Goal: Task Accomplishment & Management: Complete application form

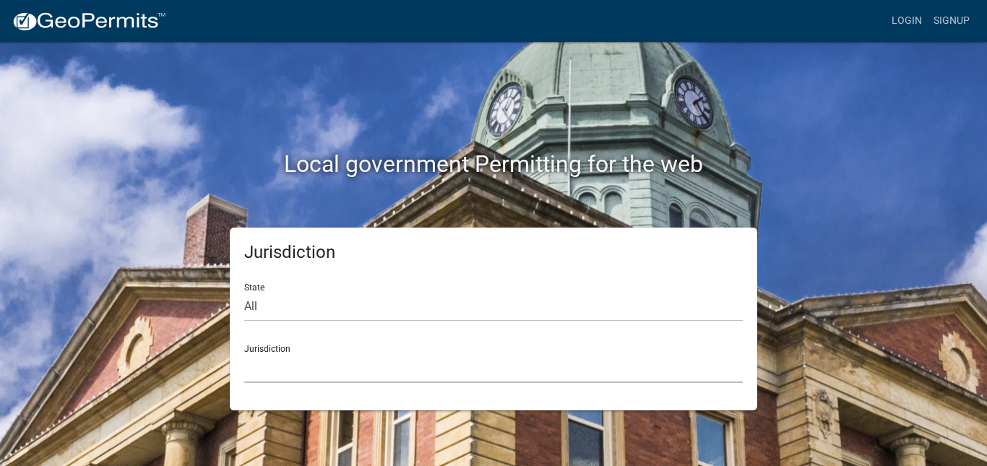
click at [320, 361] on select "Custer County, Colorado Carroll County, Georgia Cook County, Georgia Crawford C…" at bounding box center [493, 368] width 498 height 30
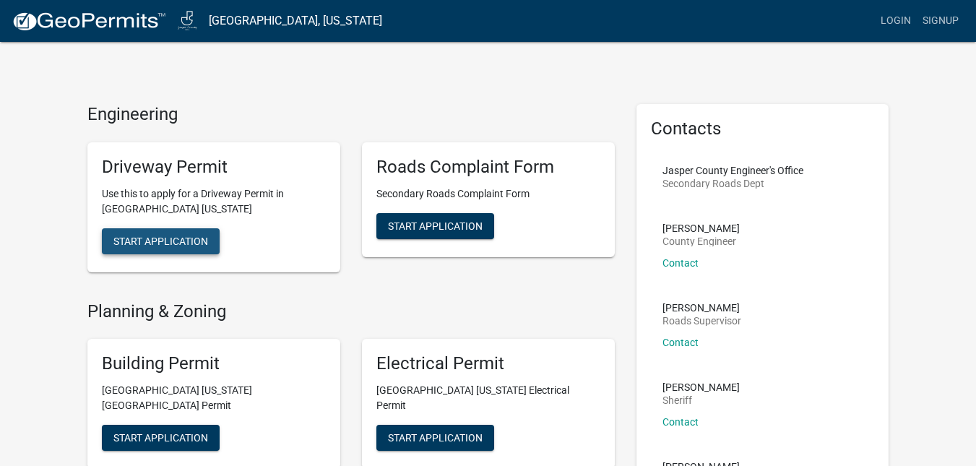
click at [166, 244] on span "Start Application" at bounding box center [160, 241] width 95 height 12
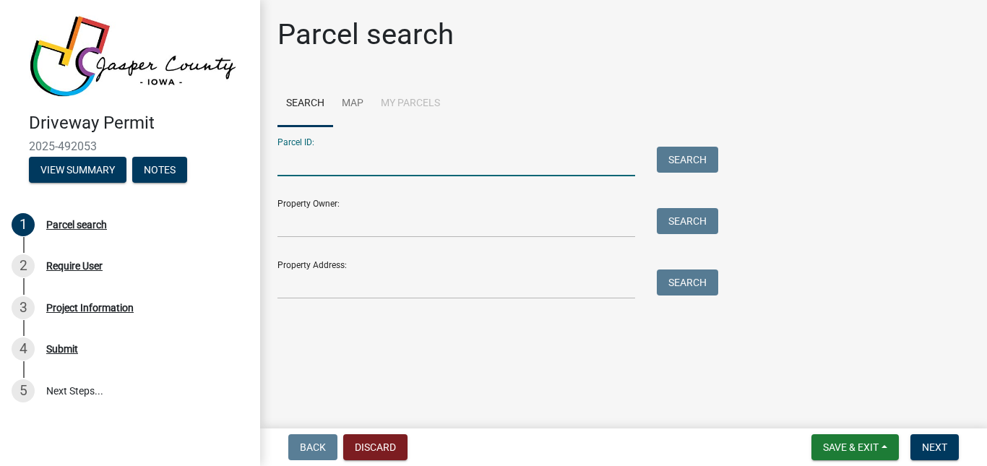
click at [546, 155] on input "Parcel ID:" at bounding box center [456, 162] width 358 height 30
click at [355, 103] on link "Map" at bounding box center [352, 104] width 39 height 46
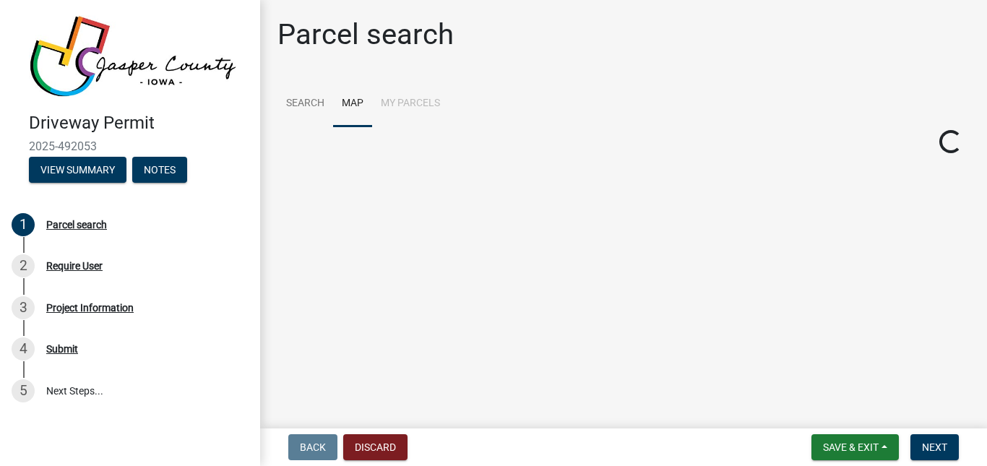
click at [394, 101] on li "My Parcels" at bounding box center [410, 104] width 77 height 46
click at [400, 101] on li "My Parcels" at bounding box center [410, 104] width 77 height 46
click at [478, 143] on span at bounding box center [478, 149] width 12 height 12
click at [758, 353] on div at bounding box center [713, 306] width 514 height 361
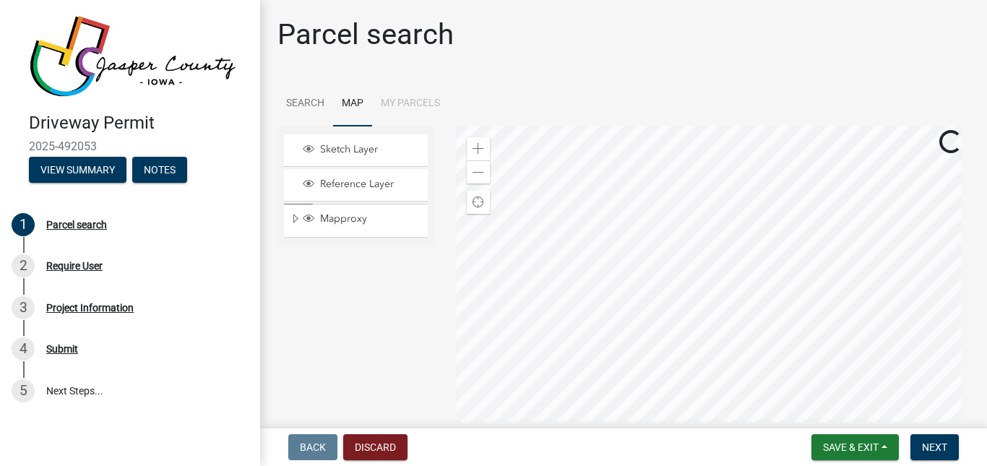
click at [735, 338] on div at bounding box center [713, 306] width 514 height 361
click at [697, 264] on div at bounding box center [713, 306] width 514 height 361
click at [477, 145] on span at bounding box center [478, 149] width 12 height 12
click at [702, 390] on div at bounding box center [713, 306] width 514 height 361
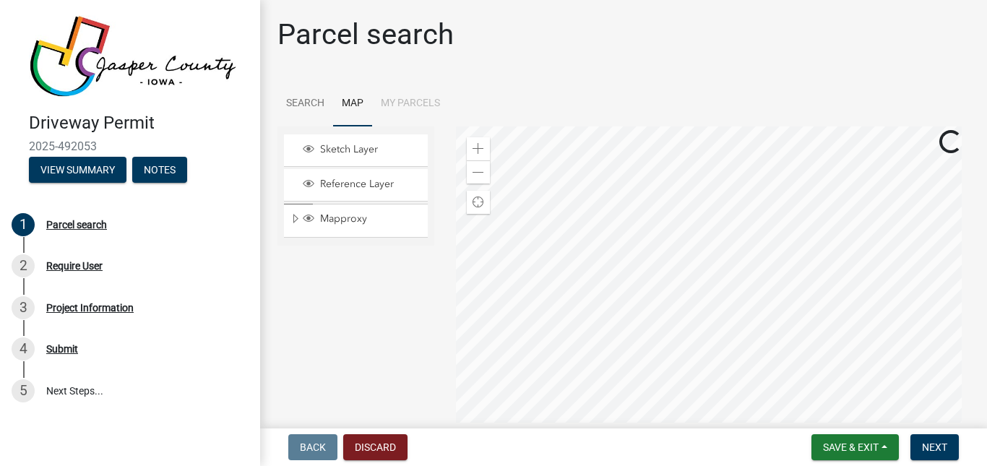
click at [664, 366] on div at bounding box center [713, 306] width 514 height 361
click at [477, 145] on span at bounding box center [478, 149] width 12 height 12
click at [759, 337] on div at bounding box center [713, 306] width 514 height 361
click at [678, 266] on div at bounding box center [713, 306] width 514 height 361
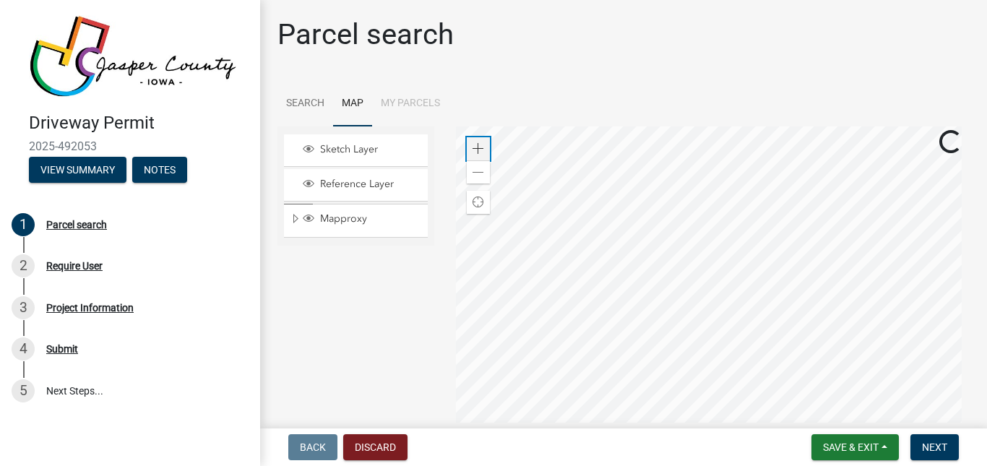
click at [473, 147] on span at bounding box center [478, 149] width 12 height 12
click at [715, 287] on div at bounding box center [713, 306] width 514 height 361
click at [647, 266] on div at bounding box center [713, 306] width 514 height 361
click at [935, 448] on span "Next" at bounding box center [934, 447] width 25 height 12
click at [937, 449] on span "Next" at bounding box center [934, 447] width 25 height 12
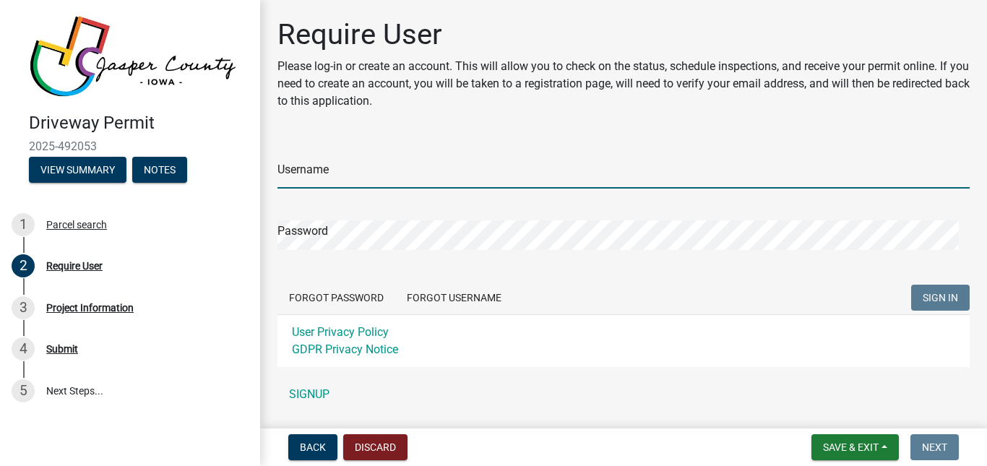
click at [389, 166] on input "Username" at bounding box center [623, 174] width 692 height 30
type input "jtlucas93"
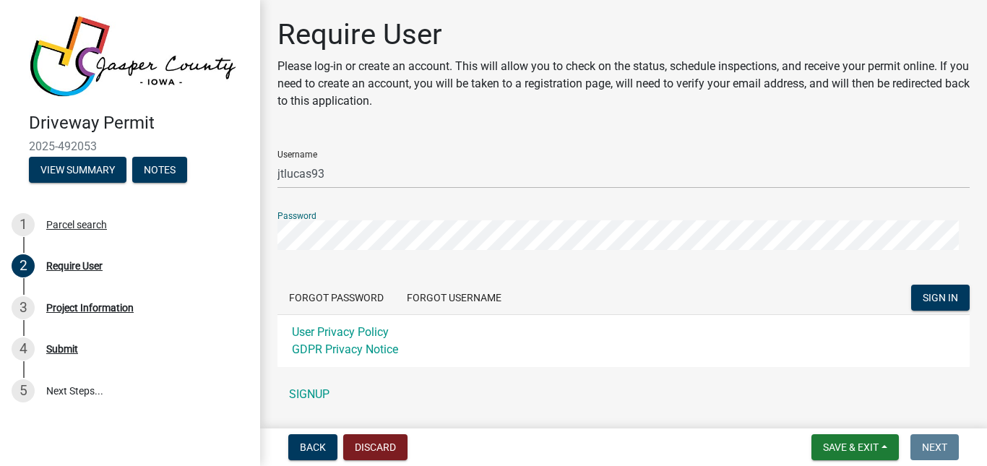
click at [911, 285] on button "SIGN IN" at bounding box center [940, 298] width 59 height 26
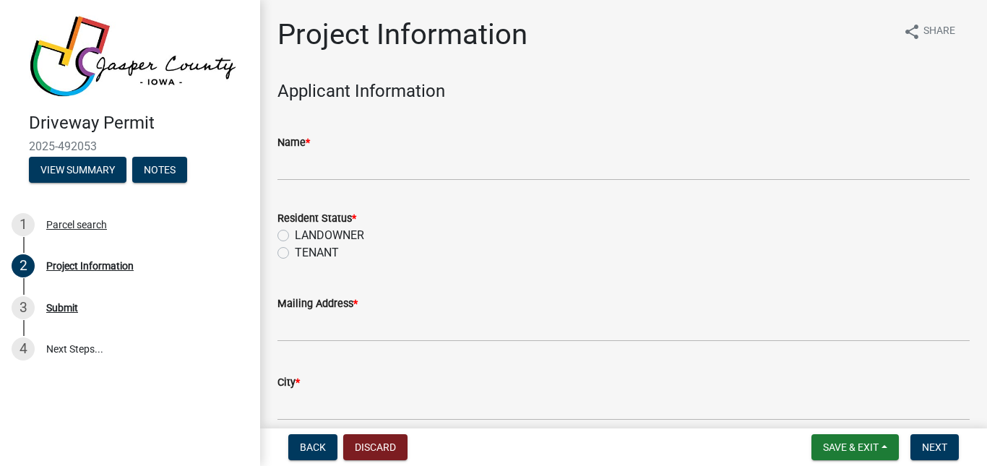
click at [289, 233] on div "LANDOWNER" at bounding box center [623, 235] width 692 height 17
click at [295, 233] on label "LANDOWNER" at bounding box center [329, 235] width 69 height 17
click at [295, 233] on input "LANDOWNER" at bounding box center [299, 231] width 9 height 9
radio input "true"
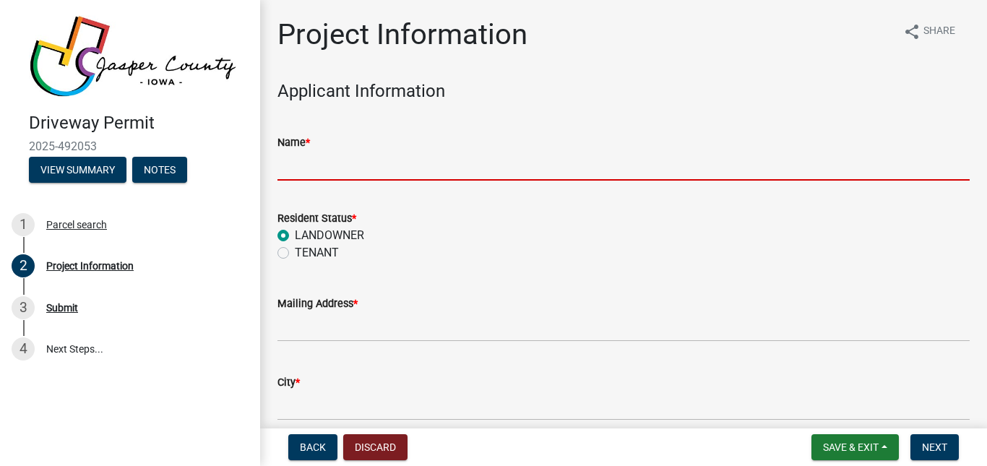
click at [386, 160] on input "Name *" at bounding box center [623, 166] width 692 height 30
type input "[PERSON_NAME]"
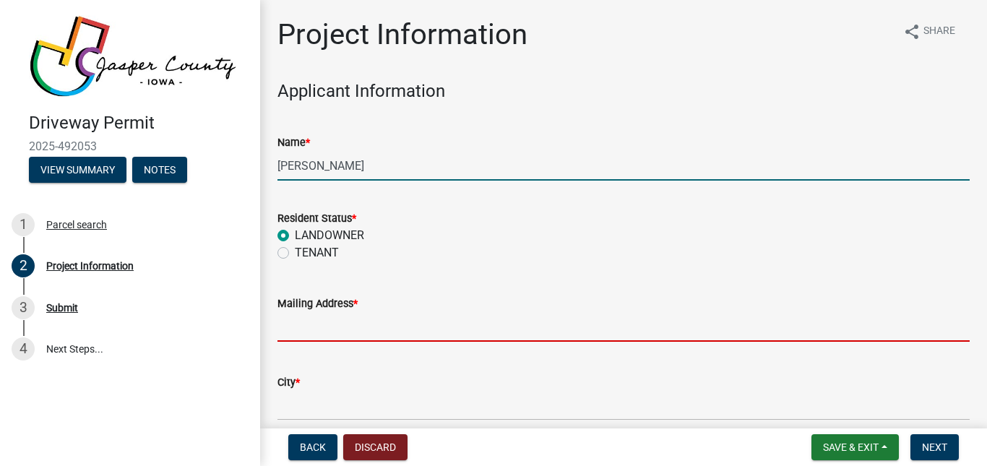
type input "[STREET_ADDRESS]"
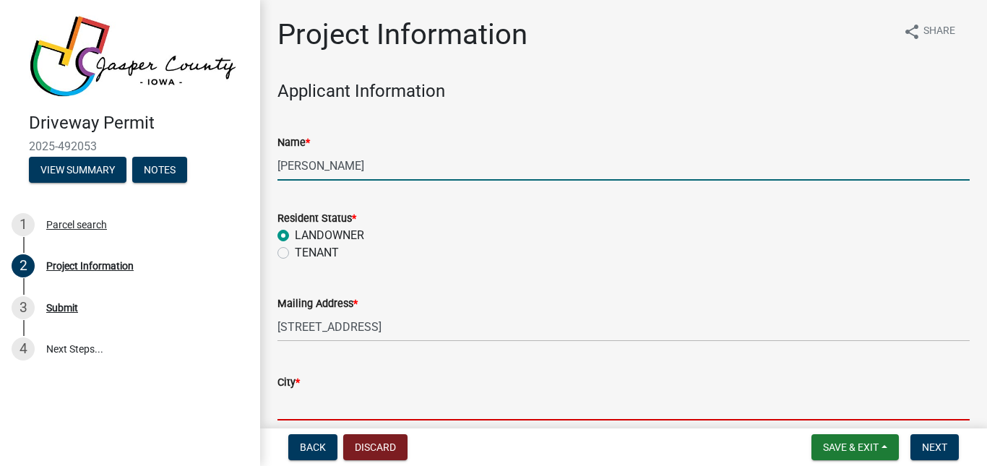
type input "Ankeny"
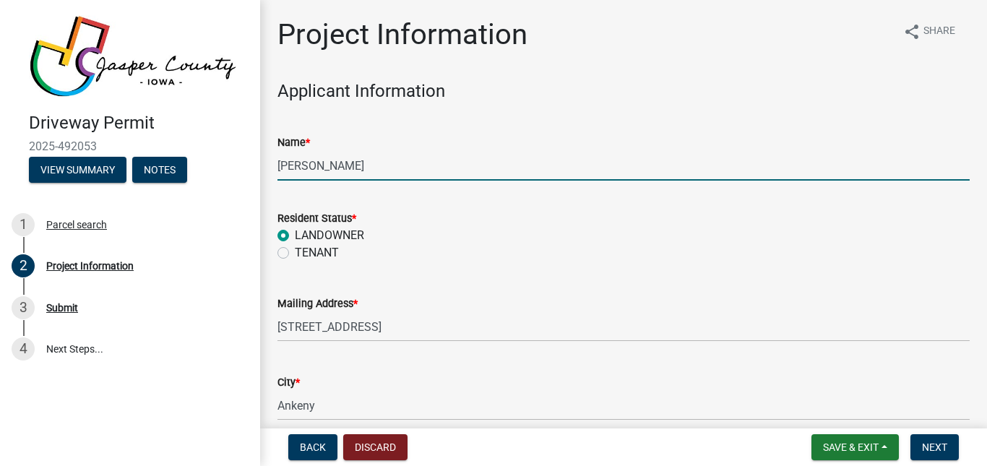
type input "50021"
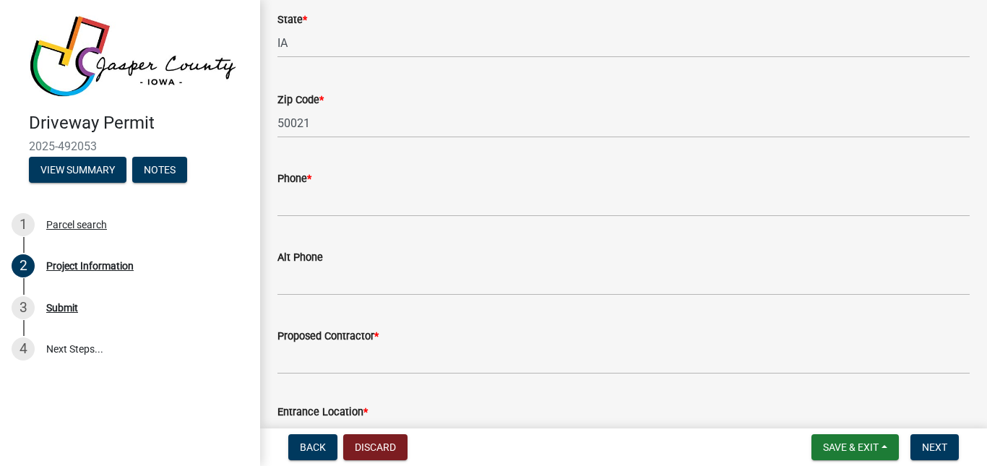
scroll to position [444, 0]
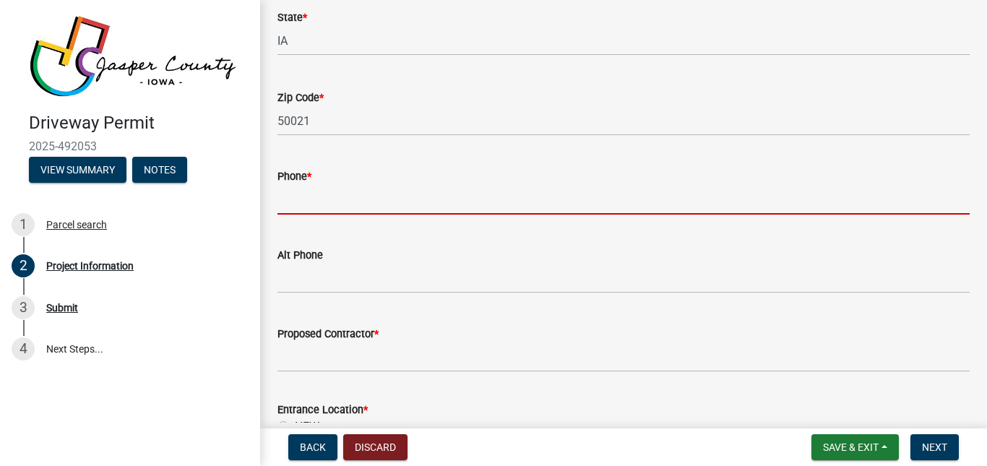
click at [347, 207] on input "Phone *" at bounding box center [623, 200] width 692 height 30
type input "2089064713"
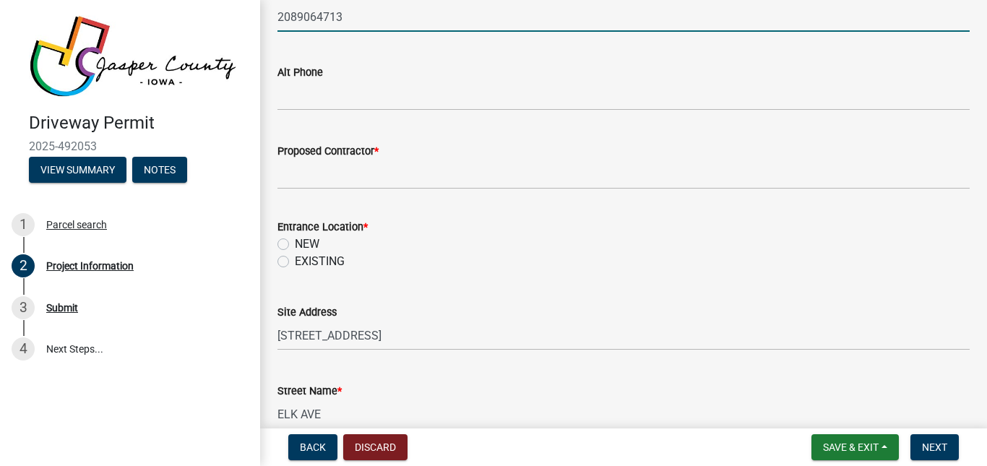
scroll to position [627, 0]
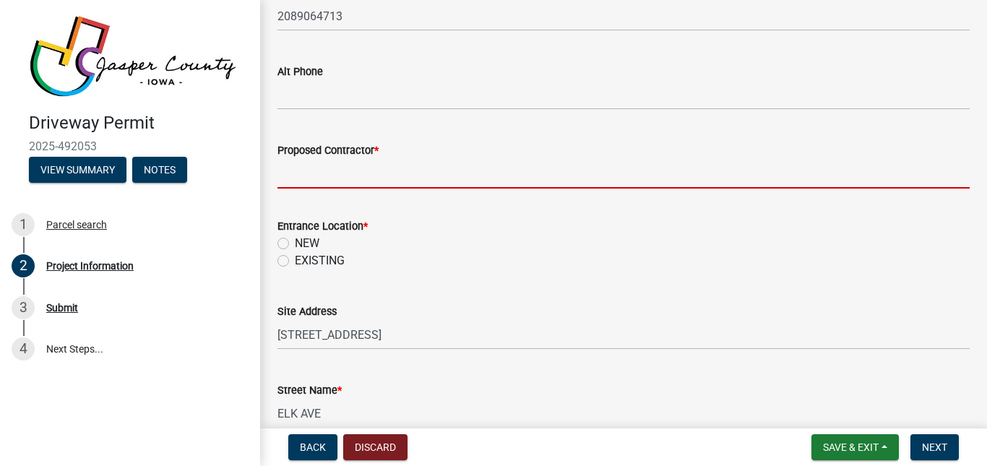
click at [362, 174] on input "Proposed Contractor *" at bounding box center [623, 174] width 692 height 30
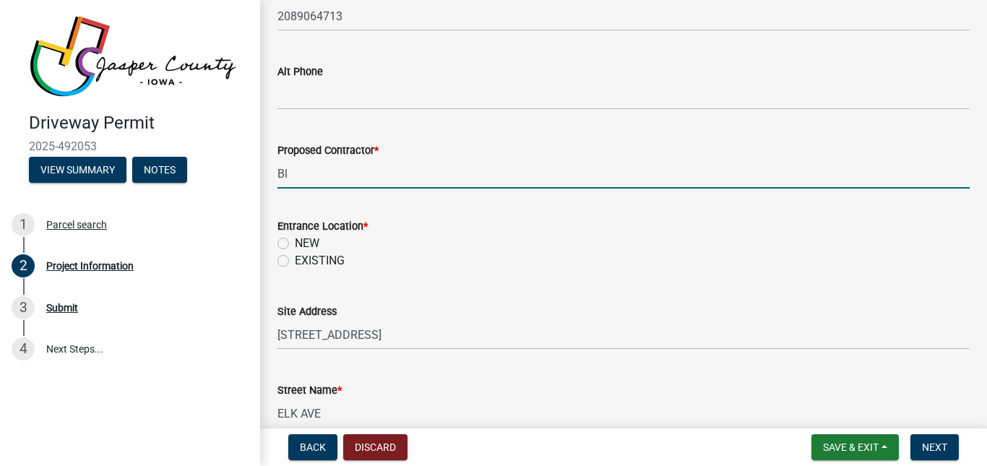
type input "B"
type input "[PERSON_NAME]"
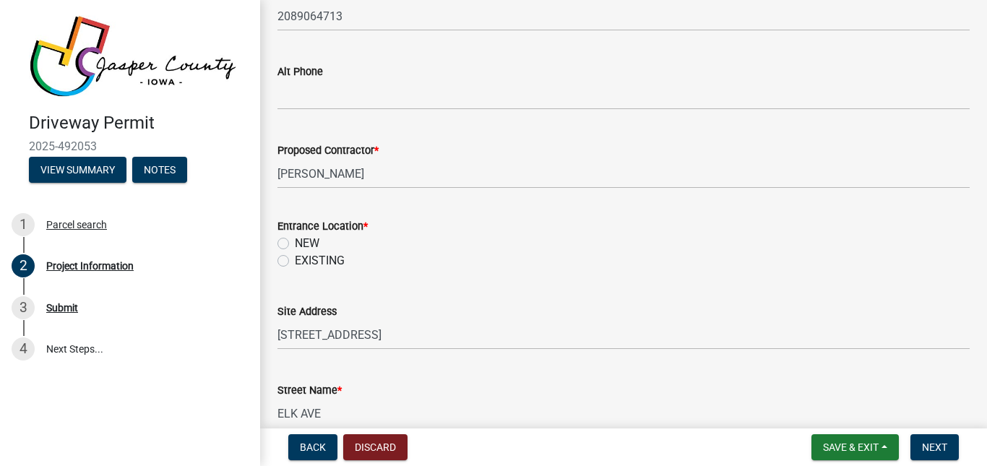
click at [295, 248] on label "NEW" at bounding box center [307, 243] width 25 height 17
click at [295, 244] on input "NEW" at bounding box center [299, 239] width 9 height 9
radio input "true"
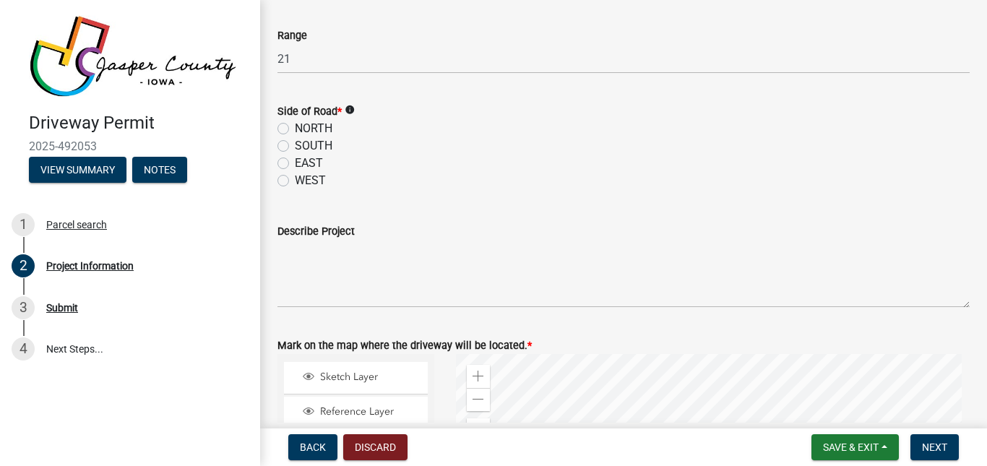
scroll to position [1219, 0]
click at [295, 164] on label "EAST" at bounding box center [309, 161] width 28 height 17
click at [295, 163] on input "EAST" at bounding box center [299, 157] width 9 height 9
radio input "true"
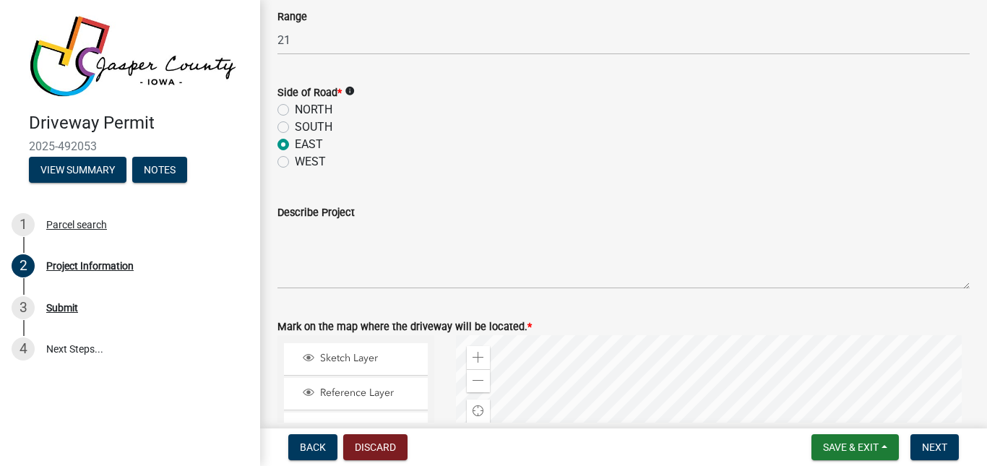
scroll to position [1236, 0]
click at [295, 166] on label "WEST" at bounding box center [310, 162] width 31 height 17
click at [295, 163] on input "WEST" at bounding box center [299, 158] width 9 height 9
radio input "true"
click at [353, 90] on icon "info" at bounding box center [350, 92] width 10 height 10
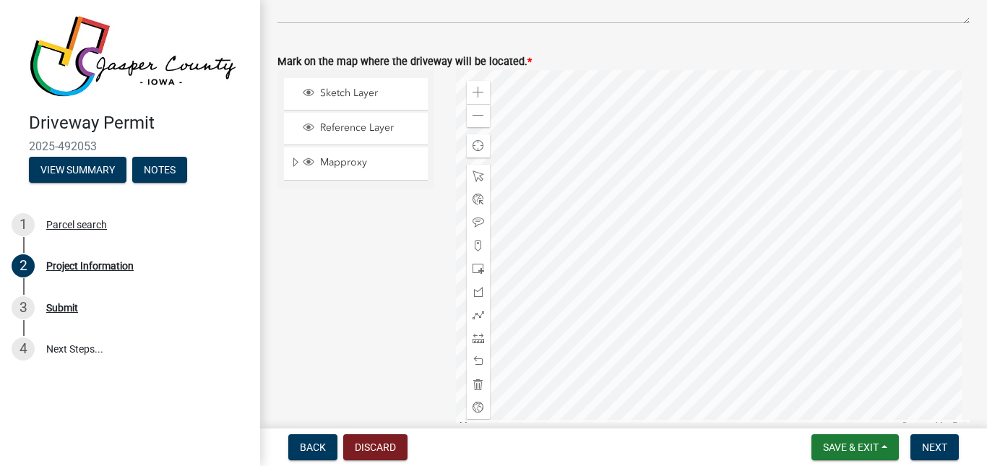
scroll to position [1503, 0]
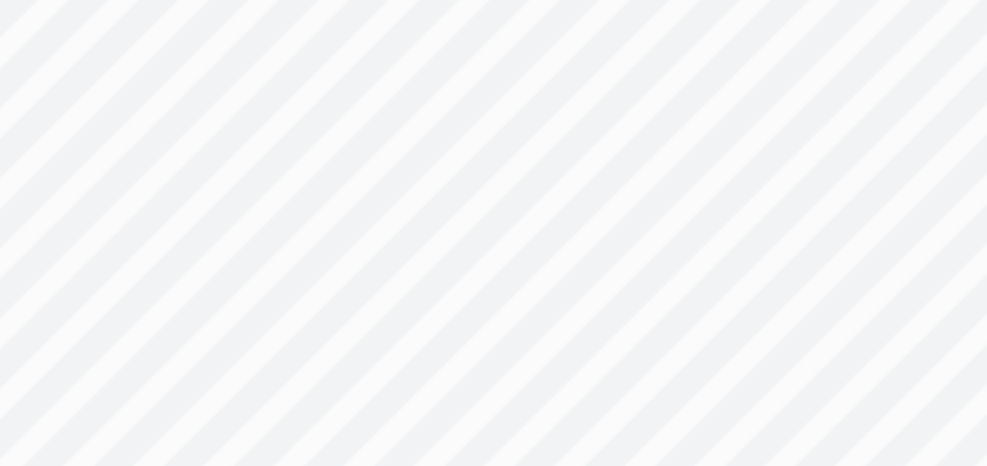
click at [797, 217] on div at bounding box center [713, 249] width 514 height 361
click at [797, 220] on div at bounding box center [713, 249] width 514 height 361
click at [798, 221] on div at bounding box center [713, 249] width 514 height 361
click at [819, 147] on div at bounding box center [713, 249] width 514 height 361
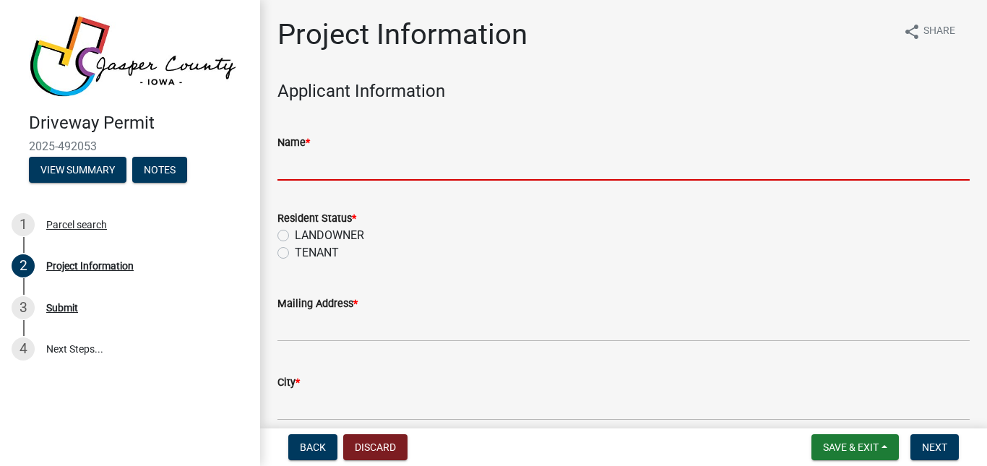
click at [325, 170] on input "Name *" at bounding box center [623, 166] width 692 height 30
type input "[PERSON_NAME]"
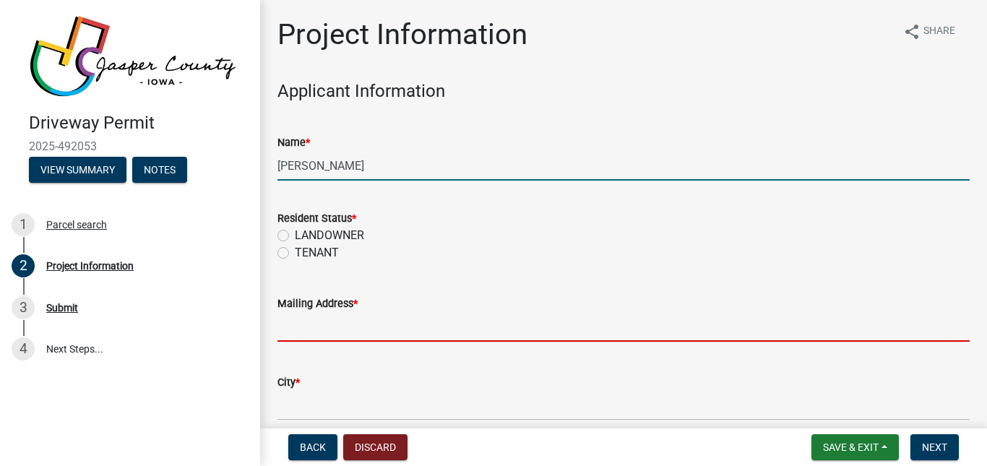
type input "[STREET_ADDRESS]"
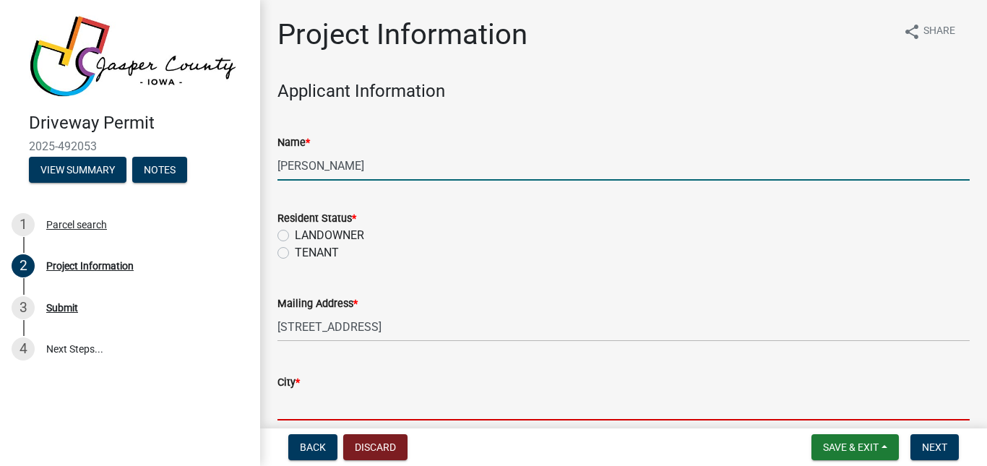
type input "Ankeny"
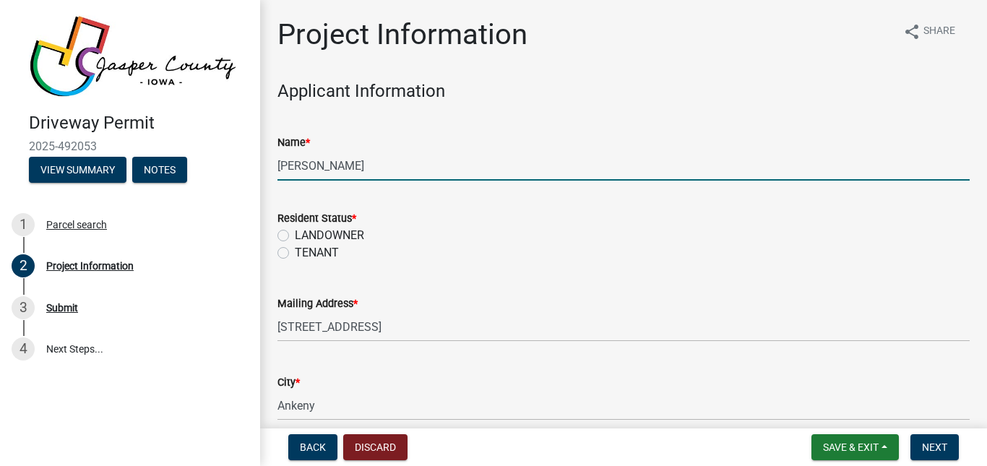
type input "50021"
click at [295, 241] on label "LANDOWNER" at bounding box center [329, 235] width 69 height 17
click at [295, 236] on input "LANDOWNER" at bounding box center [299, 231] width 9 height 9
radio input "true"
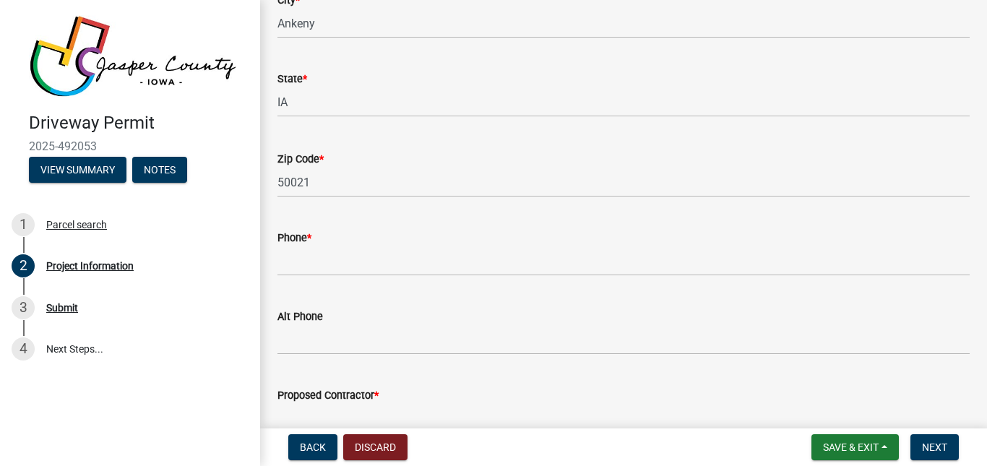
scroll to position [383, 0]
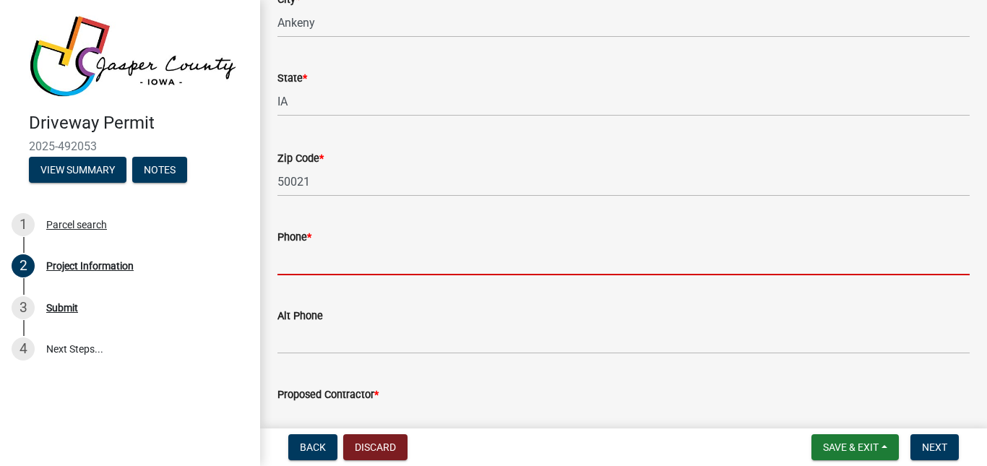
click at [381, 263] on input "Phone *" at bounding box center [623, 261] width 692 height 30
type input "2089064713"
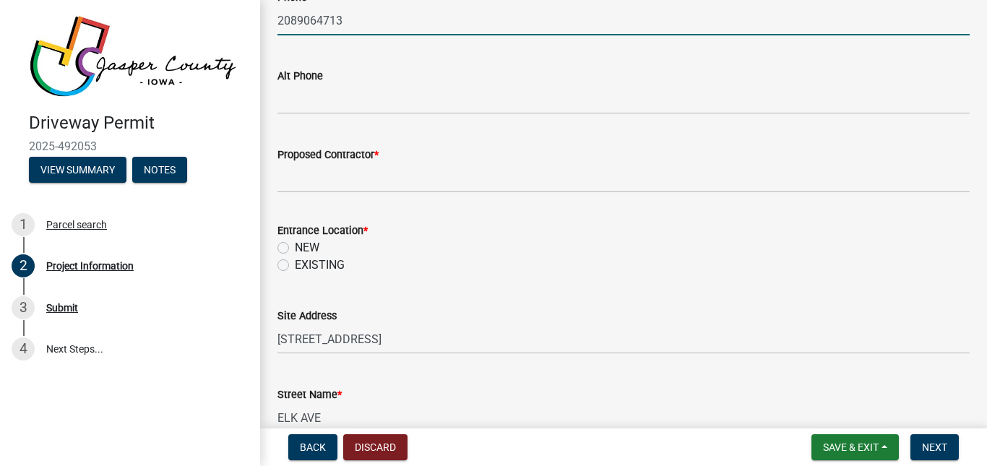
scroll to position [624, 0]
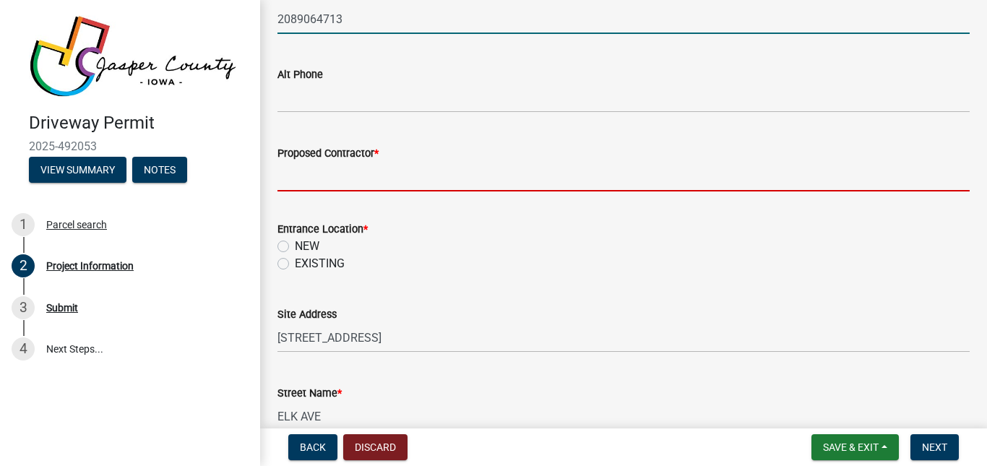
click at [337, 186] on input "Proposed Contractor *" at bounding box center [623, 177] width 692 height 30
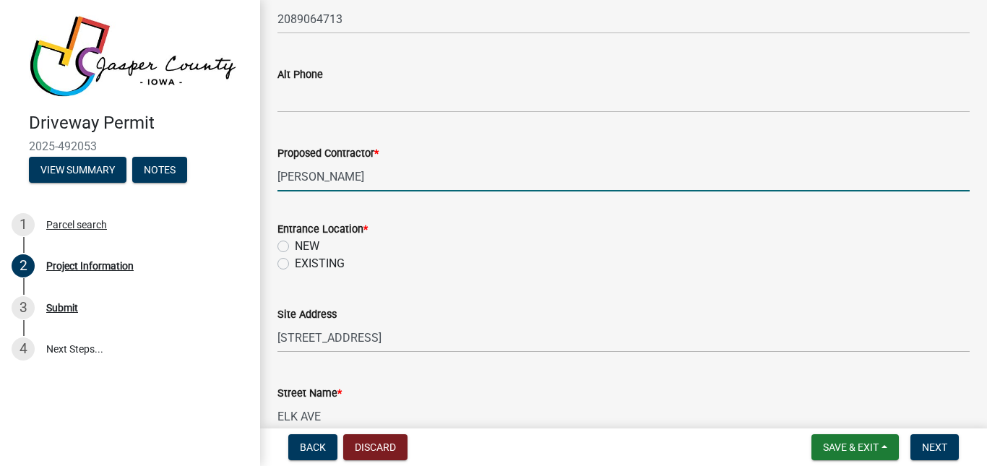
type input "[PERSON_NAME]"
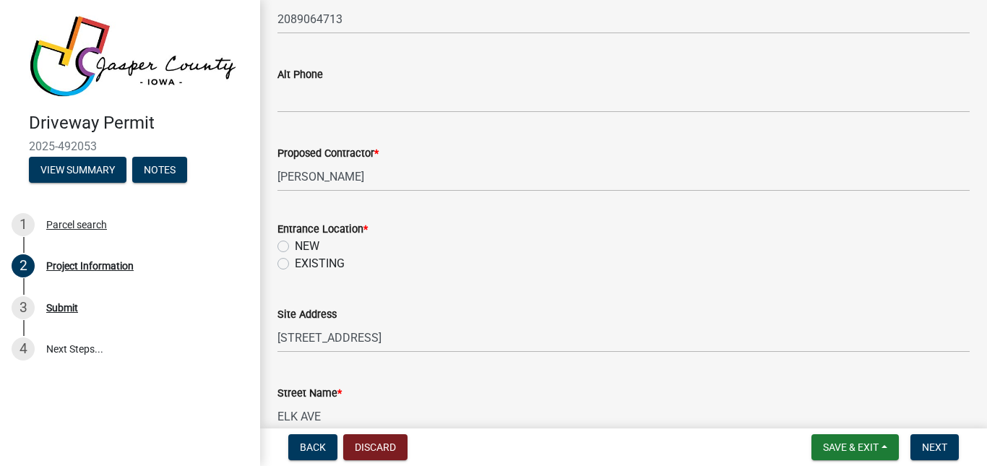
click at [295, 243] on label "NEW" at bounding box center [307, 246] width 25 height 17
click at [295, 243] on input "NEW" at bounding box center [299, 242] width 9 height 9
radio input "true"
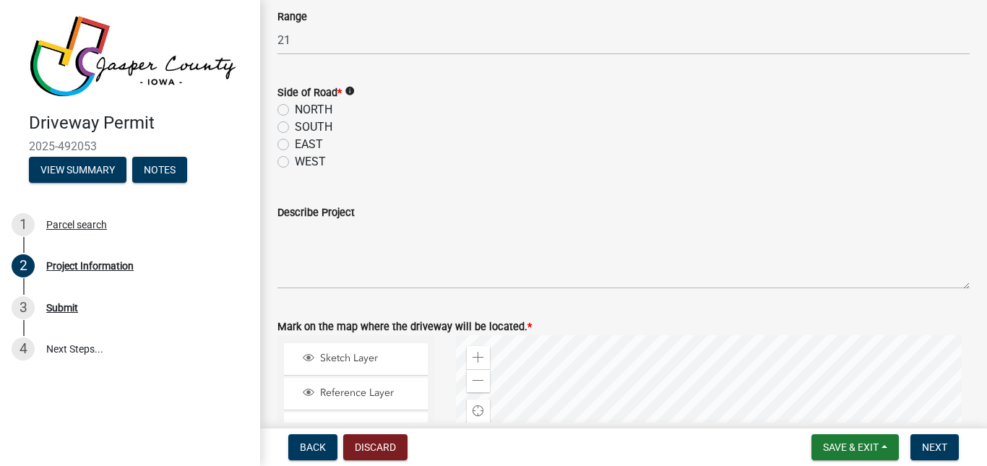
scroll to position [1238, 0]
click at [295, 162] on label "WEST" at bounding box center [310, 160] width 31 height 17
click at [295, 162] on input "WEST" at bounding box center [299, 156] width 9 height 9
radio input "true"
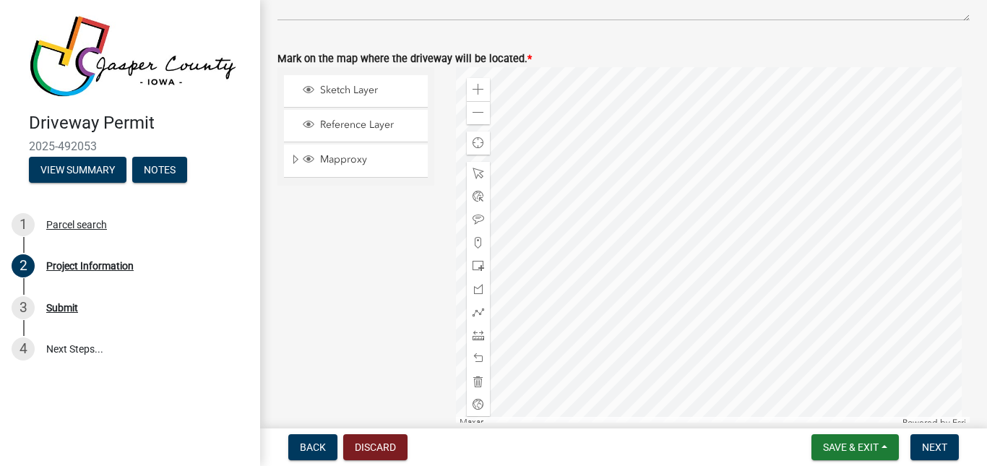
scroll to position [1506, 0]
click at [478, 241] on span at bounding box center [478, 242] width 12 height 12
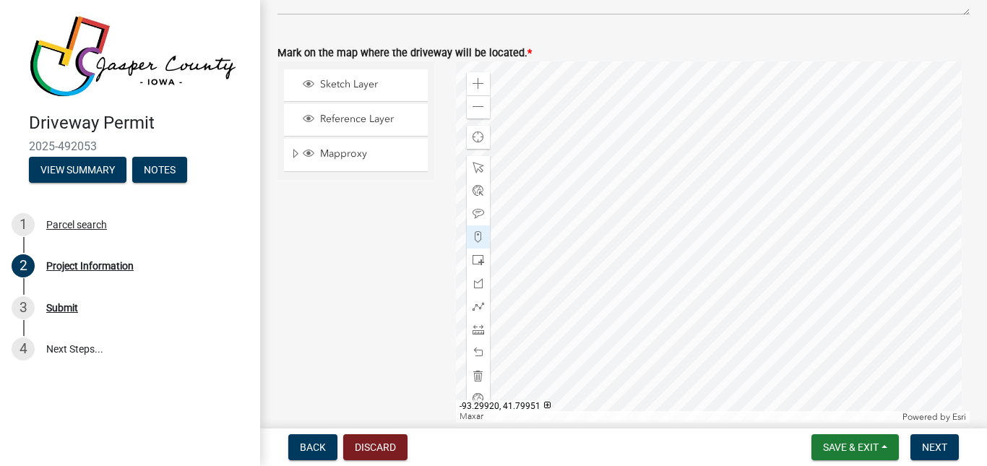
click at [800, 210] on div at bounding box center [713, 241] width 514 height 361
click at [798, 210] on div at bounding box center [713, 241] width 514 height 361
click at [826, 242] on div at bounding box center [713, 241] width 514 height 361
click at [828, 241] on div at bounding box center [713, 241] width 514 height 361
click at [475, 352] on span at bounding box center [478, 353] width 12 height 12
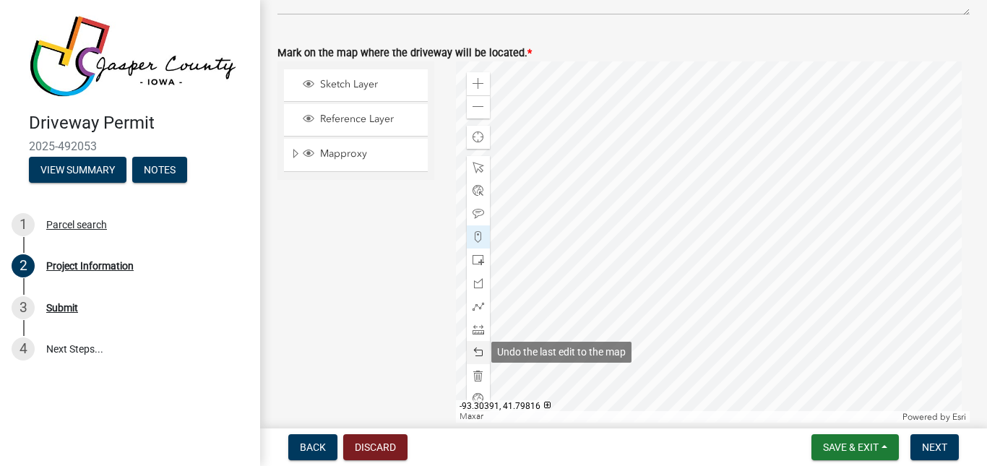
click at [475, 352] on span at bounding box center [478, 353] width 12 height 12
click at [830, 251] on div at bounding box center [713, 241] width 514 height 361
click at [815, 232] on div at bounding box center [713, 241] width 514 height 361
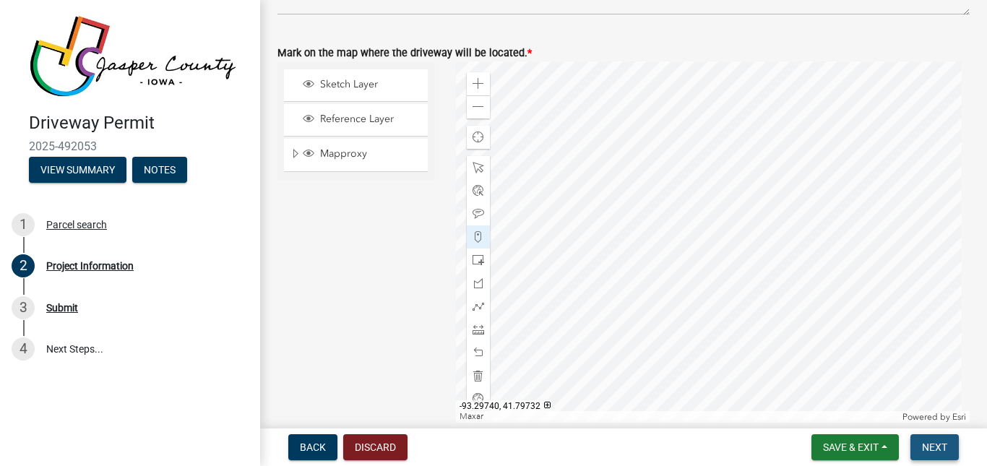
click at [938, 448] on span "Next" at bounding box center [934, 447] width 25 height 12
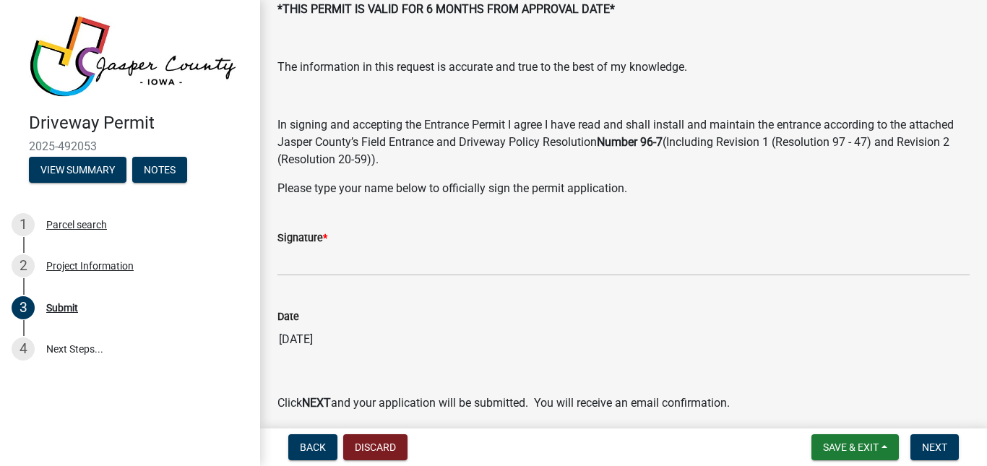
scroll to position [168, 0]
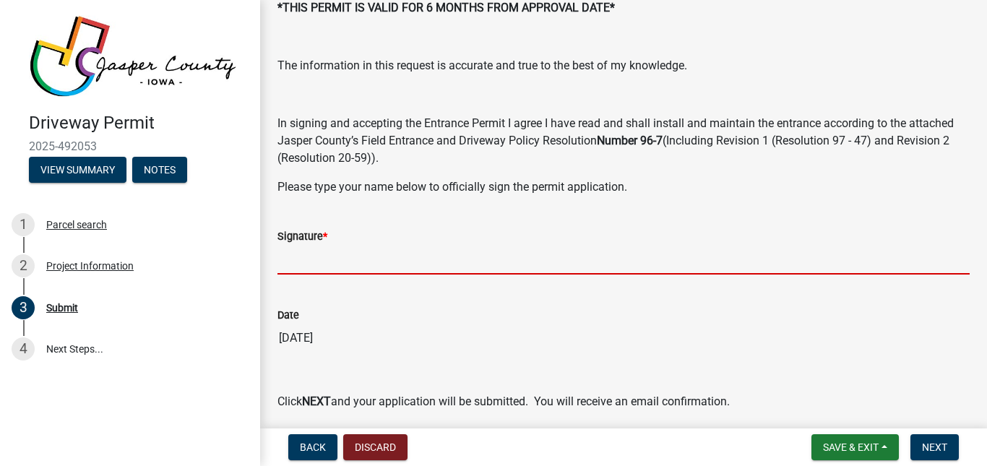
click at [363, 262] on input "Signature *" at bounding box center [623, 260] width 692 height 30
type input "[PERSON_NAME]"
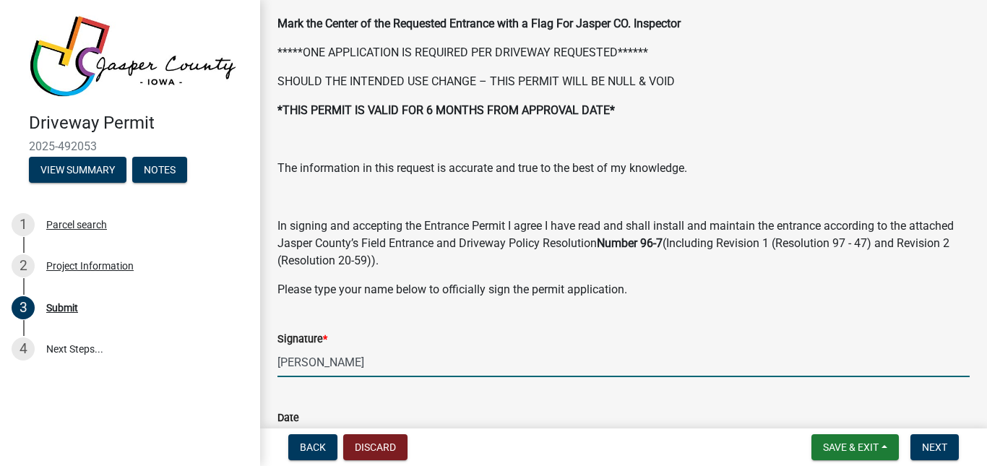
scroll to position [66, 0]
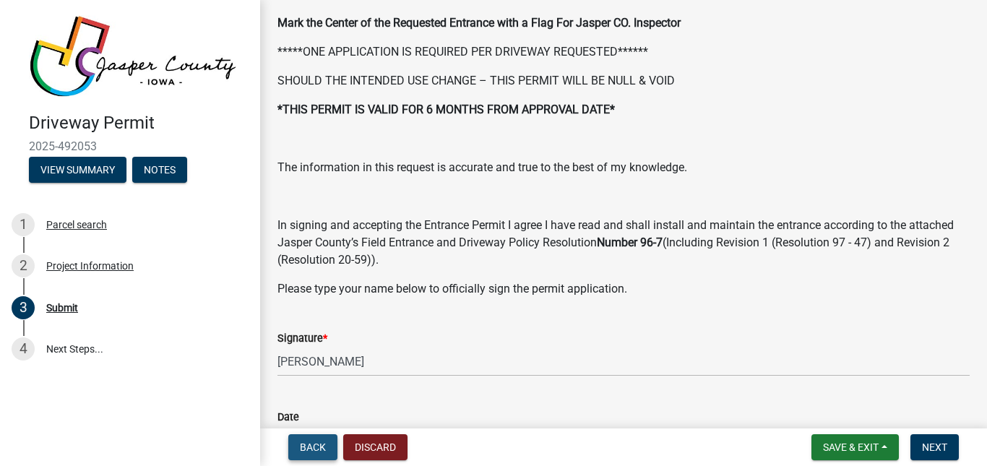
click at [323, 439] on button "Back" at bounding box center [312, 447] width 49 height 26
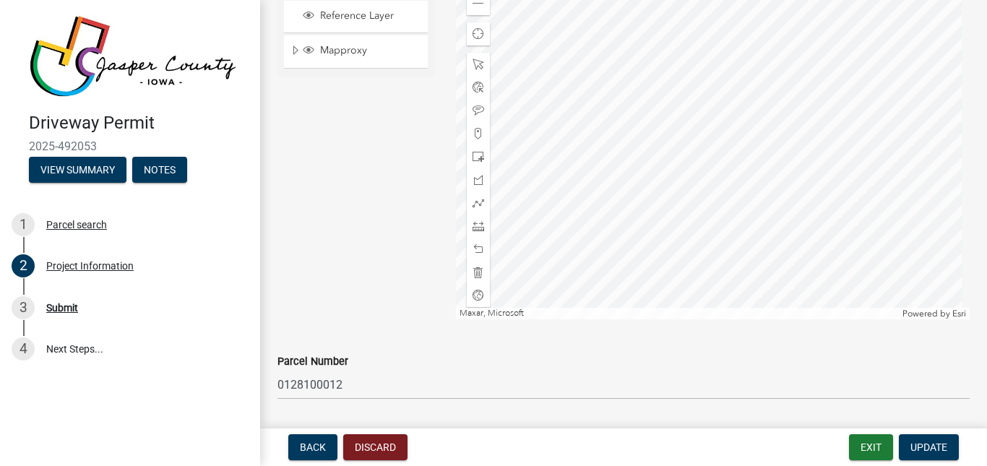
scroll to position [1561, 0]
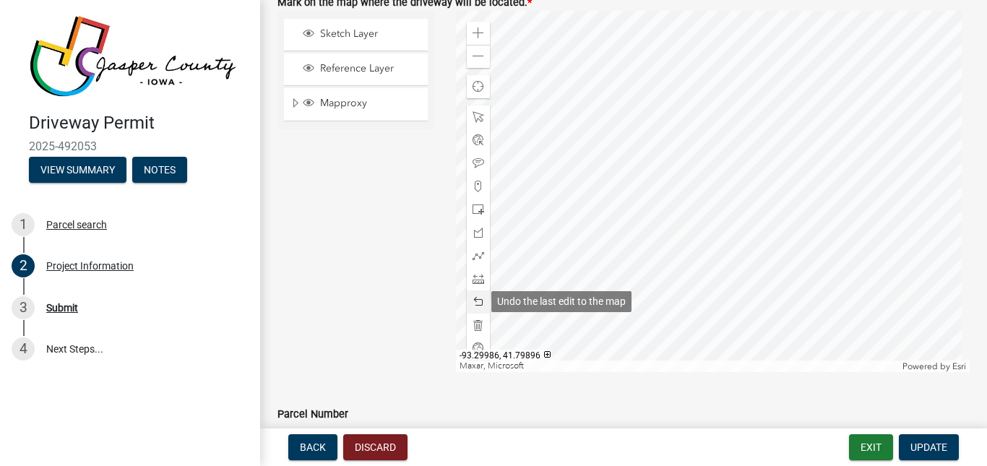
click at [475, 302] on span at bounding box center [478, 302] width 12 height 12
click at [480, 305] on span at bounding box center [478, 302] width 12 height 12
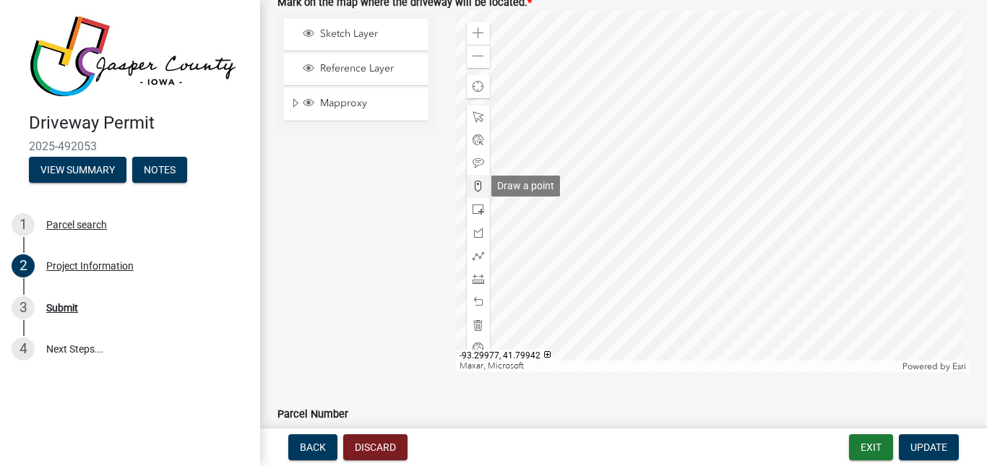
click at [472, 184] on span at bounding box center [478, 187] width 12 height 12
click at [670, 131] on div at bounding box center [713, 191] width 514 height 361
click at [914, 443] on span "Update" at bounding box center [928, 447] width 37 height 12
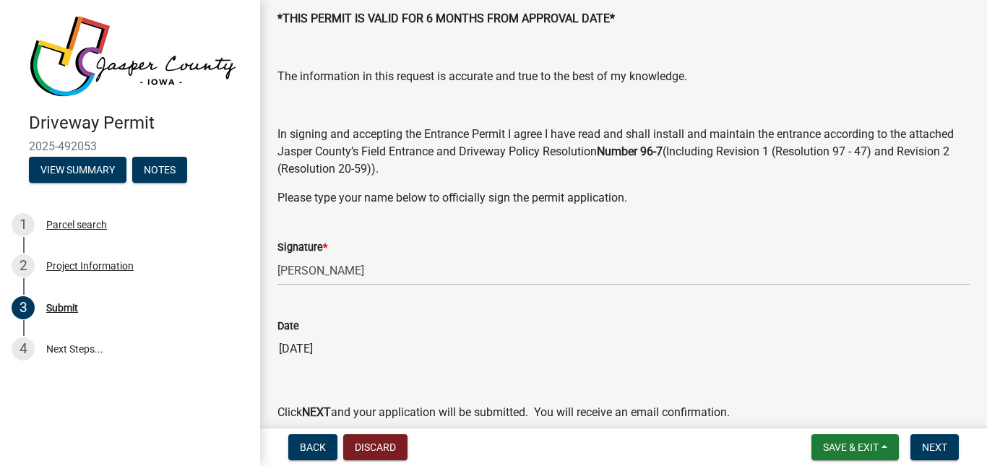
scroll to position [224, 0]
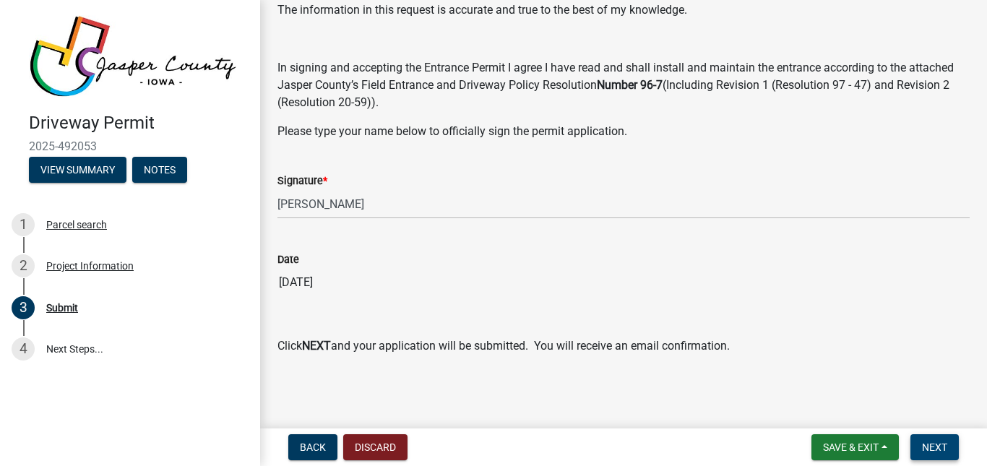
click at [937, 453] on span "Next" at bounding box center [934, 447] width 25 height 12
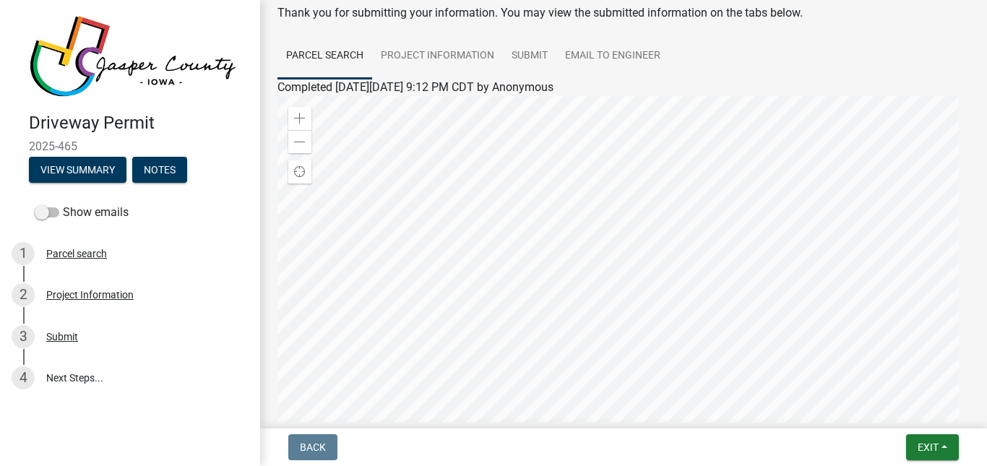
scroll to position [0, 0]
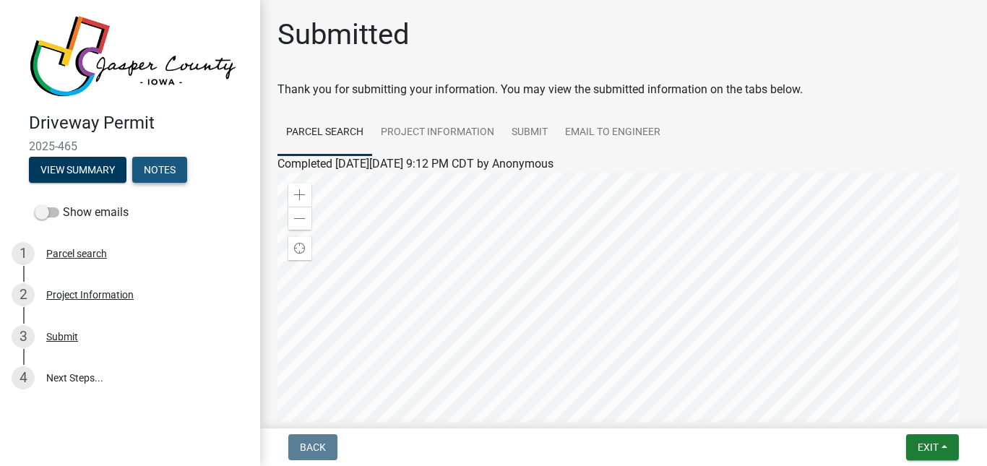
click at [177, 168] on button "Notes" at bounding box center [159, 170] width 55 height 26
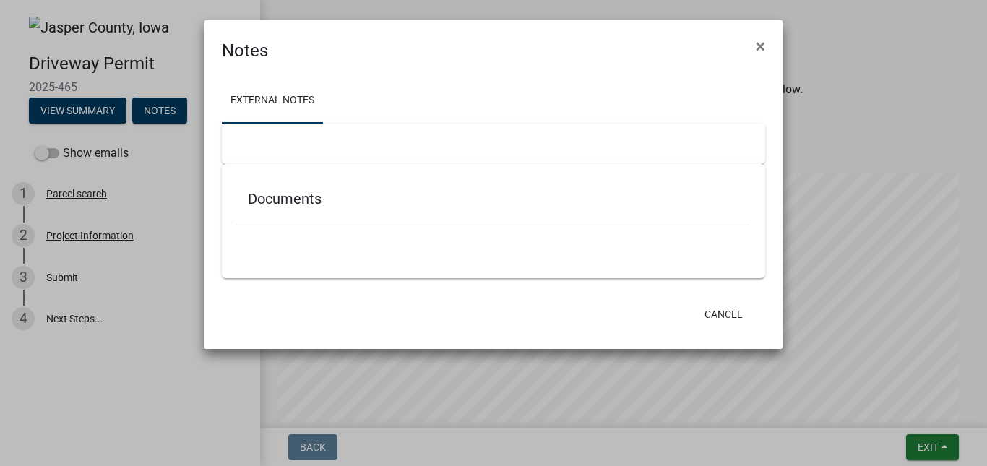
click at [289, 214] on div "Documents" at bounding box center [493, 201] width 514 height 47
click at [317, 170] on div "Documents" at bounding box center [493, 221] width 543 height 114
click at [320, 205] on h5 "Documents" at bounding box center [493, 198] width 491 height 17
click at [762, 43] on span "×" at bounding box center [760, 46] width 9 height 20
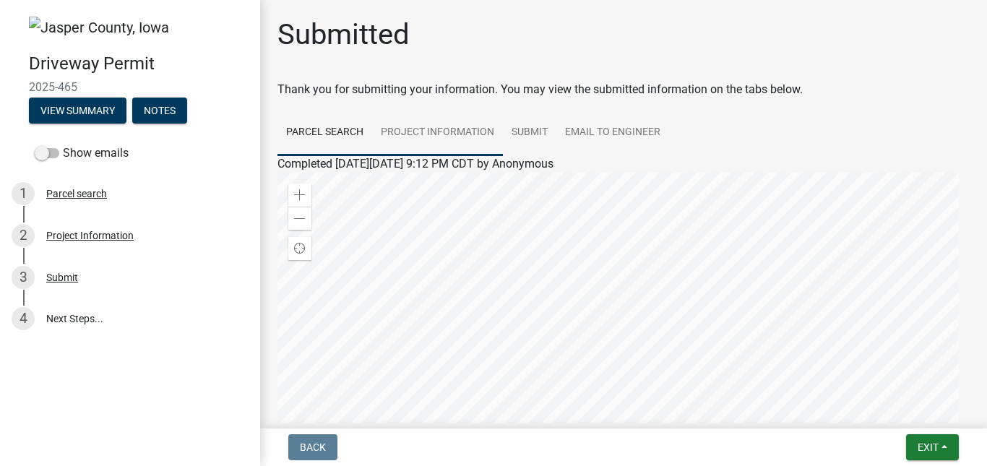
click at [454, 134] on link "Project Information" at bounding box center [437, 133] width 131 height 46
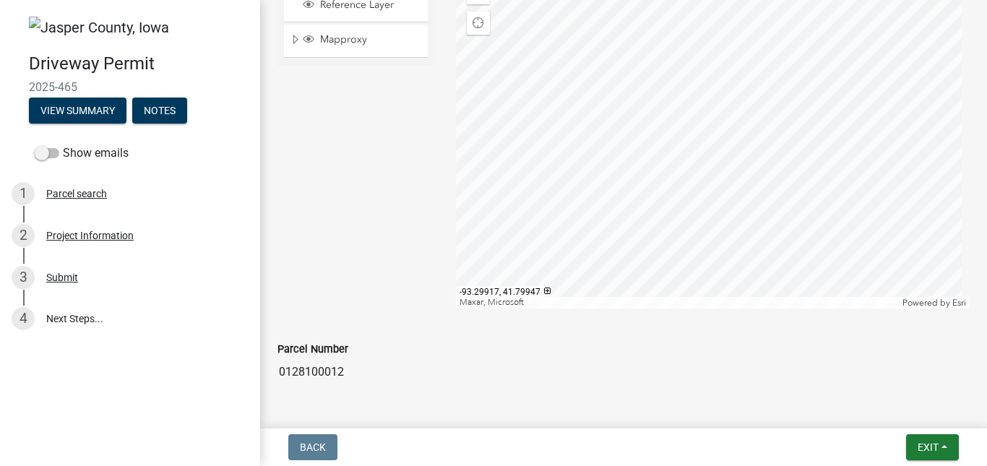
scroll to position [1720, 0]
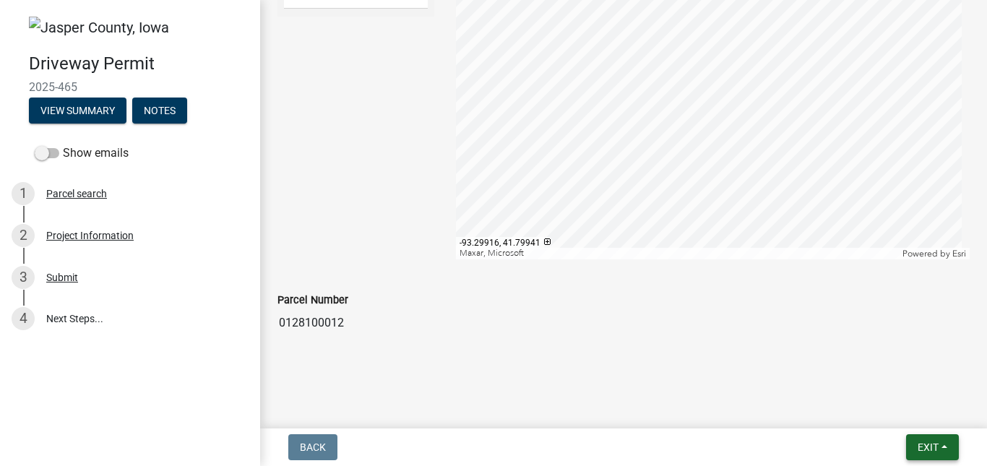
click at [918, 446] on span "Exit" at bounding box center [928, 447] width 21 height 12
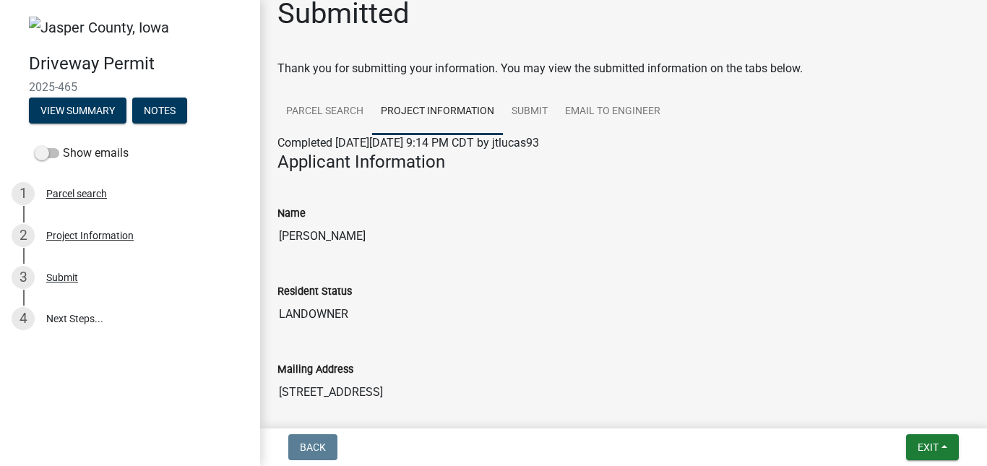
scroll to position [0, 0]
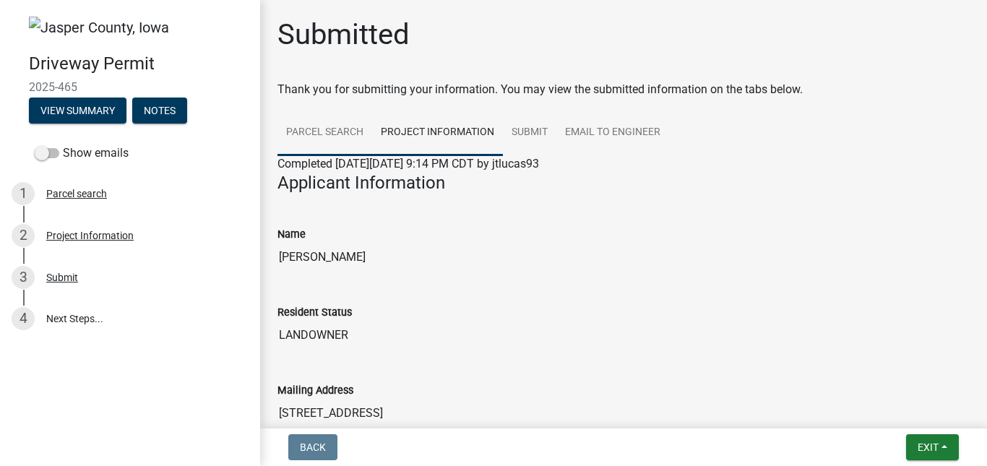
click at [292, 110] on link "Parcel search" at bounding box center [324, 133] width 95 height 46
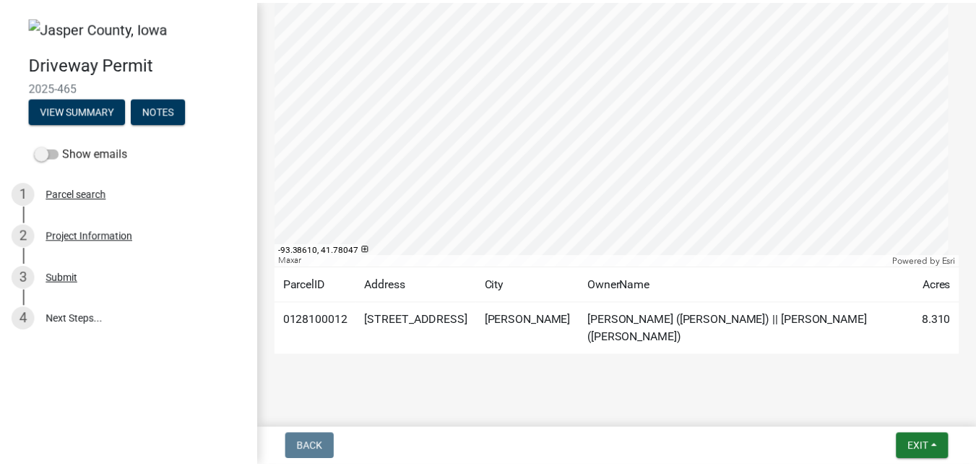
scroll to position [226, 0]
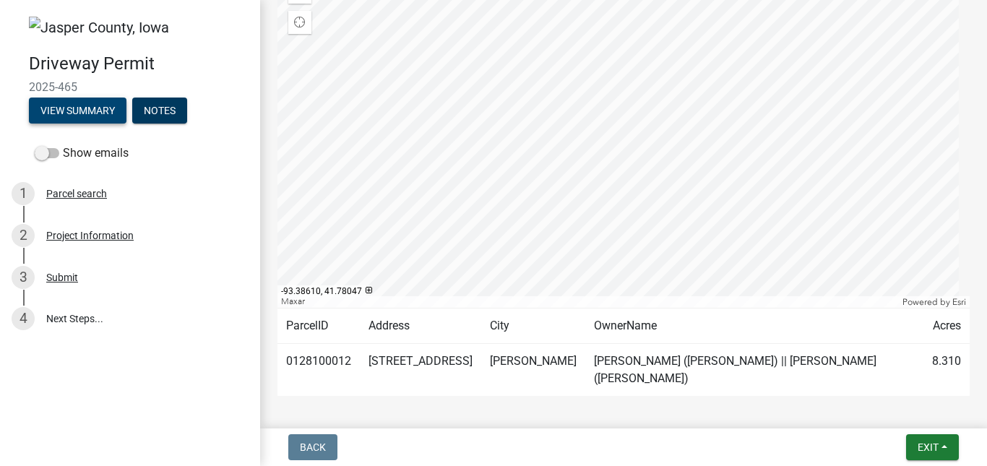
click at [72, 99] on button "View Summary" at bounding box center [78, 111] width 98 height 26
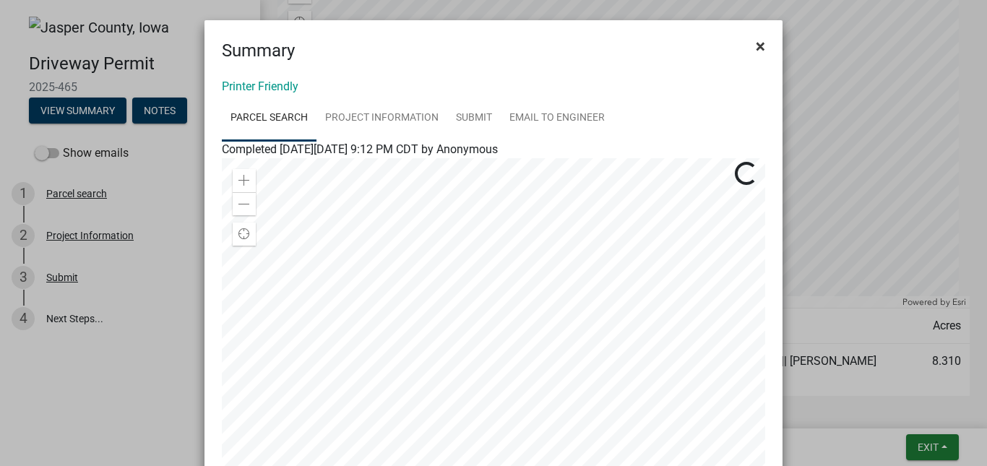
click at [748, 53] on button "×" at bounding box center [760, 46] width 33 height 40
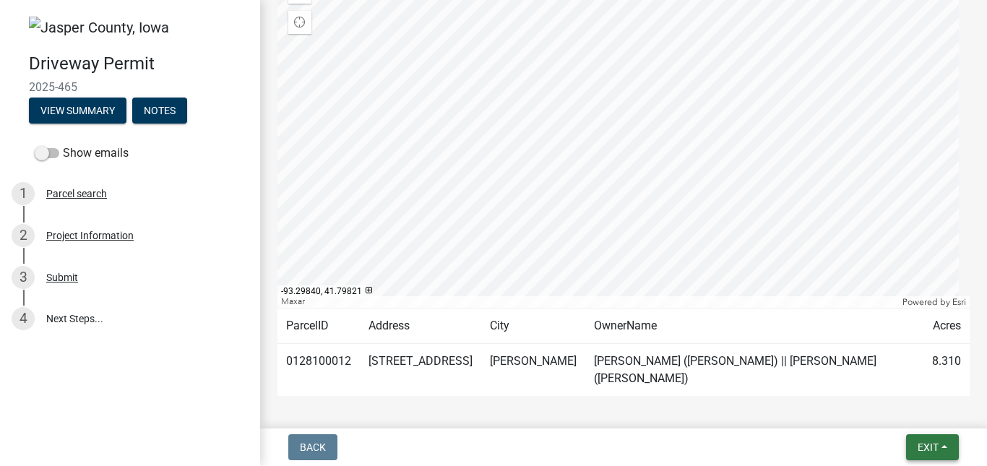
click at [943, 441] on button "Exit" at bounding box center [932, 447] width 53 height 26
click at [892, 416] on button "Save & Exit" at bounding box center [901, 409] width 116 height 35
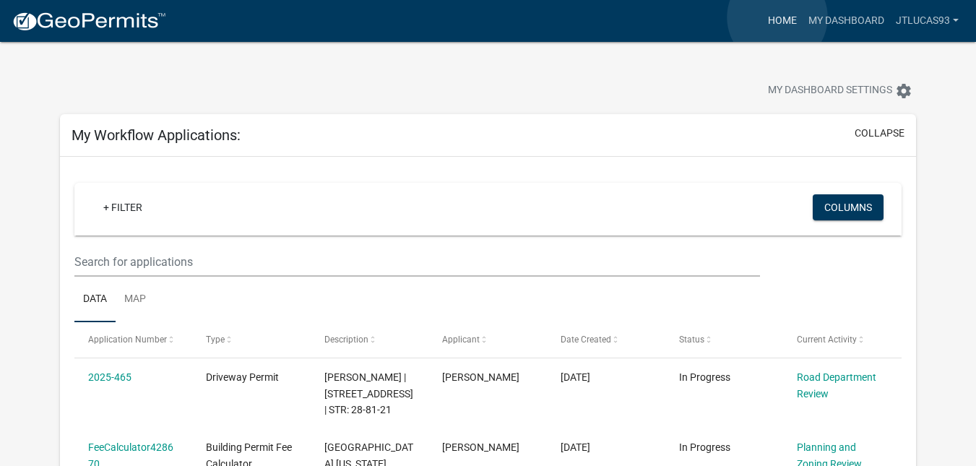
click at [777, 17] on link "Home" at bounding box center [782, 20] width 40 height 27
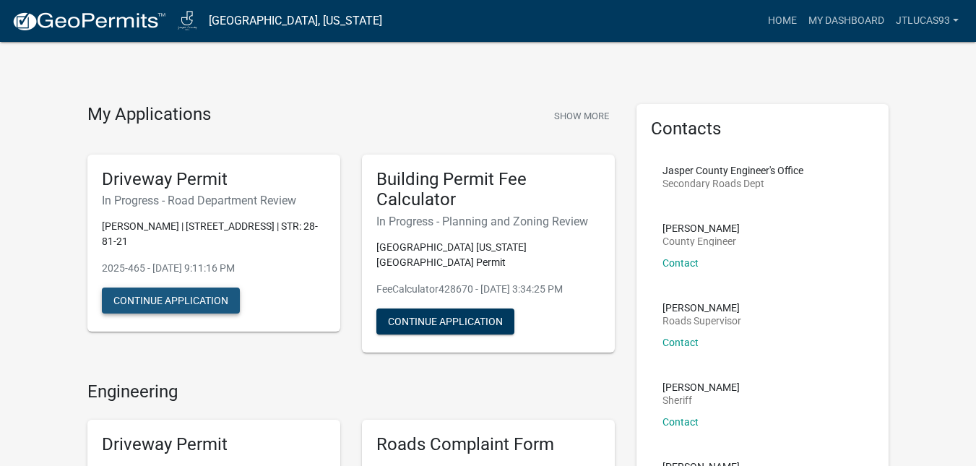
click at [179, 288] on button "Continue Application" at bounding box center [171, 301] width 138 height 26
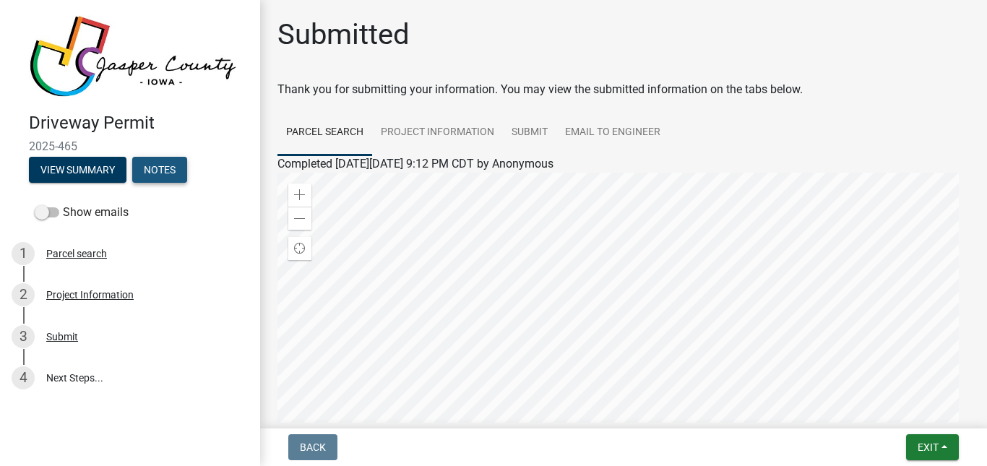
click at [145, 167] on button "Notes" at bounding box center [159, 170] width 55 height 26
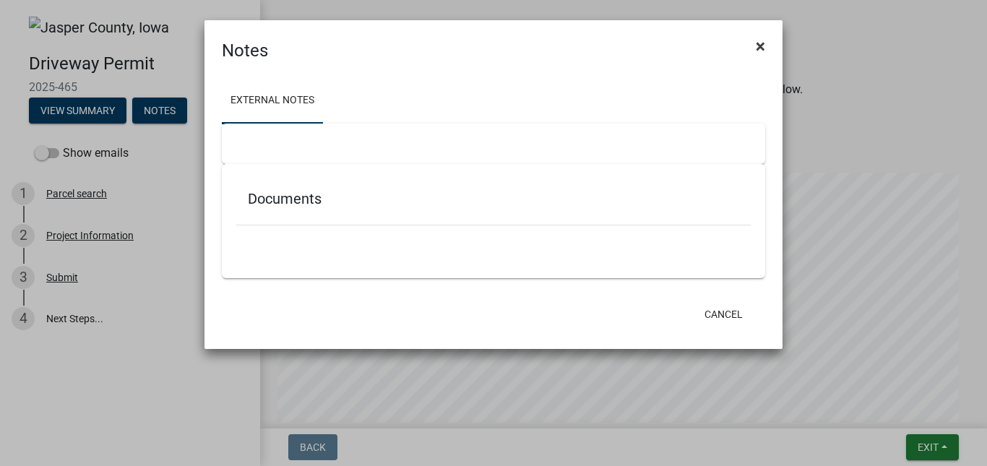
click at [763, 47] on span "×" at bounding box center [760, 46] width 9 height 20
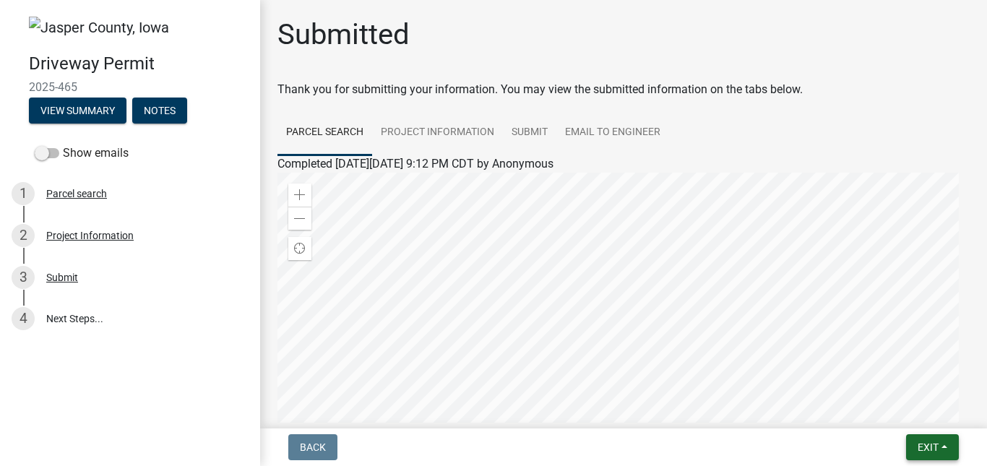
click at [950, 453] on button "Exit" at bounding box center [932, 447] width 53 height 26
click at [915, 420] on button "Save & Exit" at bounding box center [901, 409] width 116 height 35
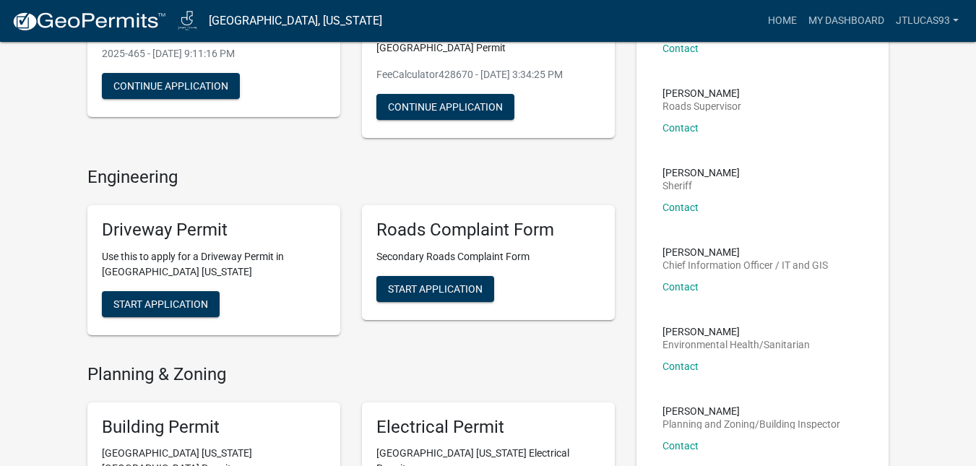
scroll to position [218, 0]
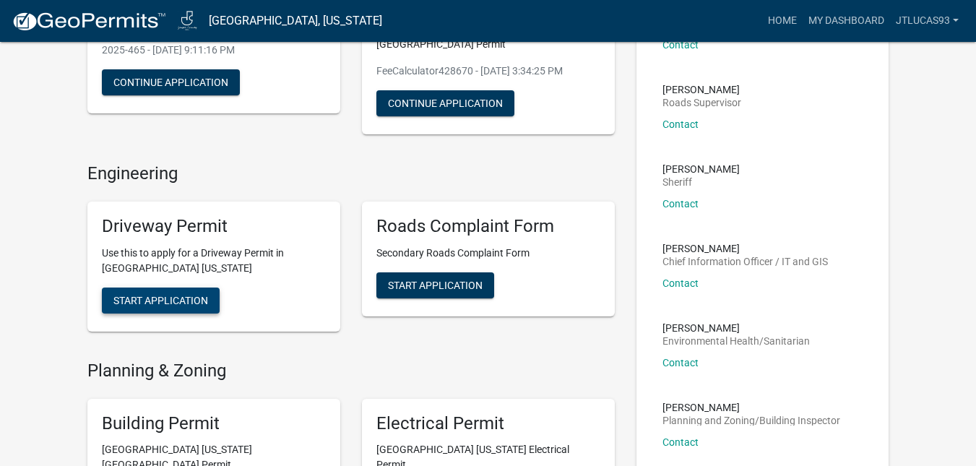
click at [182, 292] on button "Start Application" at bounding box center [161, 301] width 118 height 26
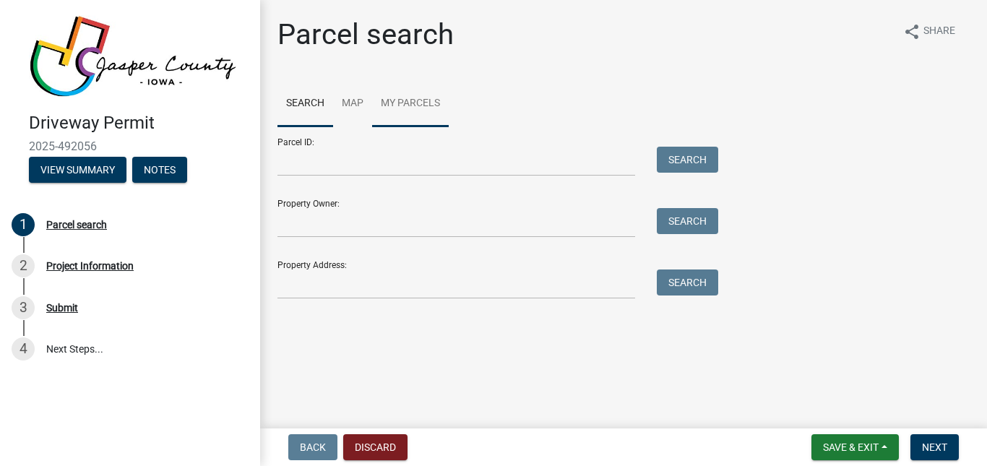
click at [403, 115] on link "My Parcels" at bounding box center [410, 104] width 77 height 46
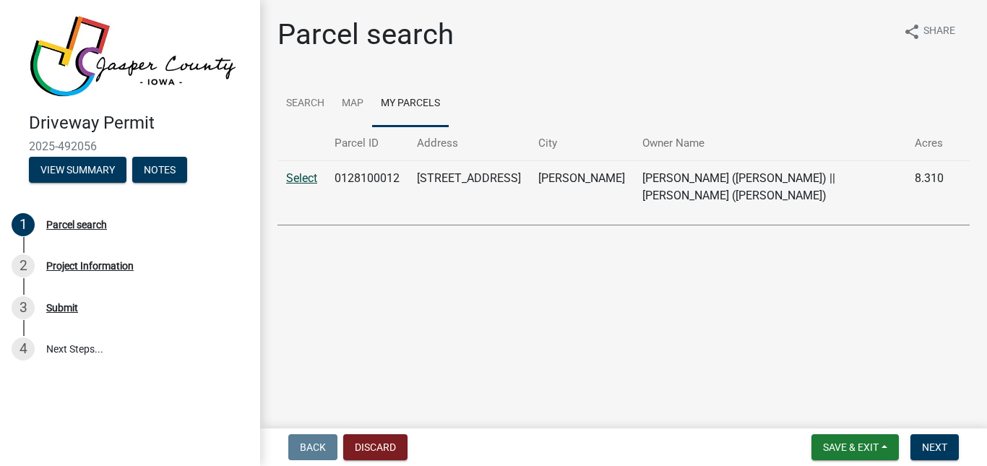
click at [307, 176] on link "Select" at bounding box center [301, 178] width 31 height 14
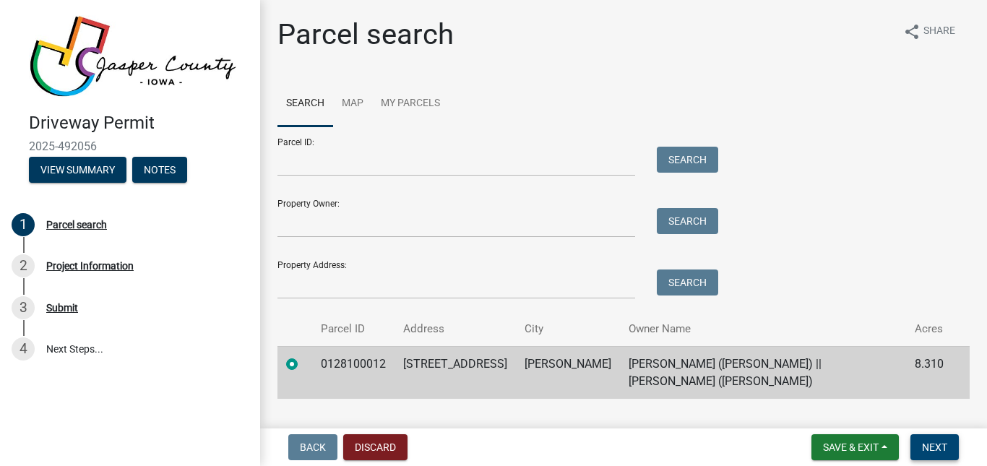
click at [941, 449] on span "Next" at bounding box center [934, 447] width 25 height 12
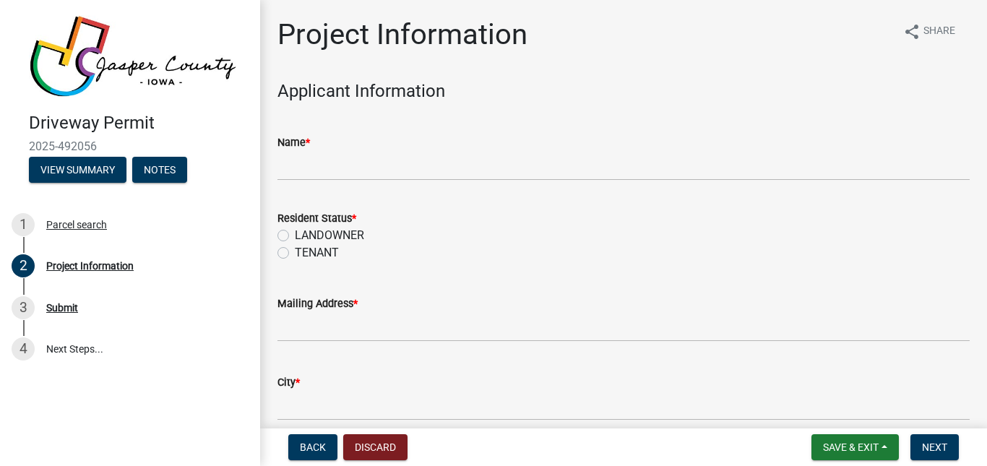
click at [317, 139] on div "Name *" at bounding box center [623, 142] width 692 height 17
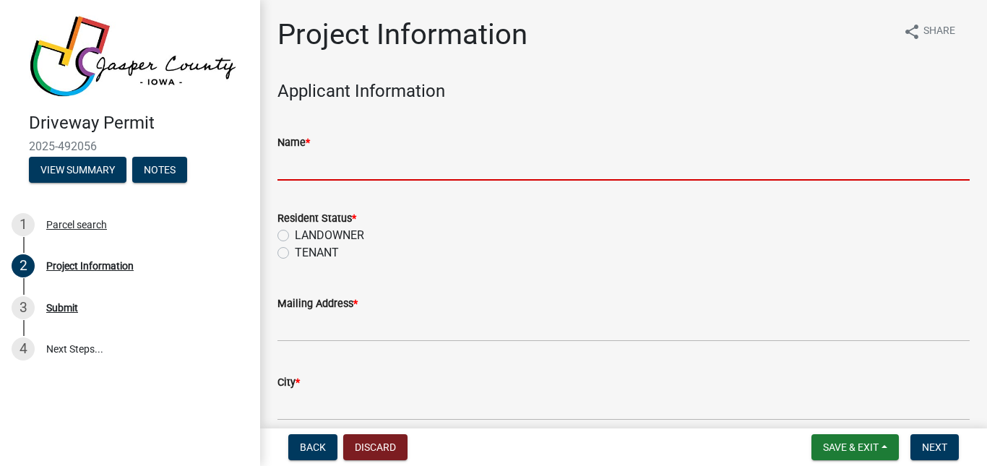
click at [321, 163] on input "Name *" at bounding box center [623, 166] width 692 height 30
type input "[PERSON_NAME]"
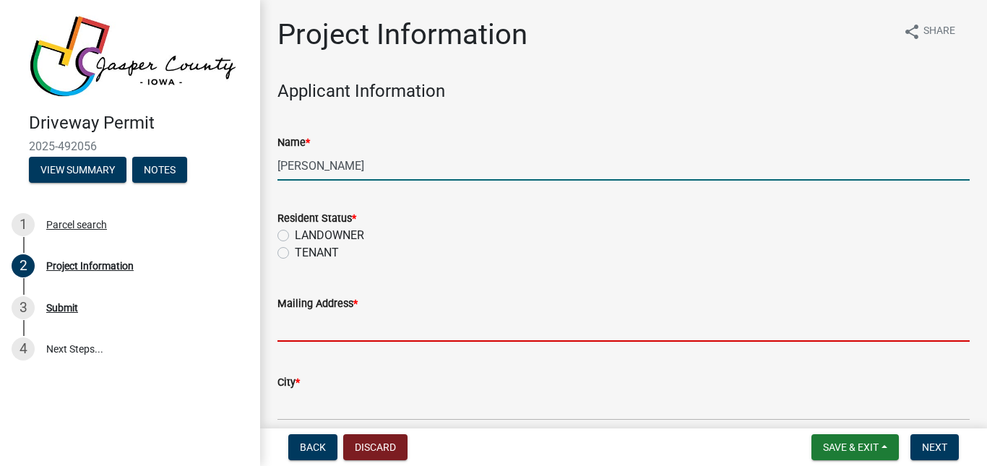
type input "[STREET_ADDRESS]"
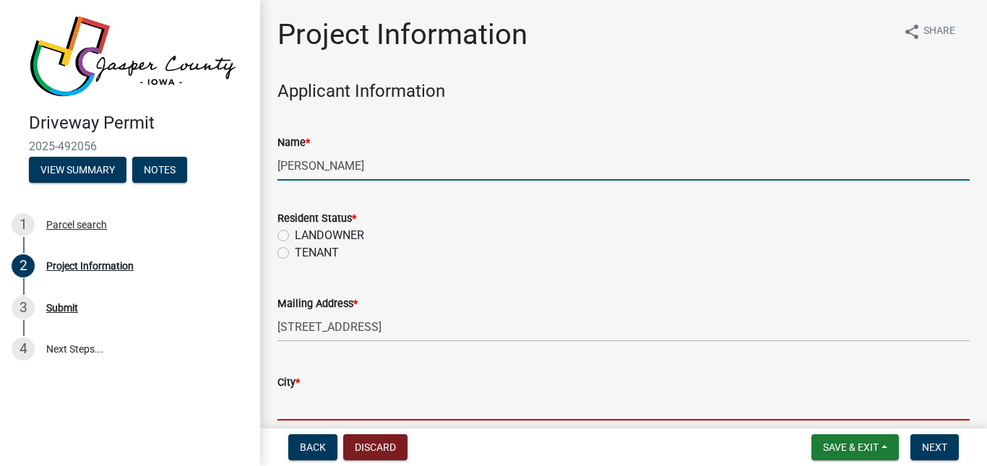
type input "Ankeny"
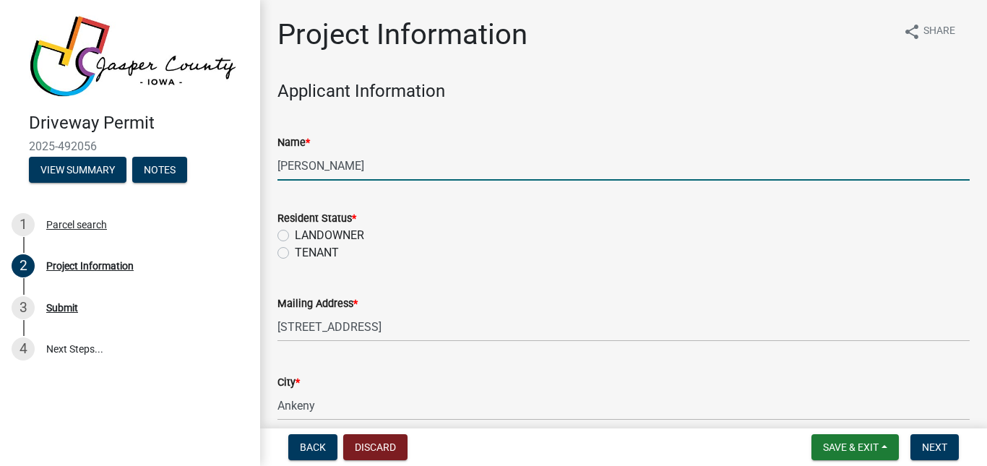
type input "50021"
click at [313, 232] on label "LANDOWNER" at bounding box center [329, 235] width 69 height 17
click at [304, 232] on input "LANDOWNER" at bounding box center [299, 231] width 9 height 9
radio input "true"
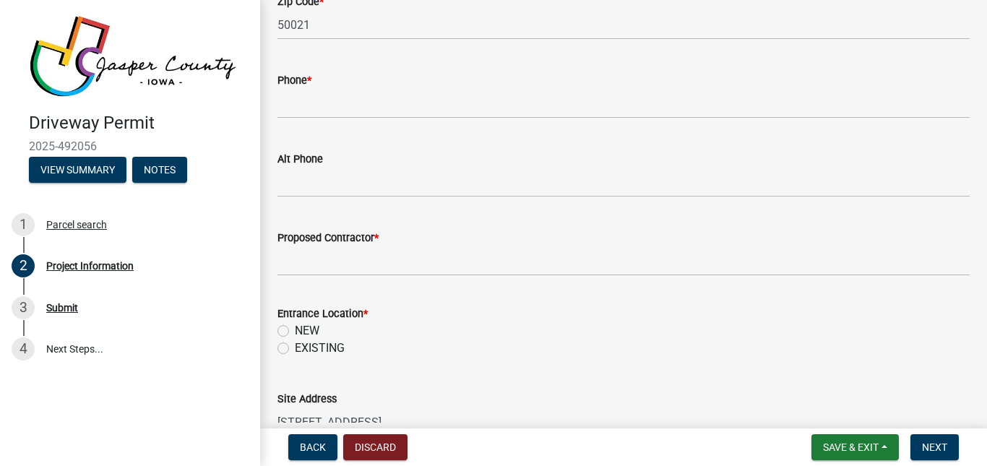
scroll to position [540, 0]
click at [334, 120] on wm-data-entity-input "Phone *" at bounding box center [623, 90] width 692 height 79
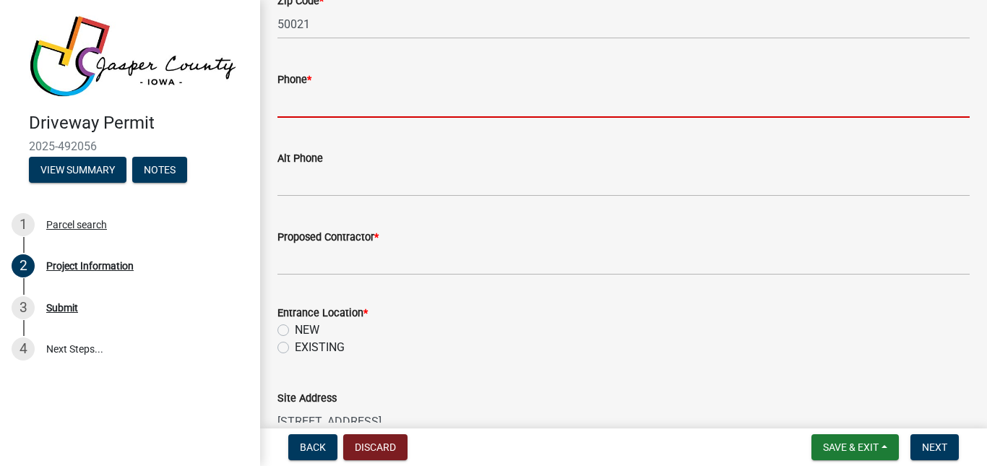
click at [334, 101] on input "Phone *" at bounding box center [623, 103] width 692 height 30
type input "2089064713"
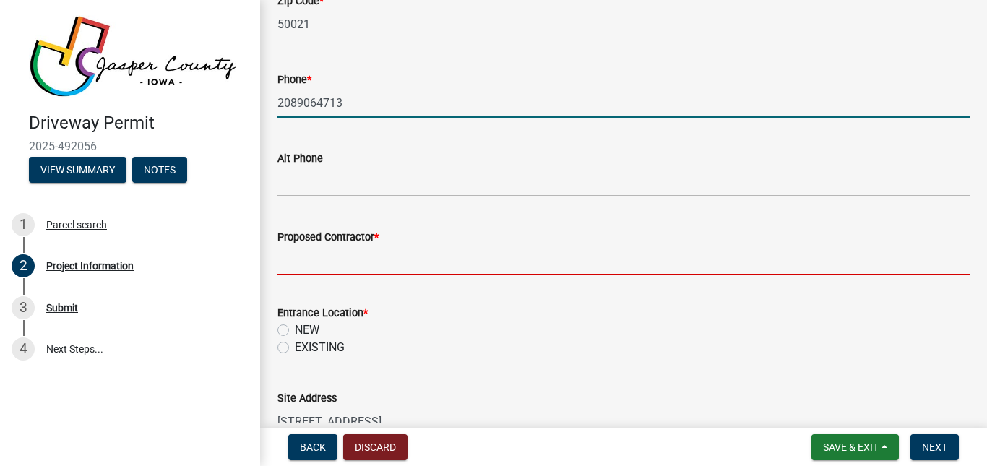
click at [365, 262] on input "Proposed Contractor *" at bounding box center [623, 261] width 692 height 30
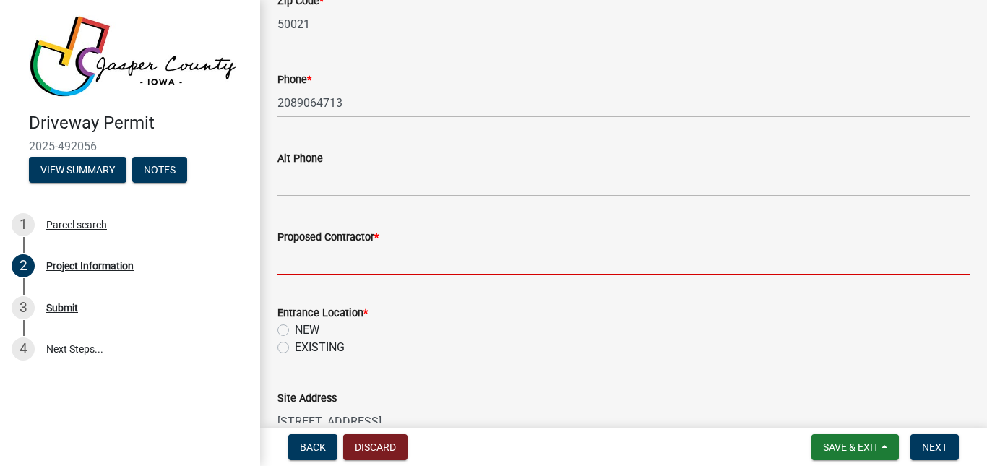
type input "[PERSON_NAME]"
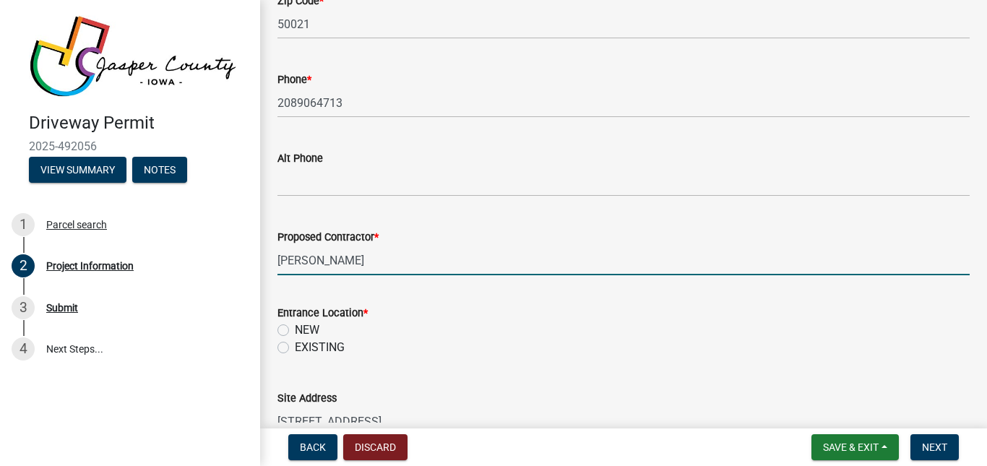
click at [313, 337] on label "NEW" at bounding box center [307, 329] width 25 height 17
click at [304, 331] on input "NEW" at bounding box center [299, 325] width 9 height 9
radio input "true"
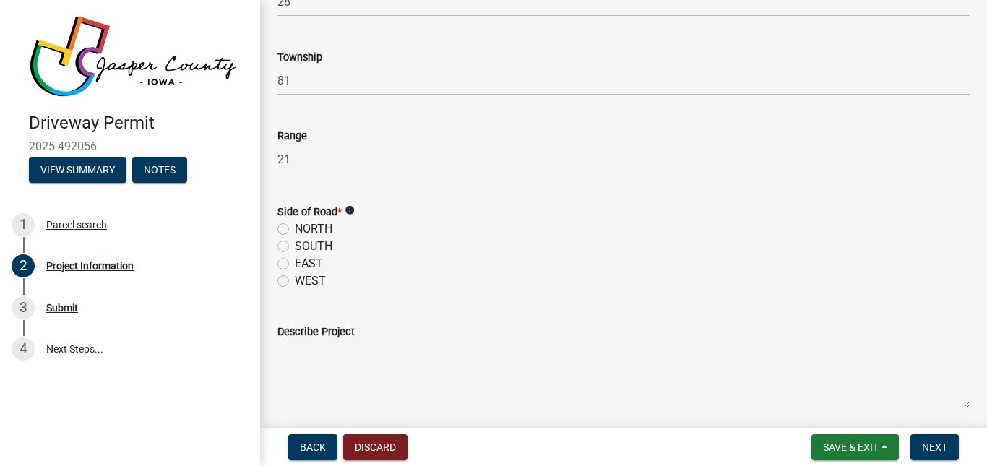
scroll to position [1121, 0]
click at [295, 280] on label "WEST" at bounding box center [310, 277] width 31 height 17
click at [295, 278] on input "WEST" at bounding box center [299, 273] width 9 height 9
radio input "true"
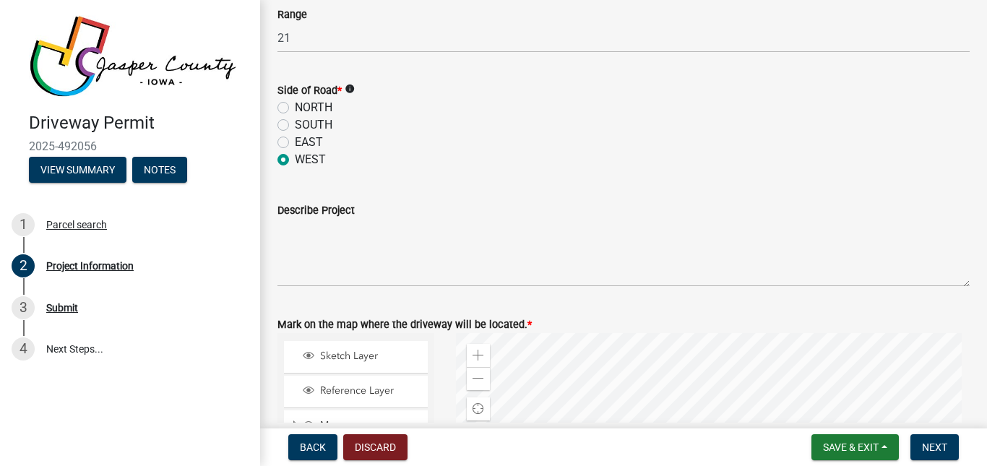
scroll to position [1242, 0]
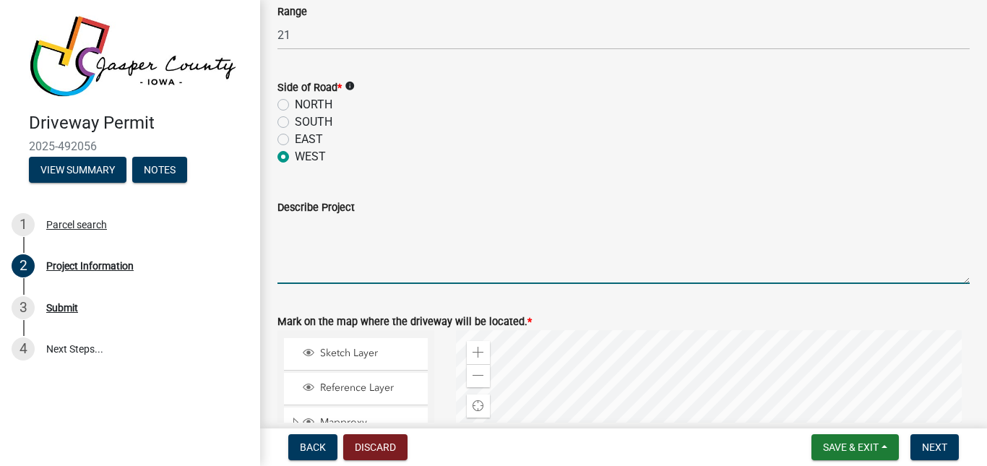
click at [334, 244] on textarea "Describe Project" at bounding box center [623, 250] width 692 height 68
type textarea "W"
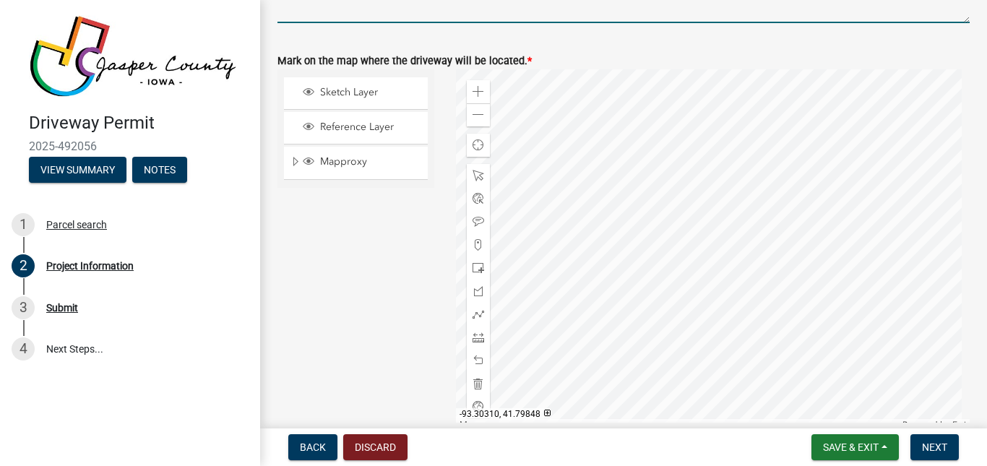
scroll to position [1502, 0]
type textarea "Wondering if we put the driveway farther up on the hill if we can utilize a dry…"
click at [475, 87] on span at bounding box center [478, 93] width 12 height 12
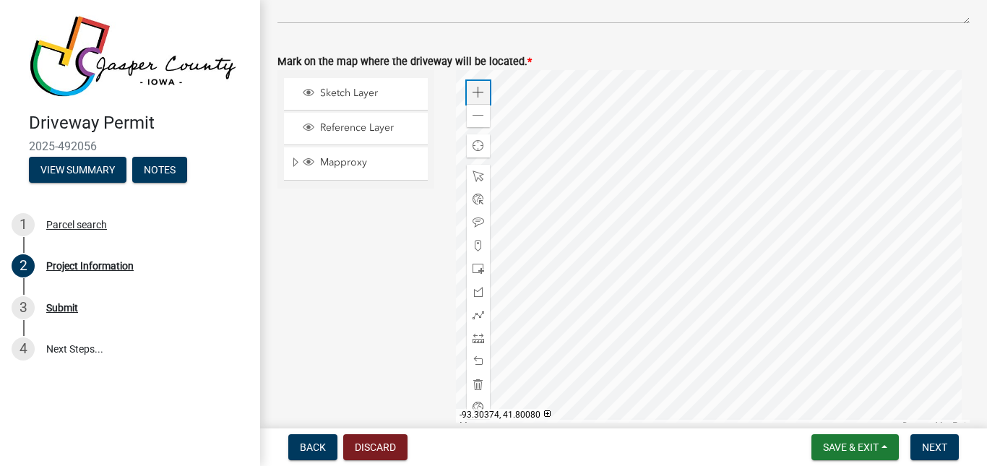
click at [475, 87] on span at bounding box center [478, 93] width 12 height 12
click at [641, 272] on div at bounding box center [713, 250] width 514 height 361
click at [686, 303] on div at bounding box center [713, 250] width 514 height 361
click at [476, 246] on span at bounding box center [478, 246] width 12 height 12
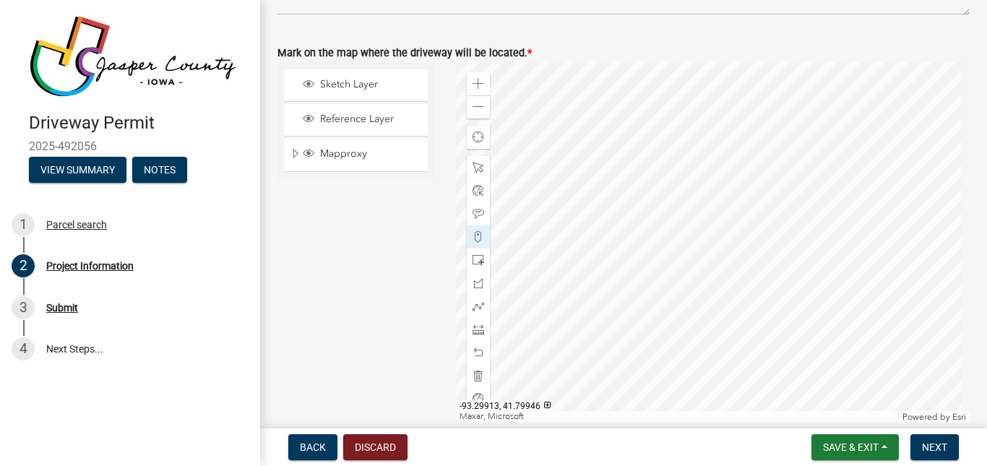
click at [682, 243] on div at bounding box center [713, 241] width 514 height 361
click at [946, 449] on span "Next" at bounding box center [934, 447] width 25 height 12
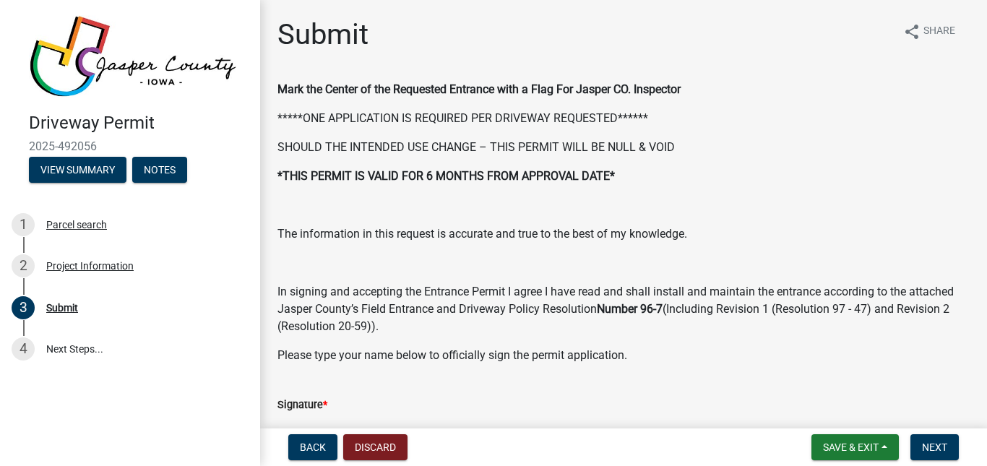
scroll to position [224, 0]
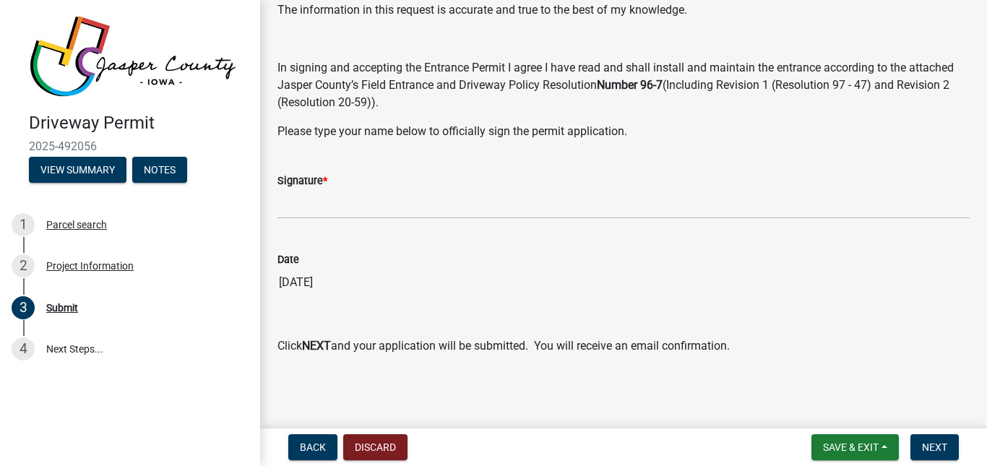
click at [300, 228] on wm-data-entity-input "Signature *" at bounding box center [623, 191] width 692 height 79
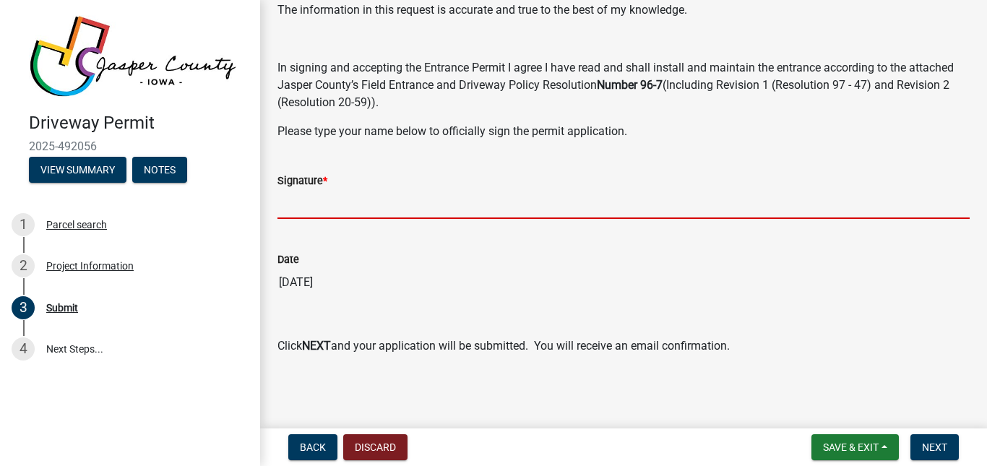
click at [301, 199] on input "Signature *" at bounding box center [623, 204] width 692 height 30
type input "[PERSON_NAME]"
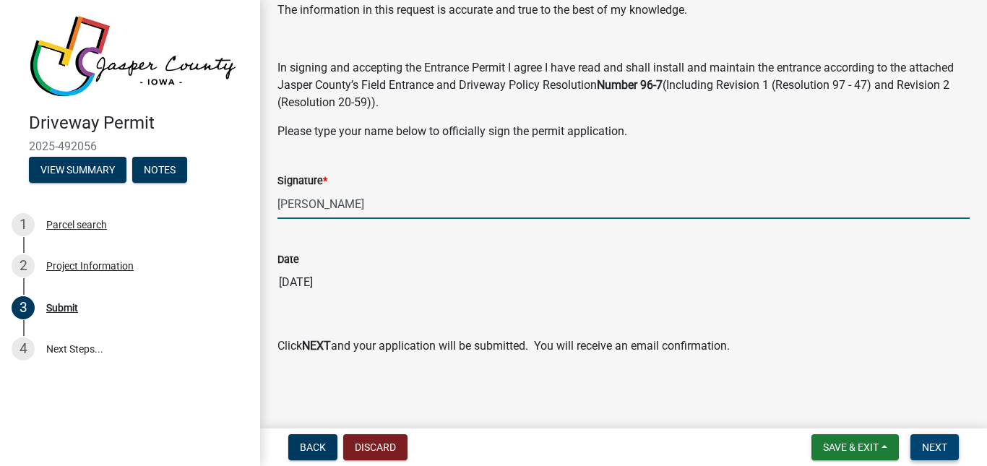
click at [944, 446] on span "Next" at bounding box center [934, 447] width 25 height 12
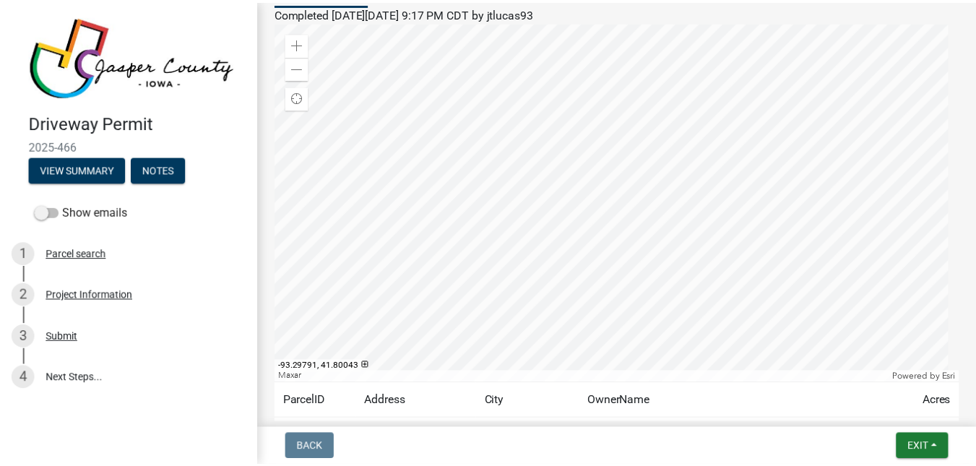
scroll to position [267, 0]
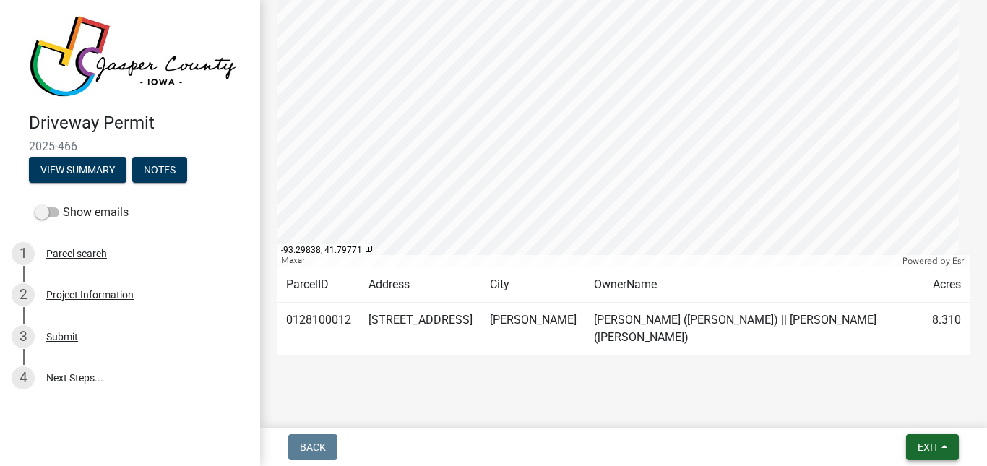
click at [923, 434] on button "Exit" at bounding box center [932, 447] width 53 height 26
click at [894, 413] on button "Save & Exit" at bounding box center [901, 409] width 116 height 35
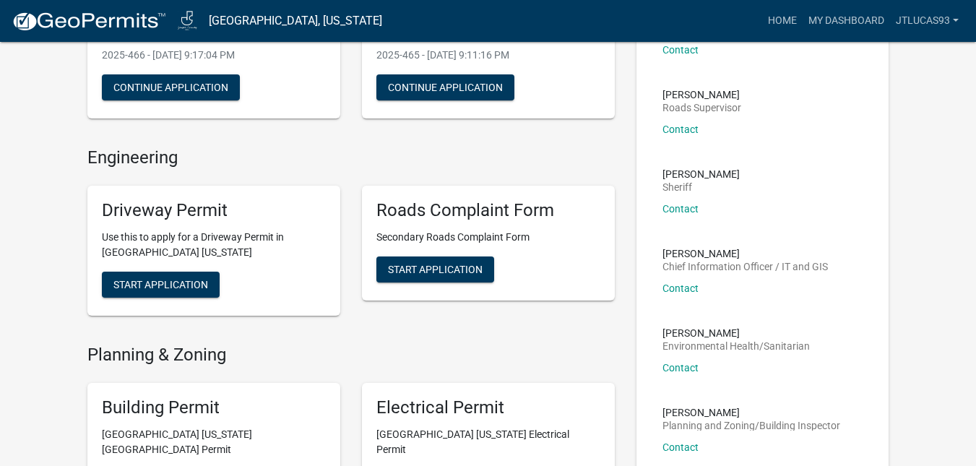
scroll to position [220, 0]
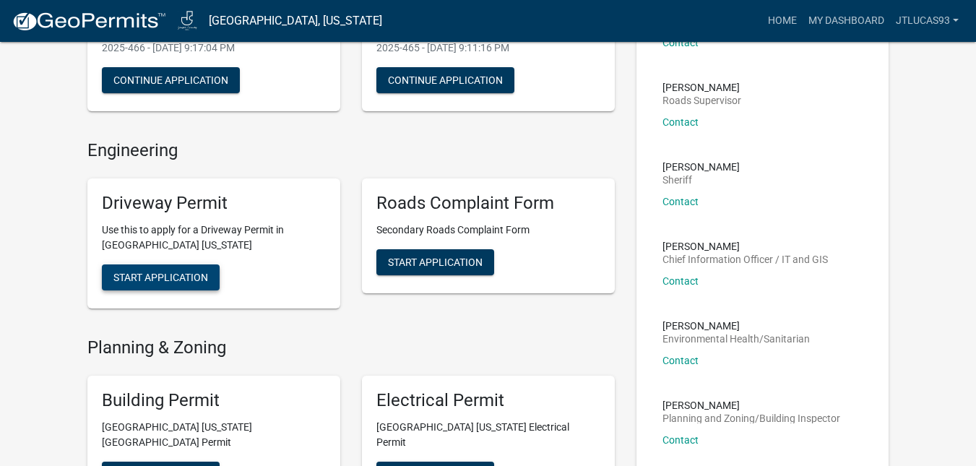
click at [135, 272] on span "Start Application" at bounding box center [160, 278] width 95 height 12
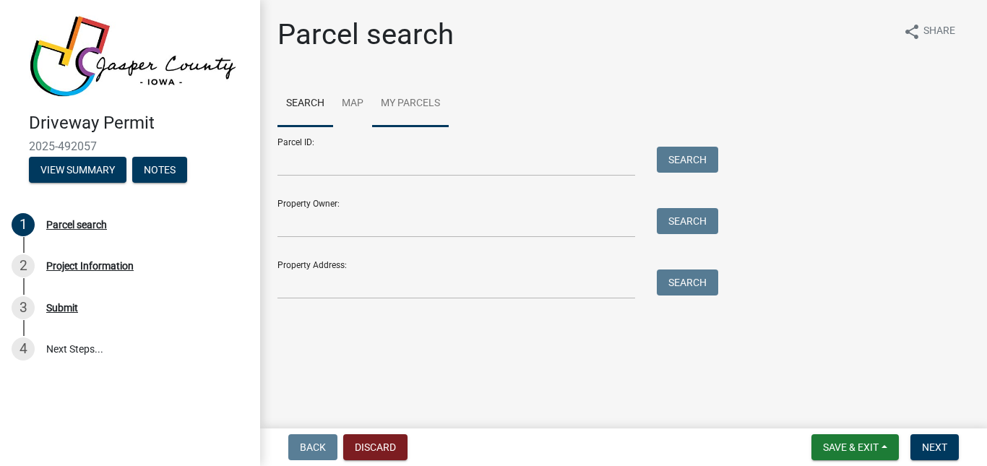
click at [399, 92] on link "My Parcels" at bounding box center [410, 104] width 77 height 46
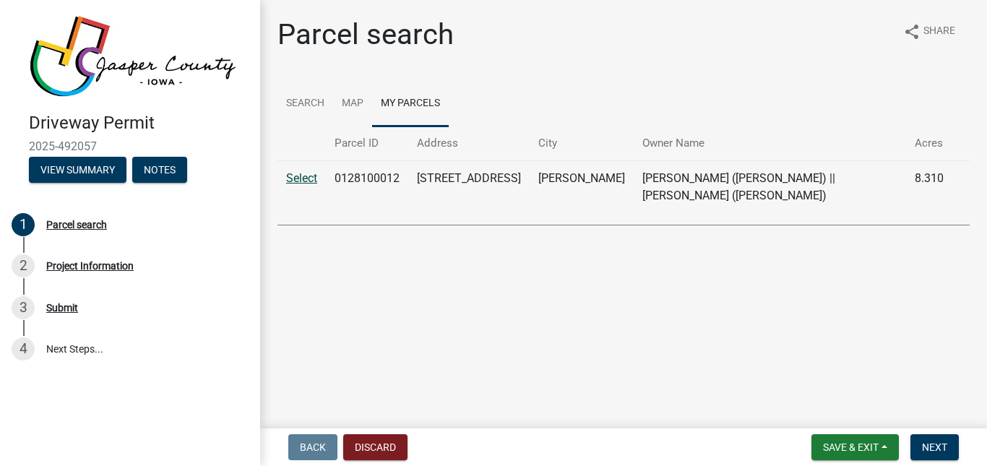
click at [303, 177] on link "Select" at bounding box center [301, 178] width 31 height 14
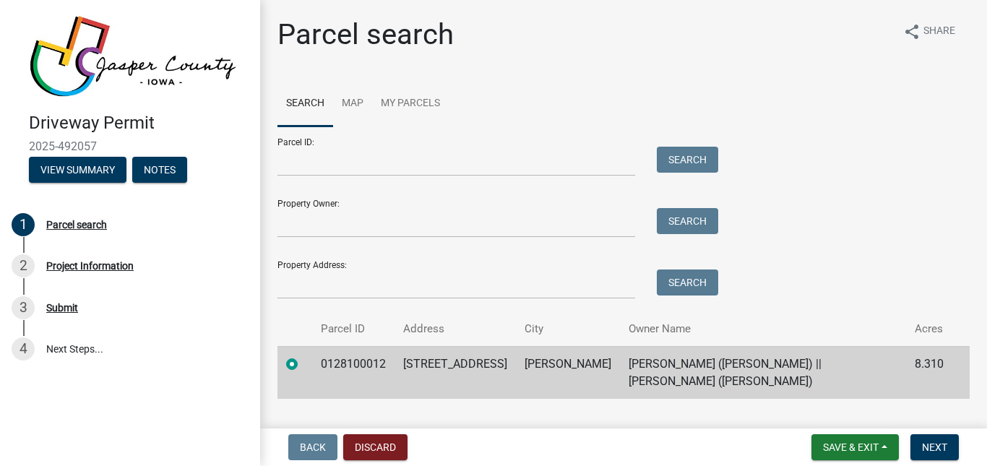
scroll to position [15, 0]
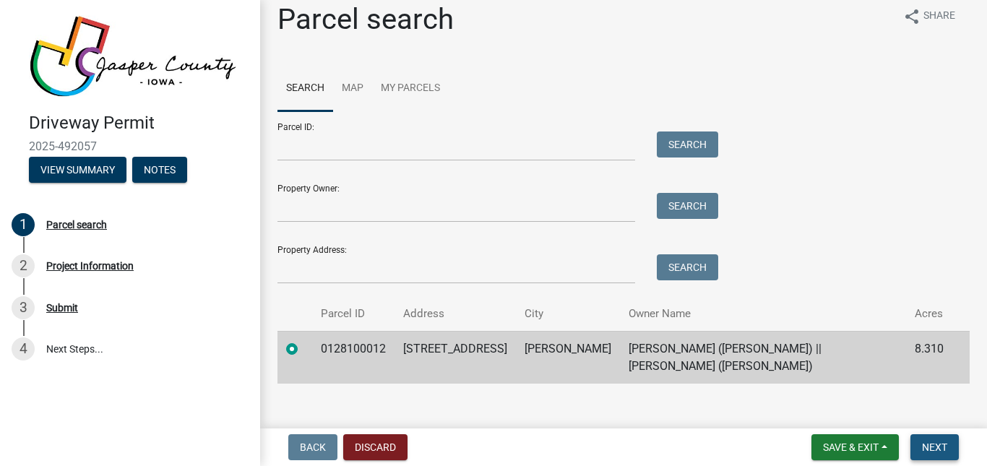
click at [931, 435] on button "Next" at bounding box center [934, 447] width 48 height 26
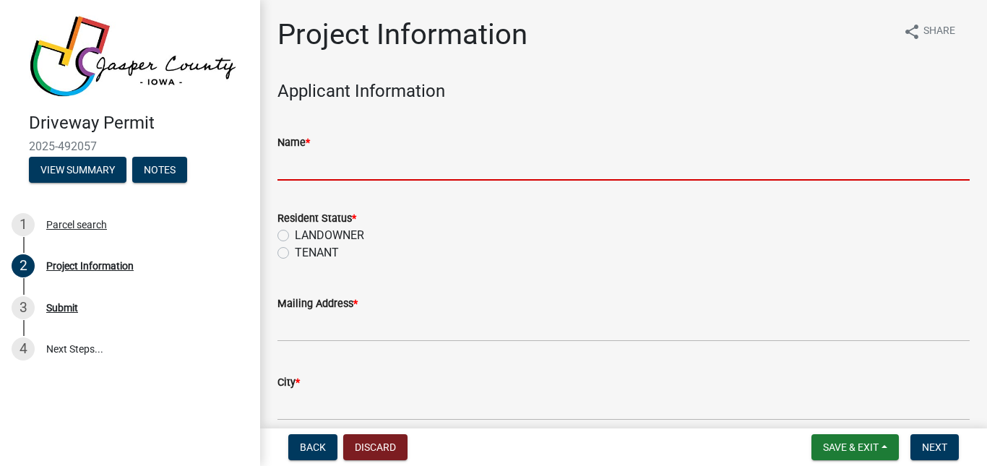
click at [332, 167] on input "Name *" at bounding box center [623, 166] width 692 height 30
type input "[PERSON_NAME]"
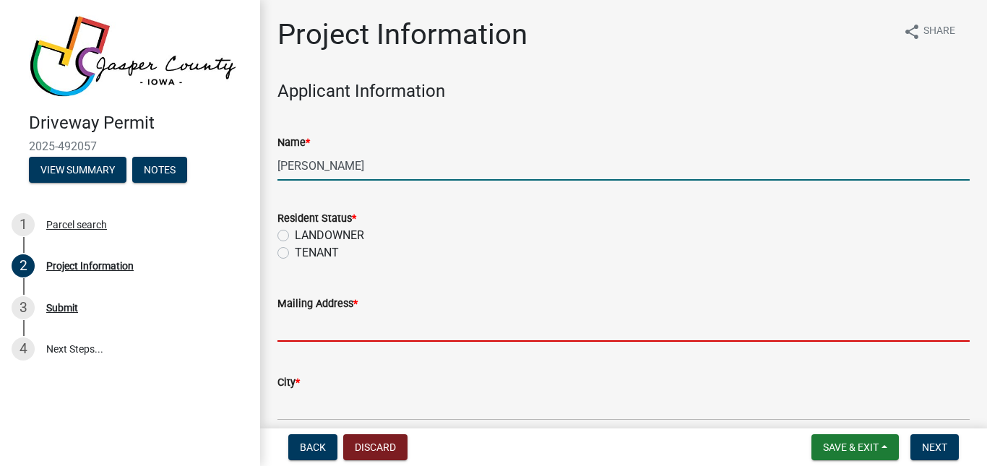
type input "[STREET_ADDRESS]"
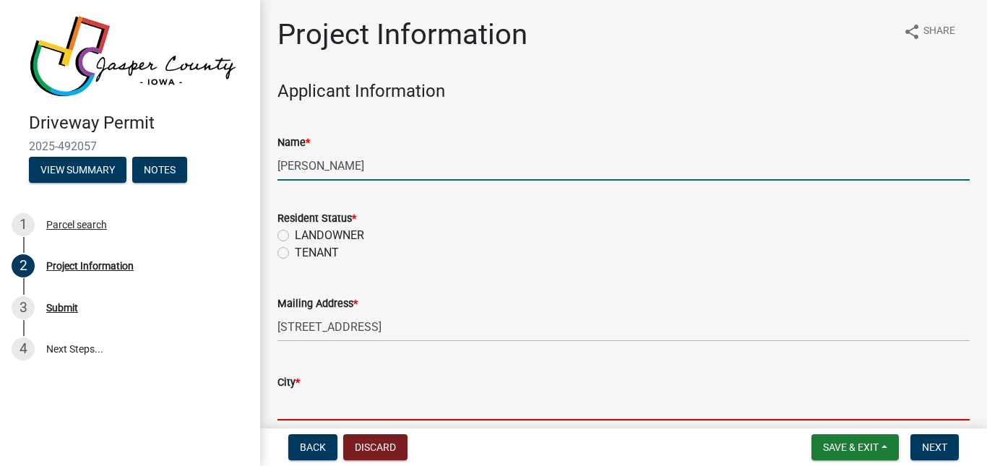
type input "Ankeny"
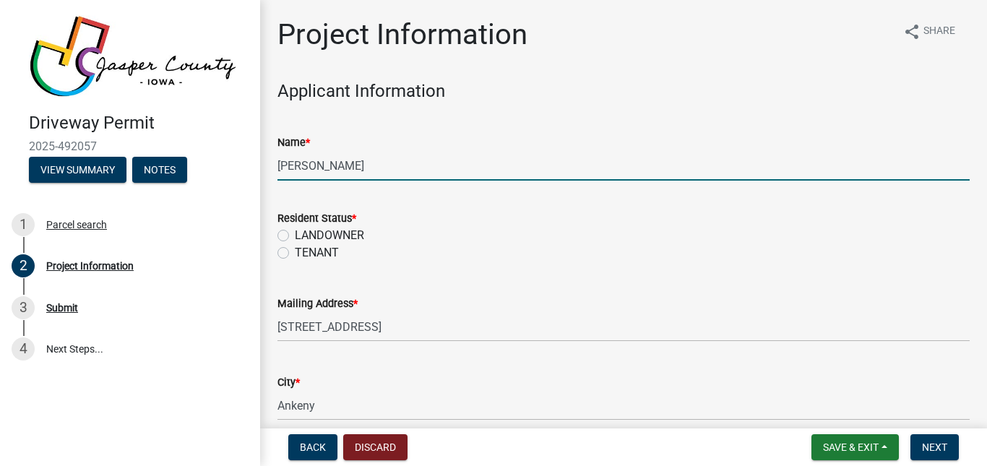
type input "50021"
click at [295, 232] on label "LANDOWNER" at bounding box center [329, 235] width 69 height 17
click at [295, 232] on input "LANDOWNER" at bounding box center [299, 231] width 9 height 9
radio input "true"
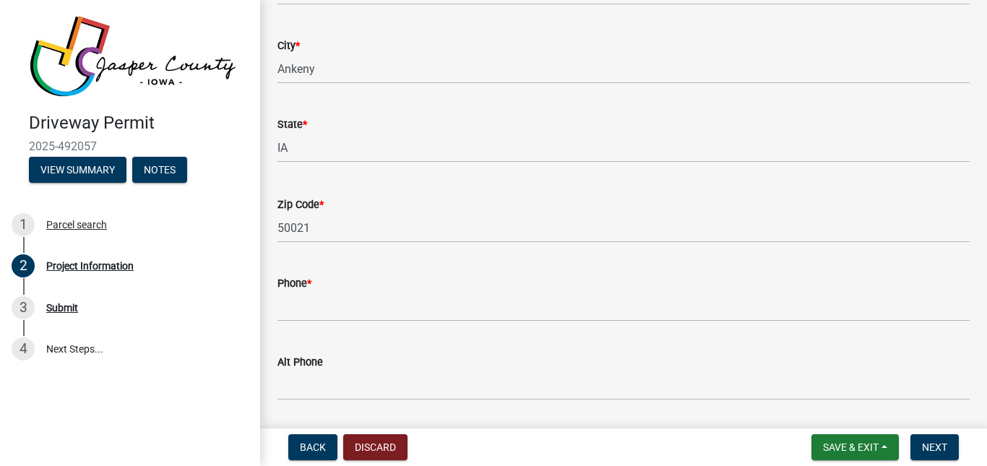
scroll to position [341, 0]
click at [330, 285] on div "Phone *" at bounding box center [623, 278] width 692 height 17
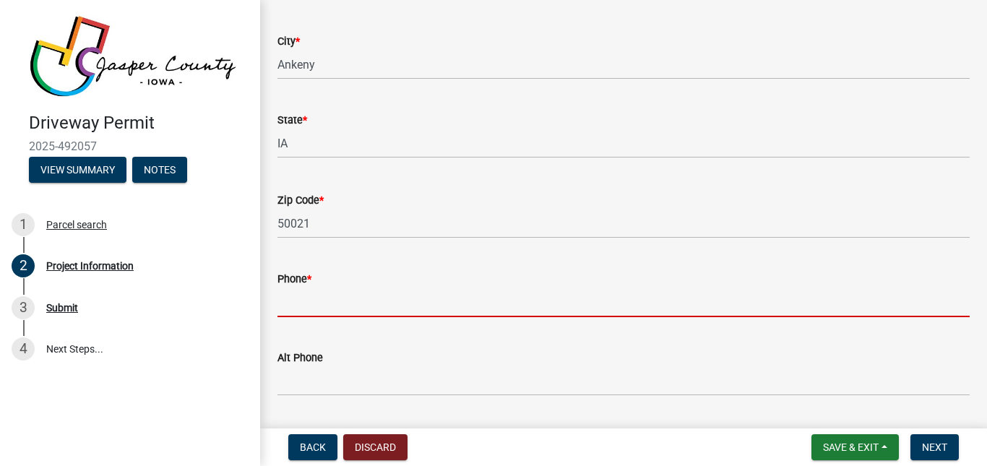
click at [330, 296] on input "Phone *" at bounding box center [623, 303] width 692 height 30
type input "2089064713"
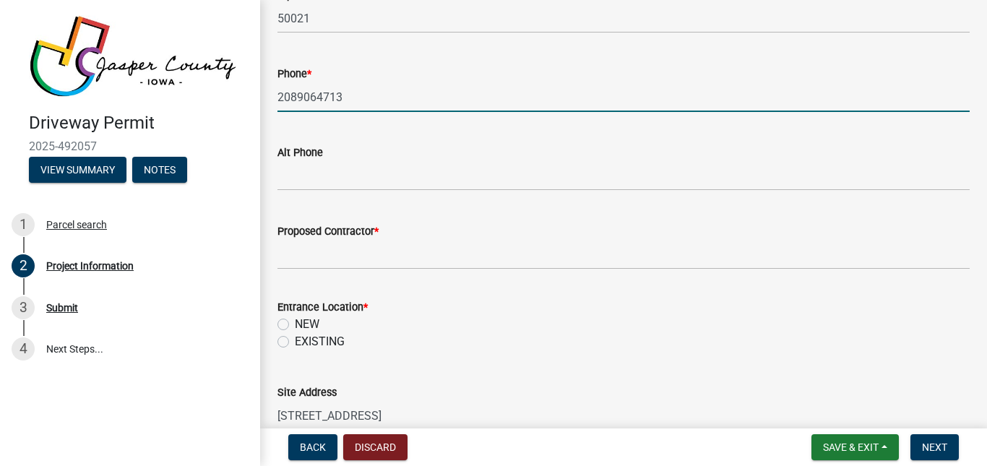
scroll to position [559, 0]
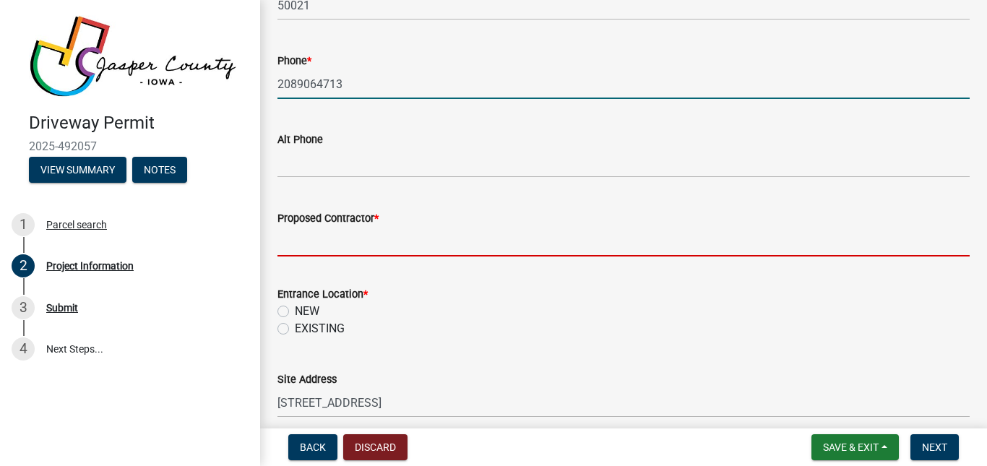
click at [352, 239] on input "Proposed Contractor *" at bounding box center [623, 242] width 692 height 30
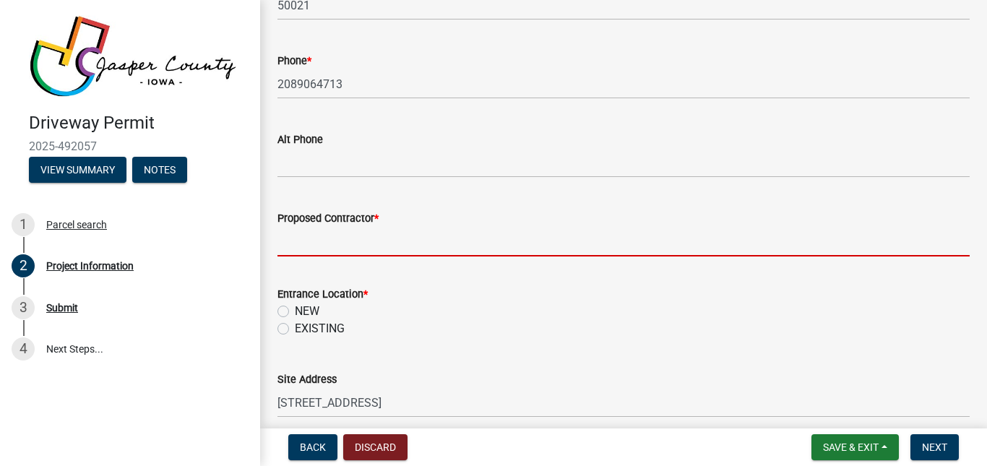
type input "[PERSON_NAME]"
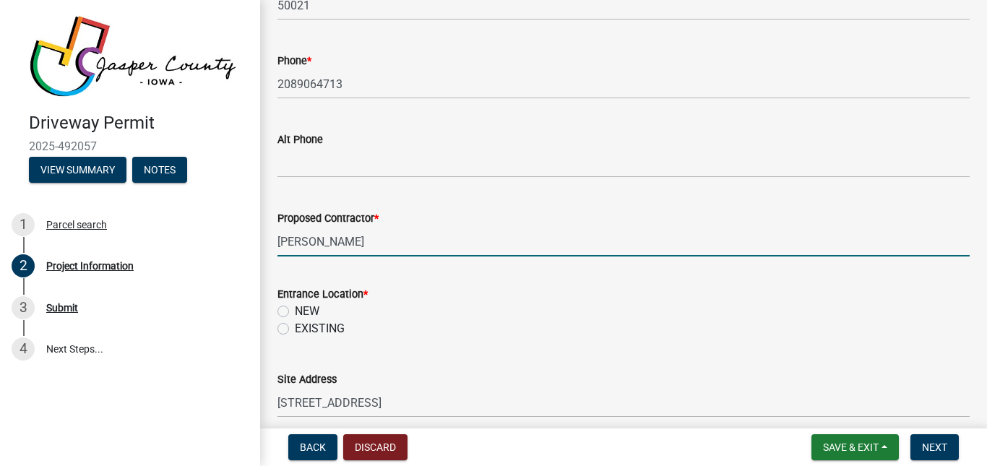
click at [292, 315] on div "NEW" at bounding box center [623, 311] width 692 height 17
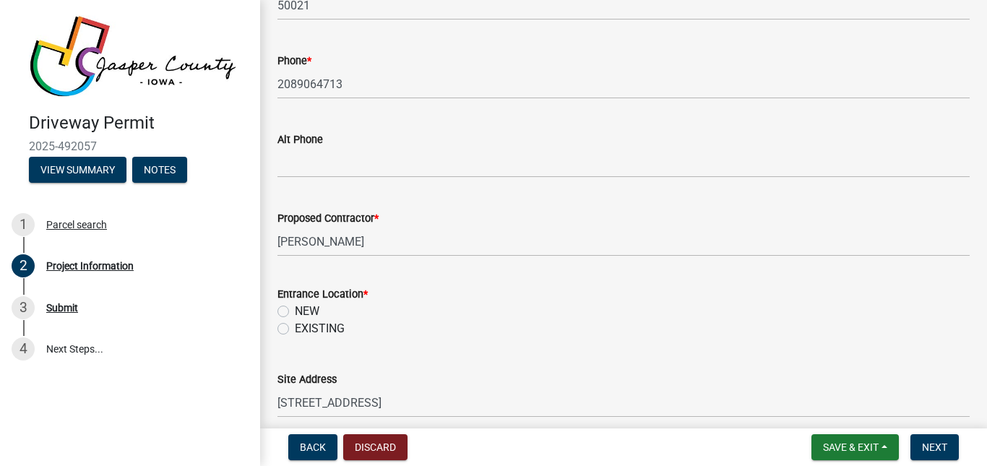
click at [295, 311] on label "NEW" at bounding box center [307, 311] width 25 height 17
click at [295, 311] on input "NEW" at bounding box center [299, 307] width 9 height 9
radio input "true"
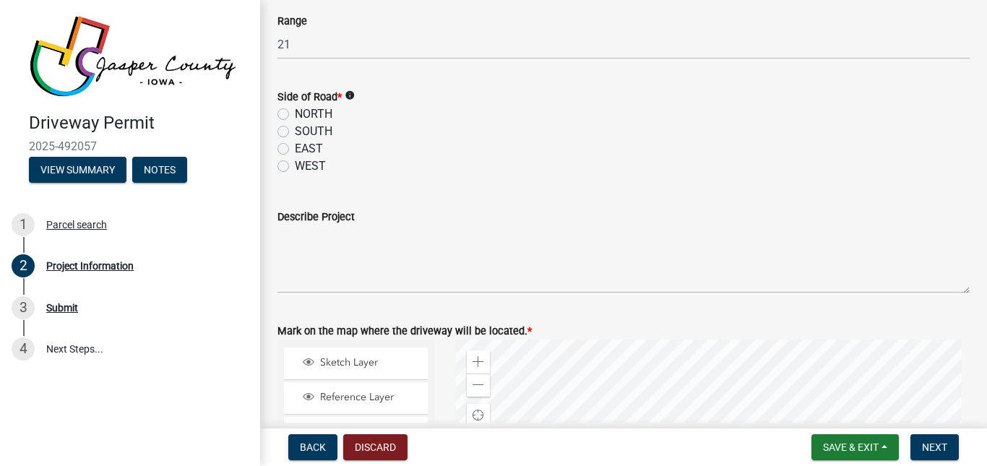
scroll to position [1237, 0]
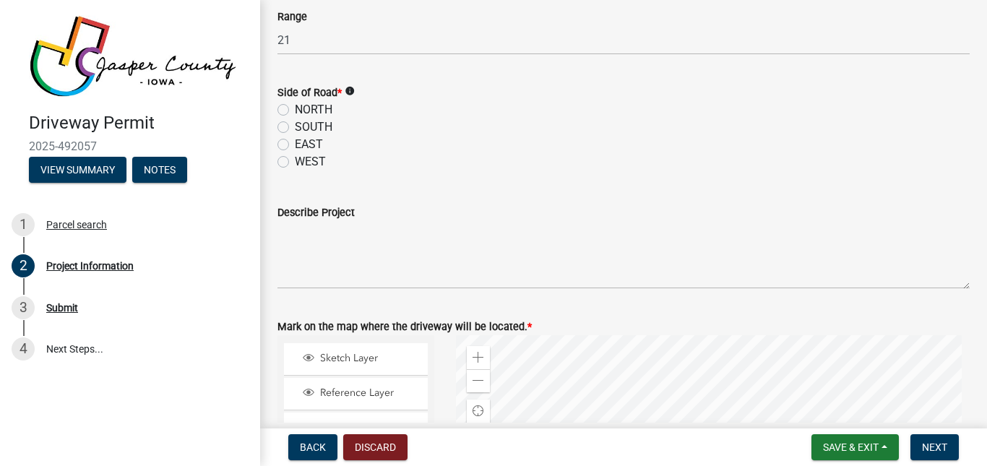
click at [295, 163] on label "WEST" at bounding box center [310, 161] width 31 height 17
click at [295, 163] on input "WEST" at bounding box center [299, 157] width 9 height 9
radio input "true"
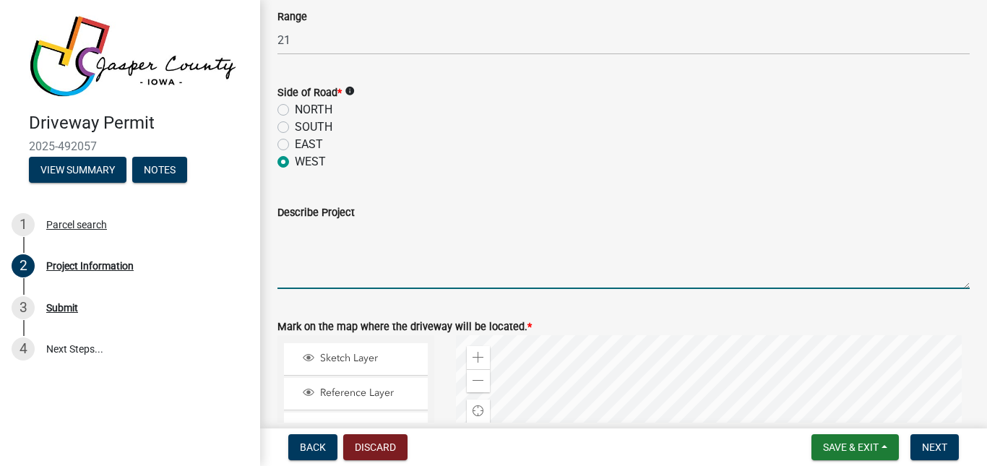
click at [372, 252] on textarea "Describe Project" at bounding box center [623, 255] width 692 height 68
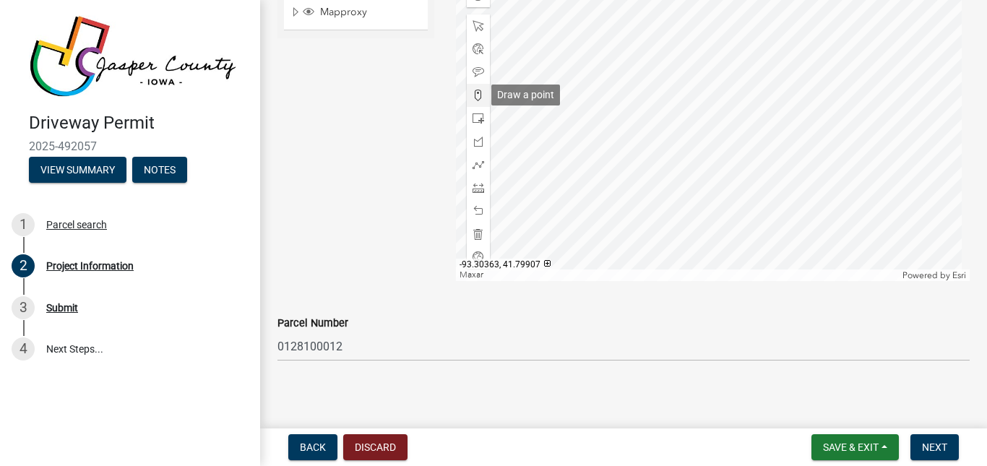
click at [478, 86] on div at bounding box center [478, 95] width 23 height 23
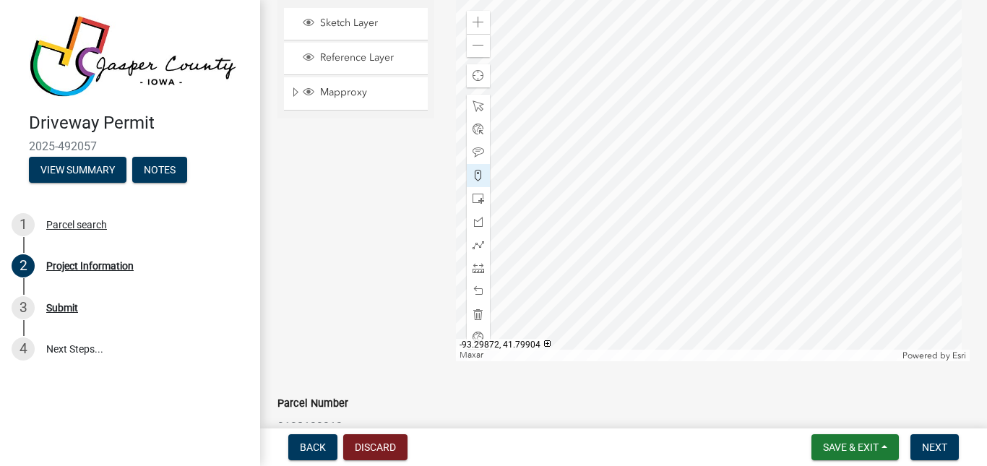
click at [824, 181] on div at bounding box center [713, 180] width 514 height 361
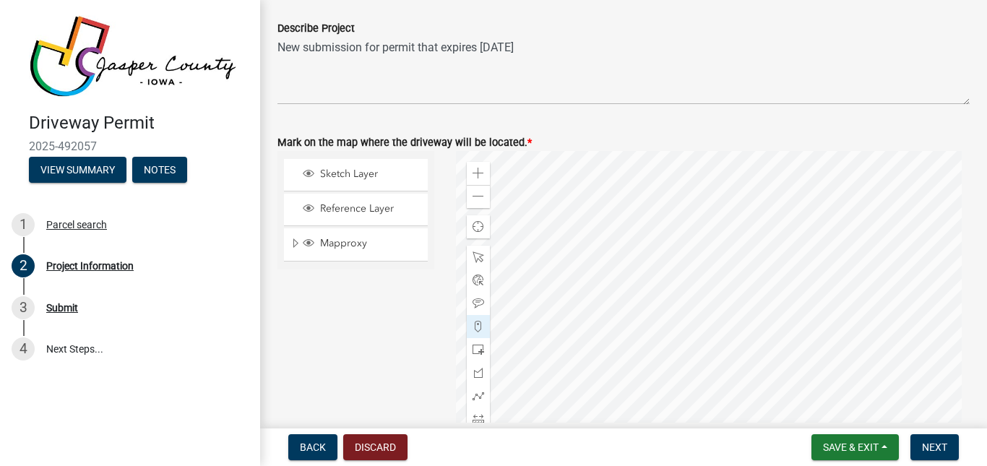
scroll to position [1415, 0]
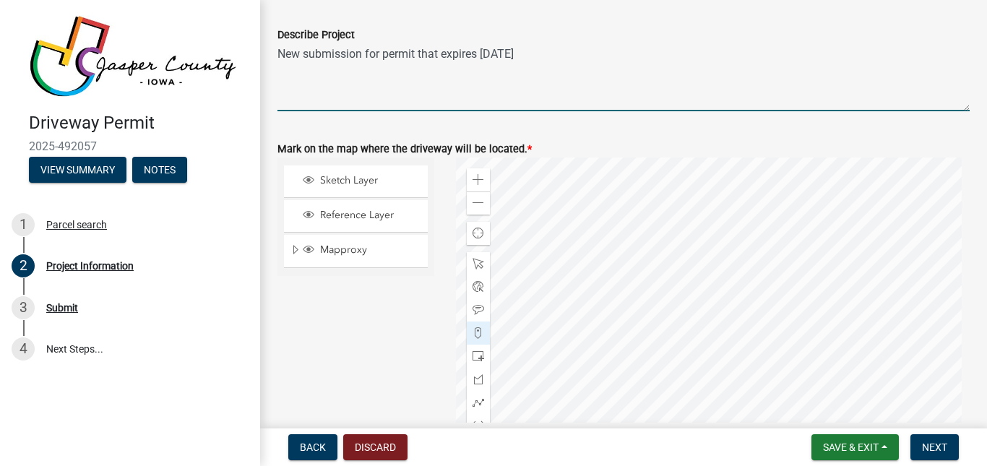
click at [582, 63] on textarea "New submission for permit that expires [DATE]" at bounding box center [623, 77] width 692 height 68
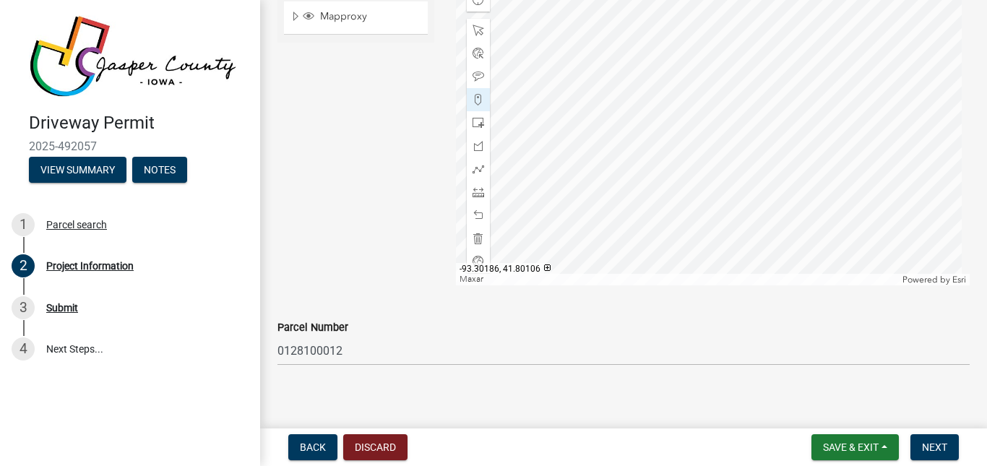
scroll to position [1654, 0]
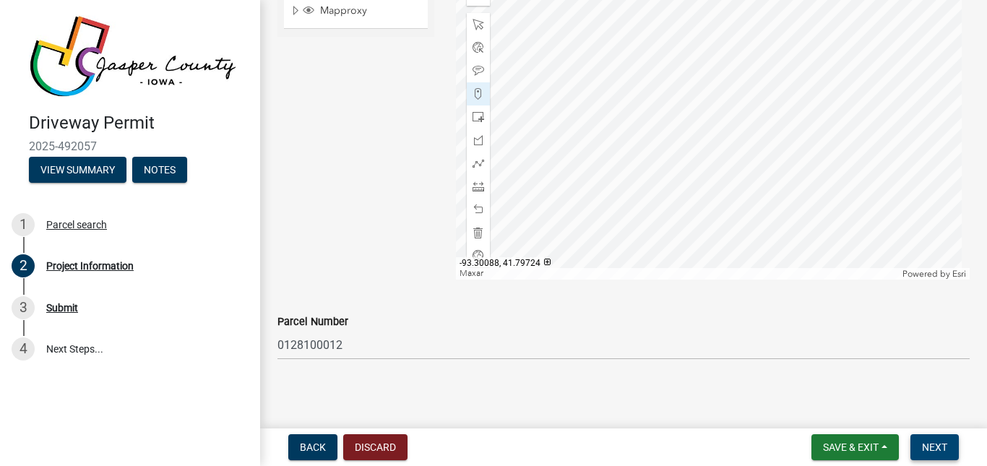
type textarea "New submission for permit that expires [DATE]. 30' wide entrance."
click at [938, 449] on span "Next" at bounding box center [934, 447] width 25 height 12
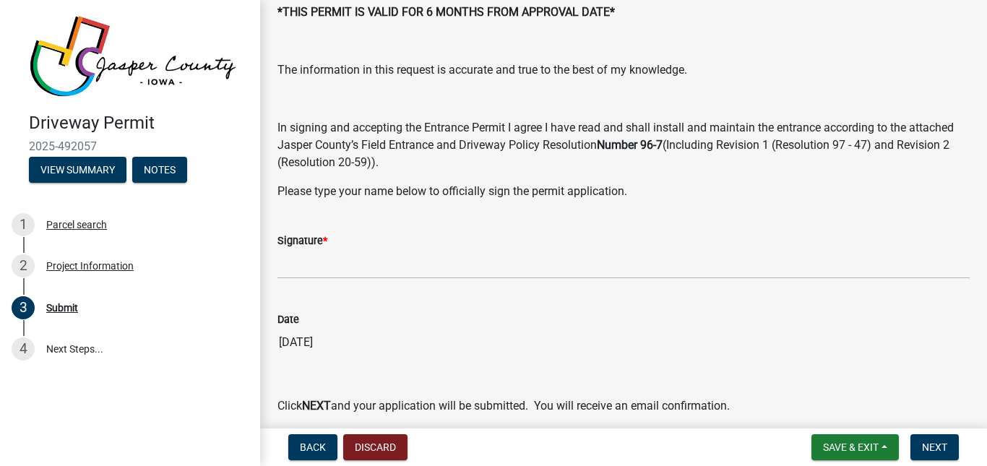
scroll to position [168, 0]
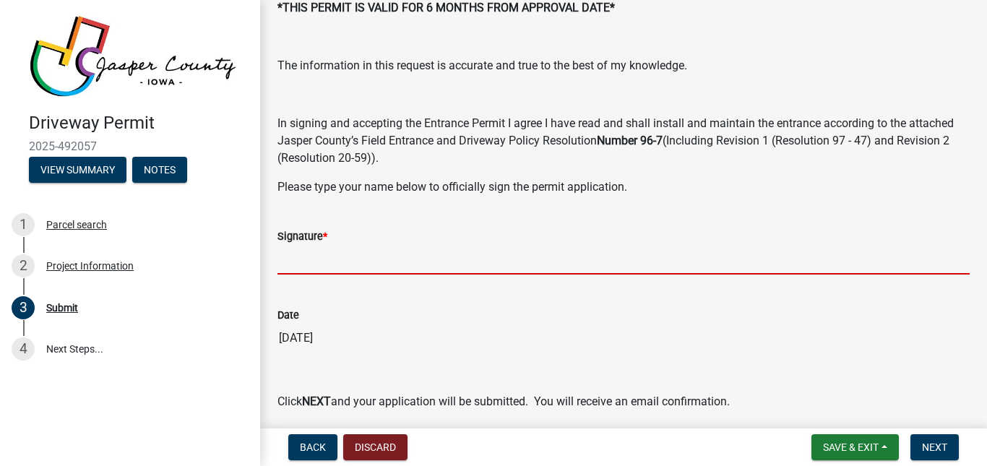
click at [333, 259] on input "Signature *" at bounding box center [623, 260] width 692 height 30
type input "[PERSON_NAME]"
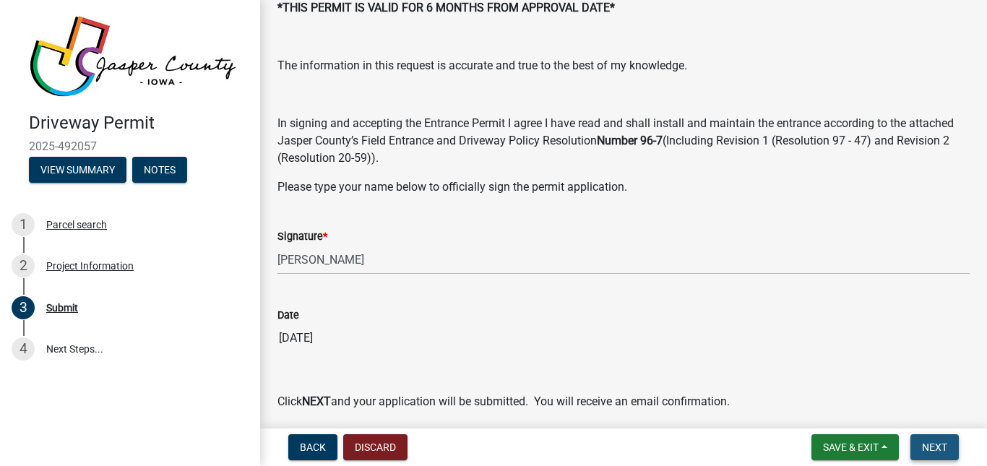
click at [943, 446] on span "Next" at bounding box center [934, 447] width 25 height 12
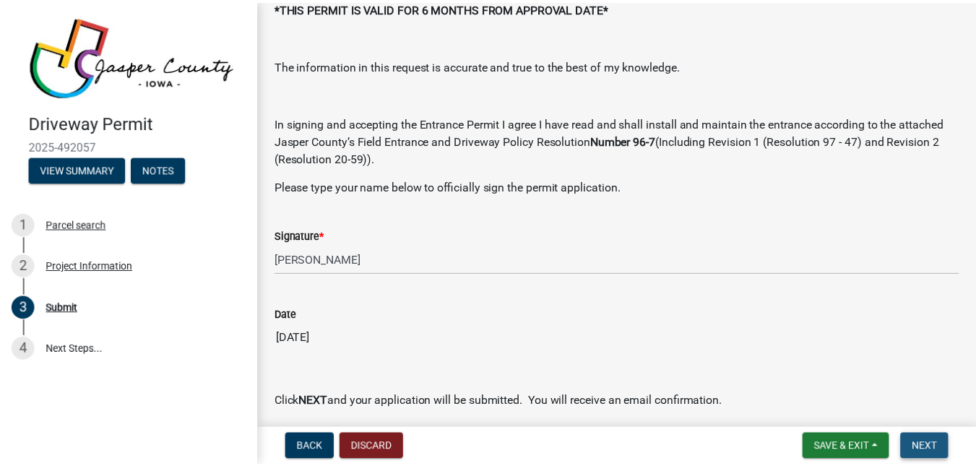
scroll to position [0, 0]
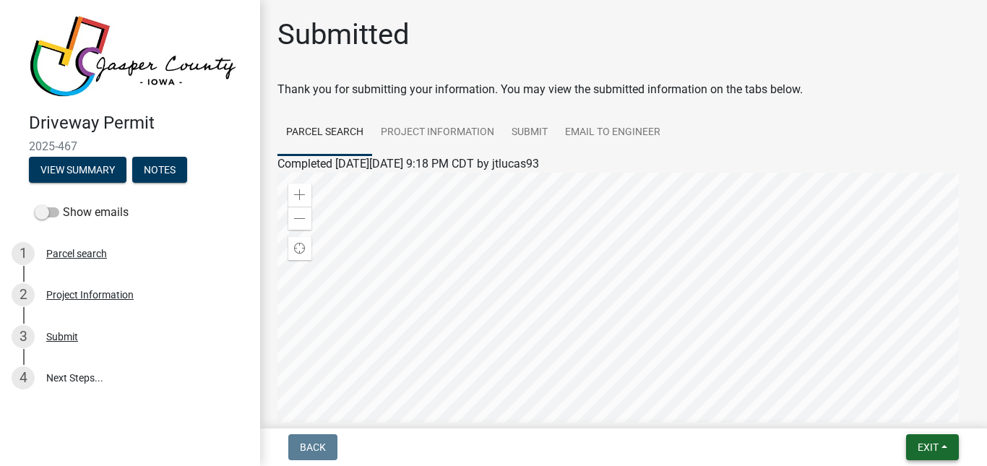
click at [931, 455] on button "Exit" at bounding box center [932, 447] width 53 height 26
click at [918, 415] on button "Save & Exit" at bounding box center [901, 409] width 116 height 35
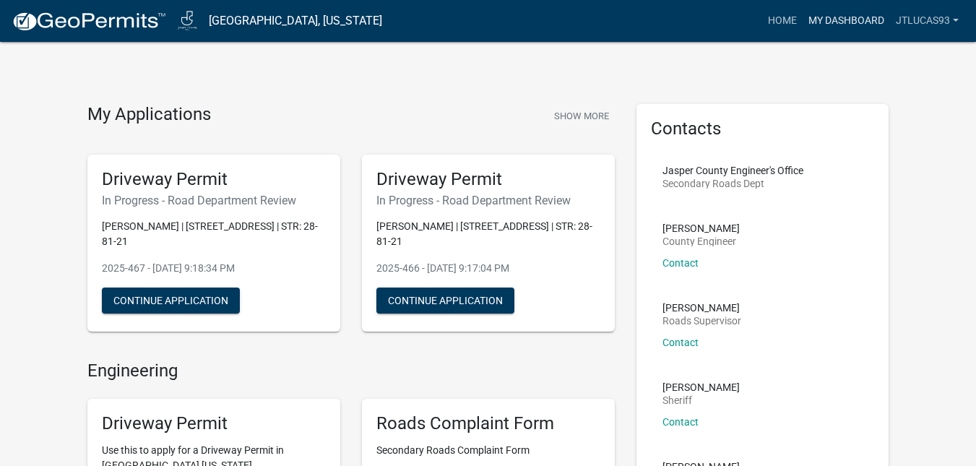
click at [852, 22] on link "My Dashboard" at bounding box center [846, 20] width 87 height 27
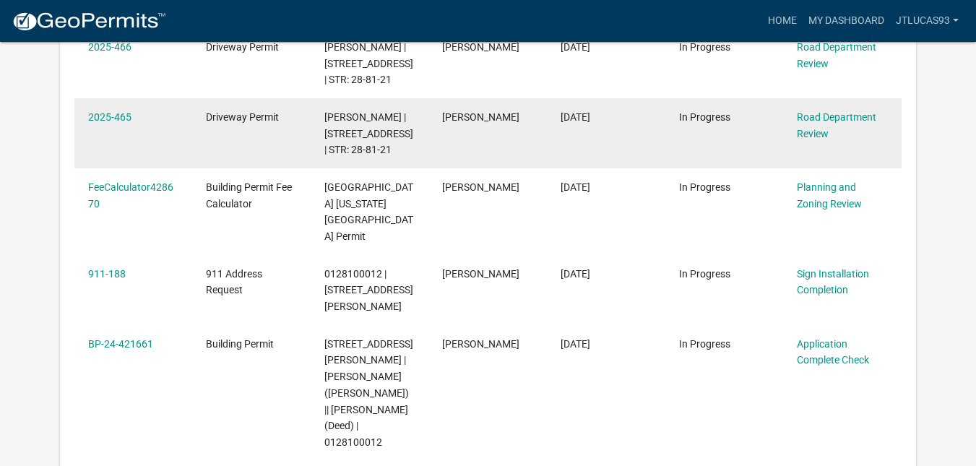
scroll to position [409, 0]
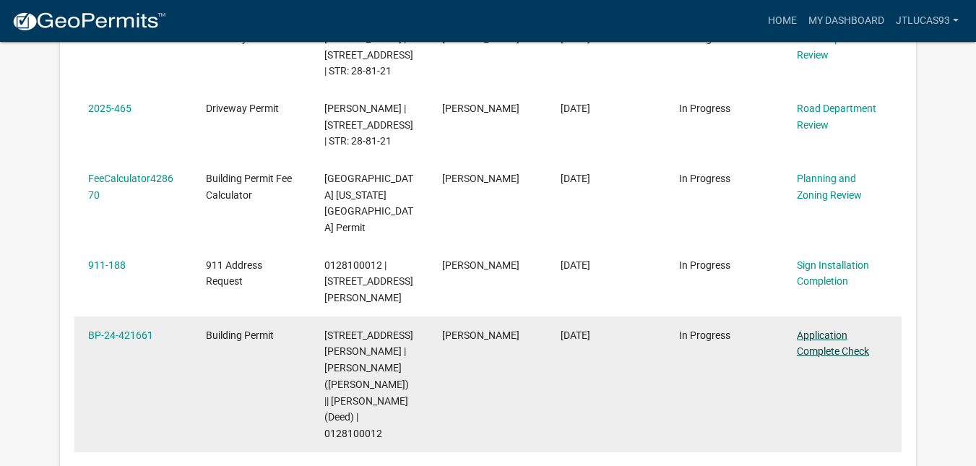
click at [836, 329] on link "Application Complete Check" at bounding box center [833, 343] width 72 height 28
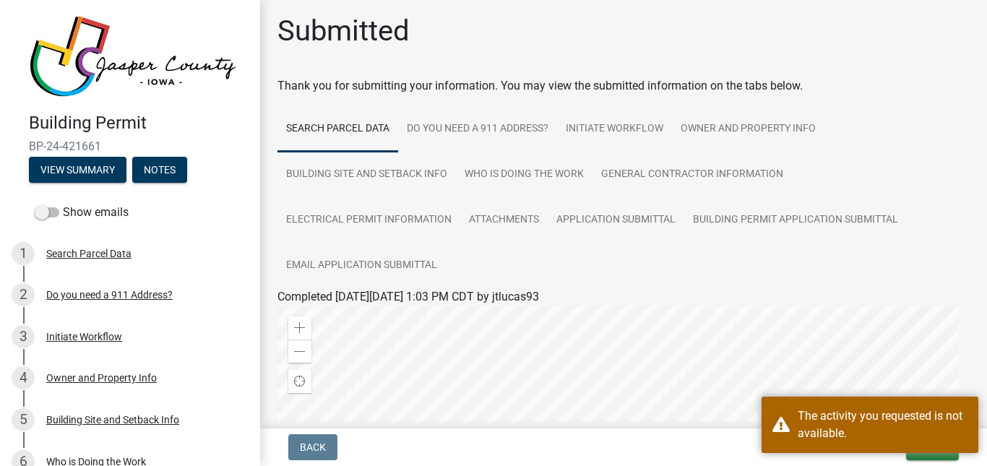
scroll to position [3, 0]
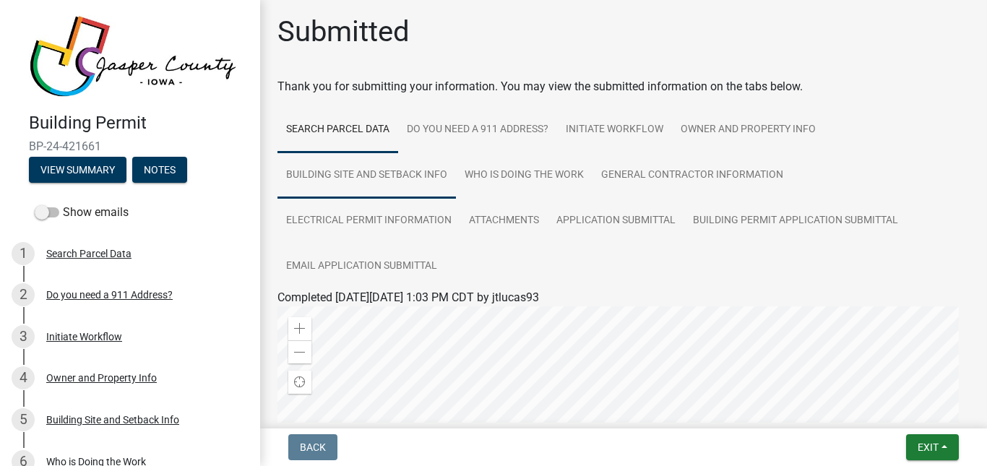
click at [408, 179] on link "Building Site and Setback Info" at bounding box center [366, 175] width 178 height 46
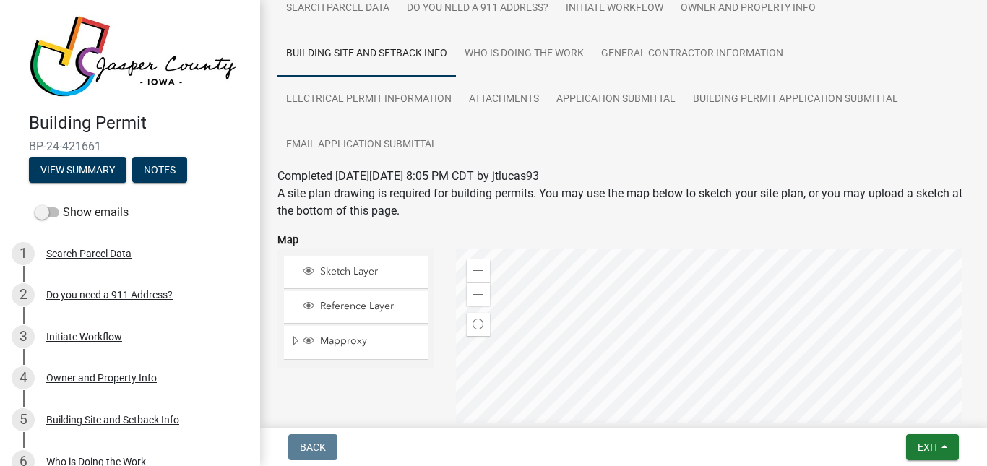
scroll to position [124, 0]
click at [552, 56] on link "Who is Doing the Work" at bounding box center [524, 55] width 137 height 46
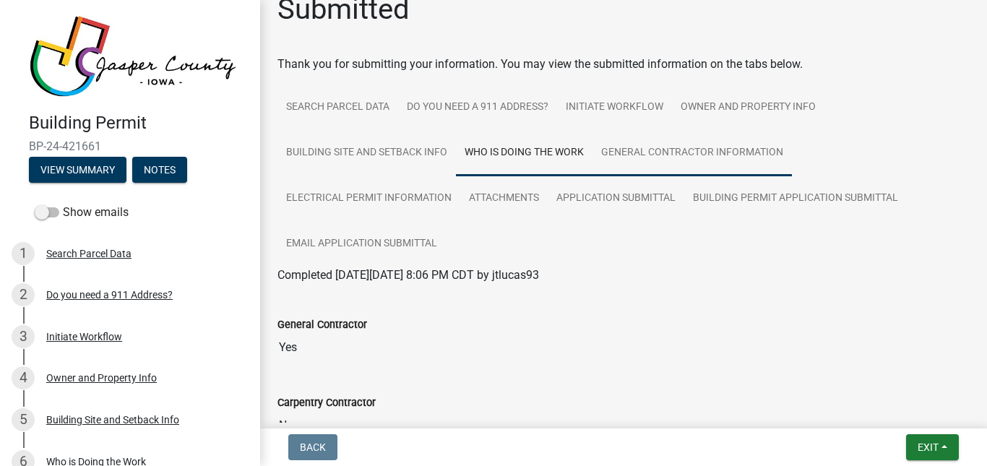
scroll to position [23, 0]
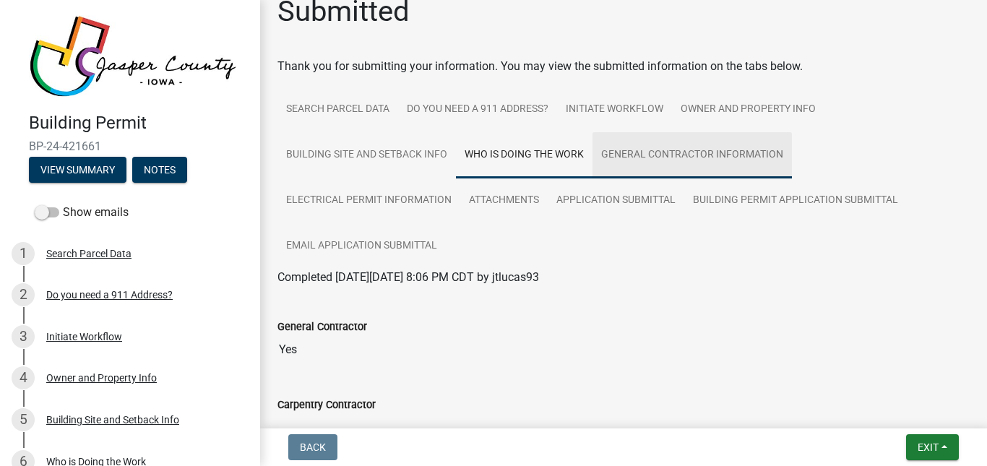
click at [661, 157] on link "General Contractor Information" at bounding box center [691, 155] width 199 height 46
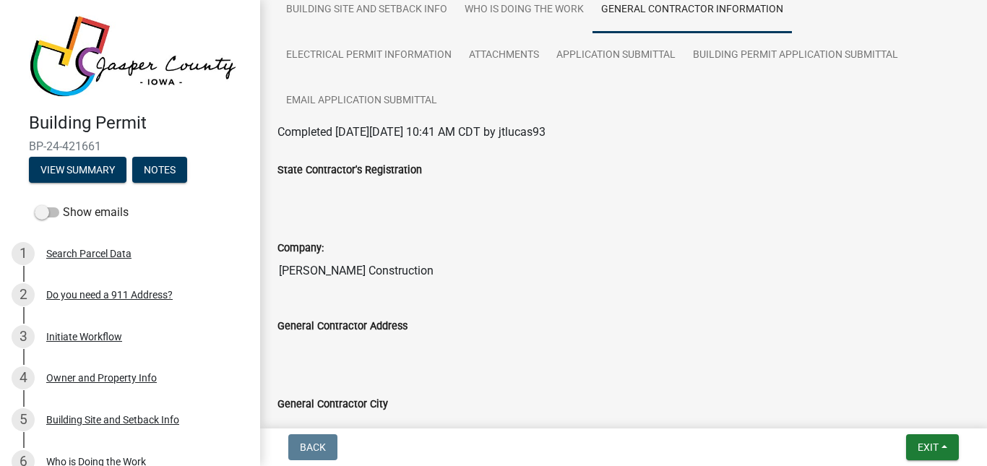
scroll to position [0, 0]
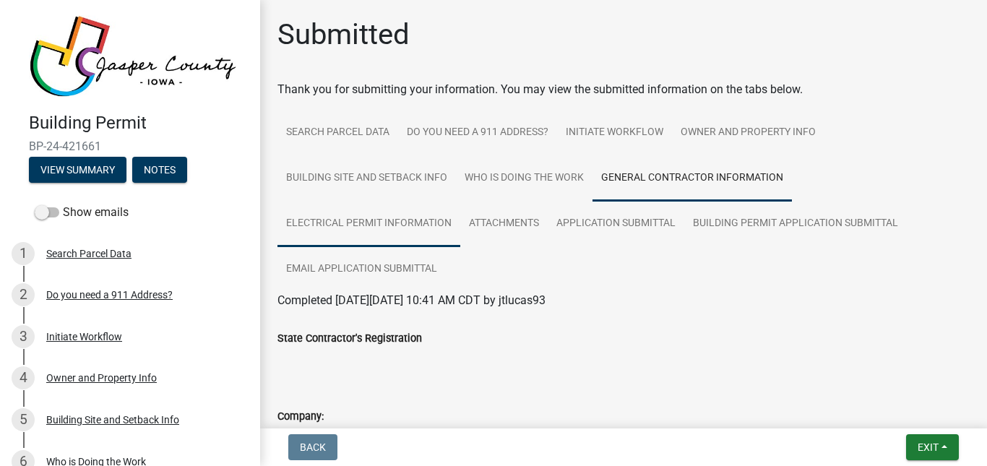
click at [336, 219] on link "Electrical Permit Information" at bounding box center [368, 224] width 183 height 46
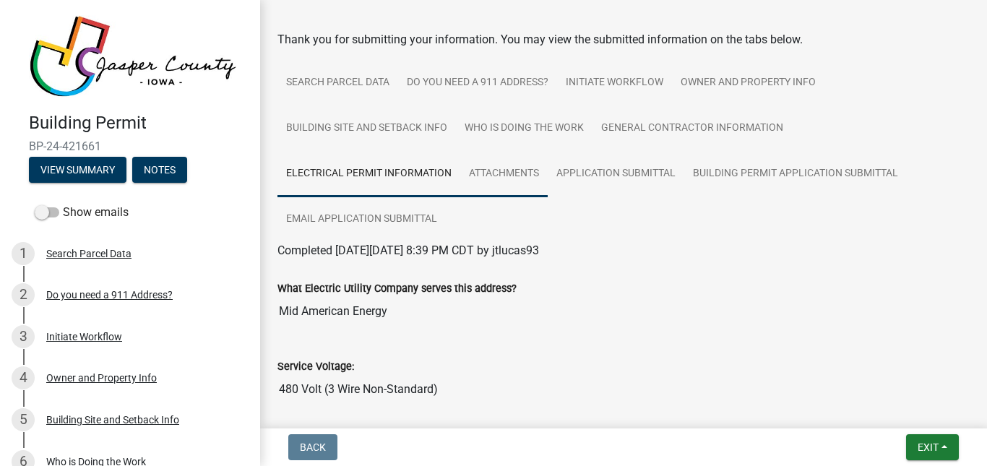
scroll to position [41, 0]
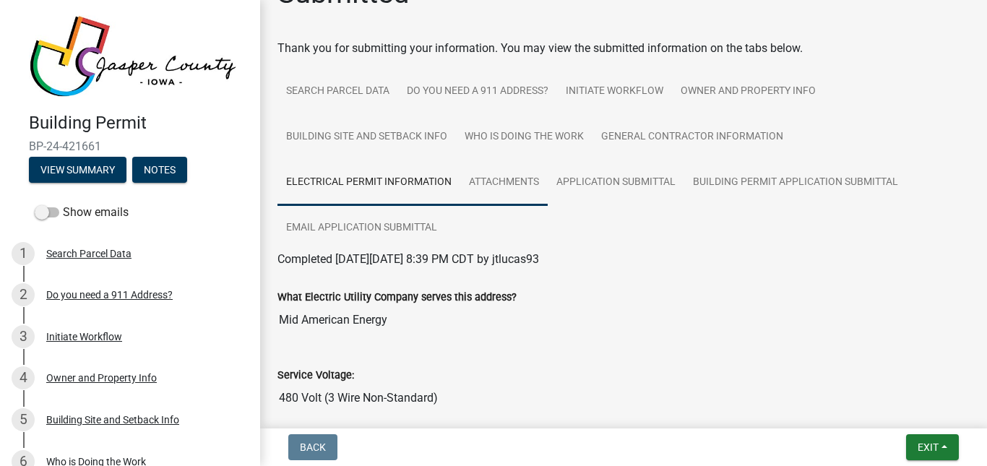
click at [517, 176] on link "Attachments" at bounding box center [503, 183] width 87 height 46
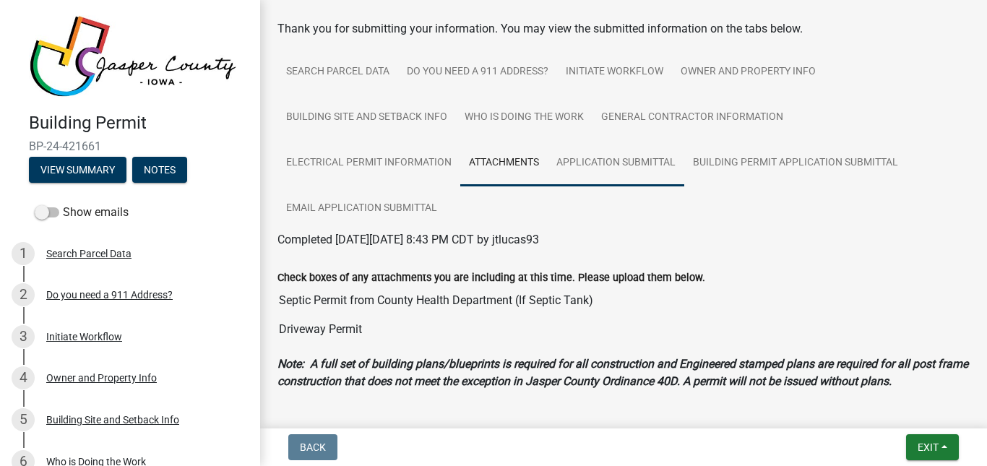
scroll to position [60, 0]
click at [590, 167] on link "Application Submittal" at bounding box center [616, 164] width 137 height 46
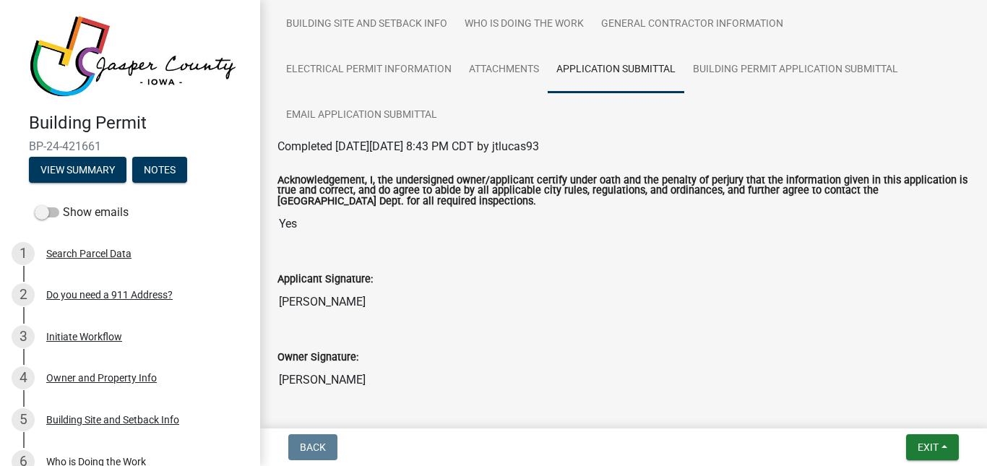
scroll to position [153, 0]
click at [784, 82] on link "Building Permit Application Submittal" at bounding box center [795, 71] width 223 height 46
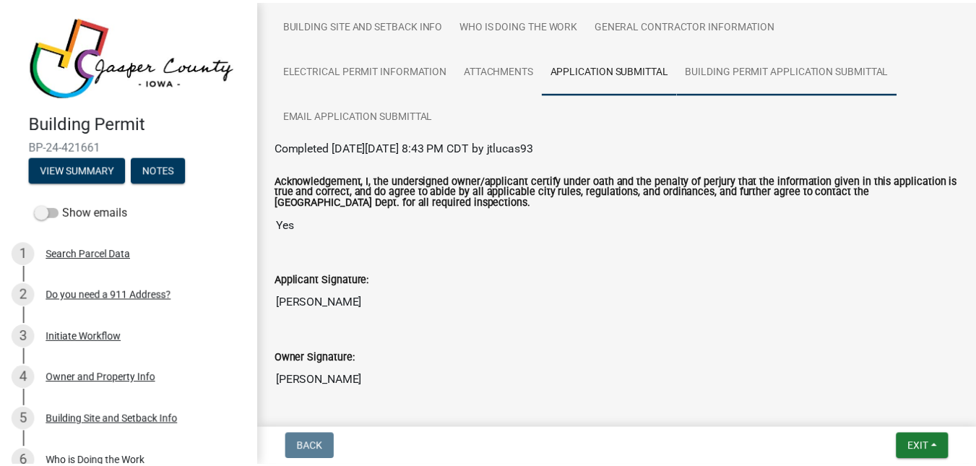
scroll to position [0, 0]
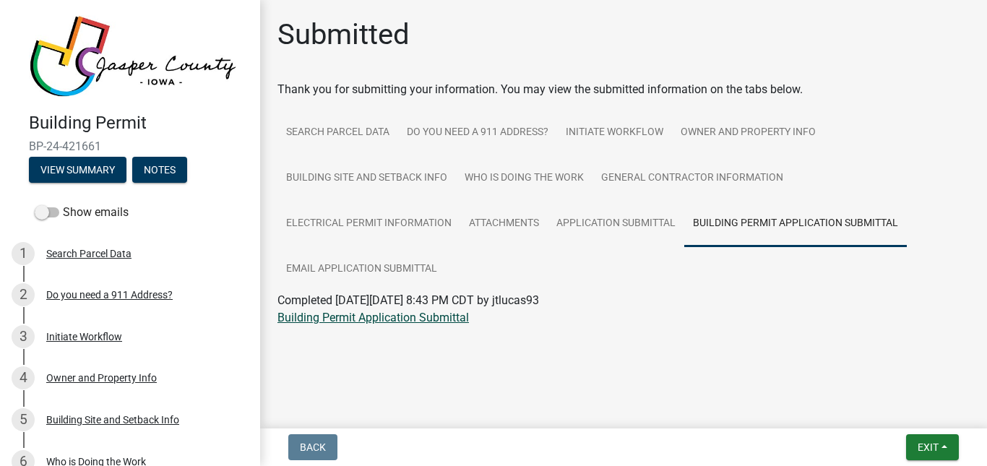
click at [438, 316] on link "Building Permit Application Submittal" at bounding box center [372, 318] width 191 height 14
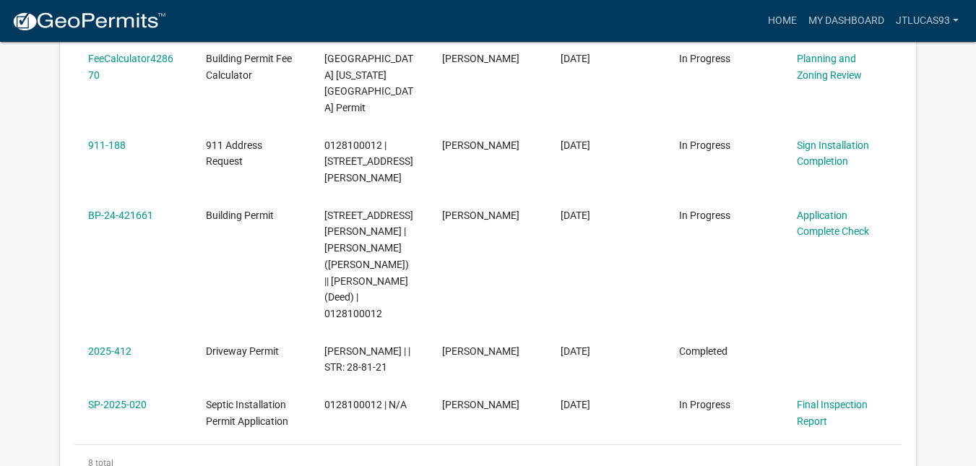
scroll to position [532, 0]
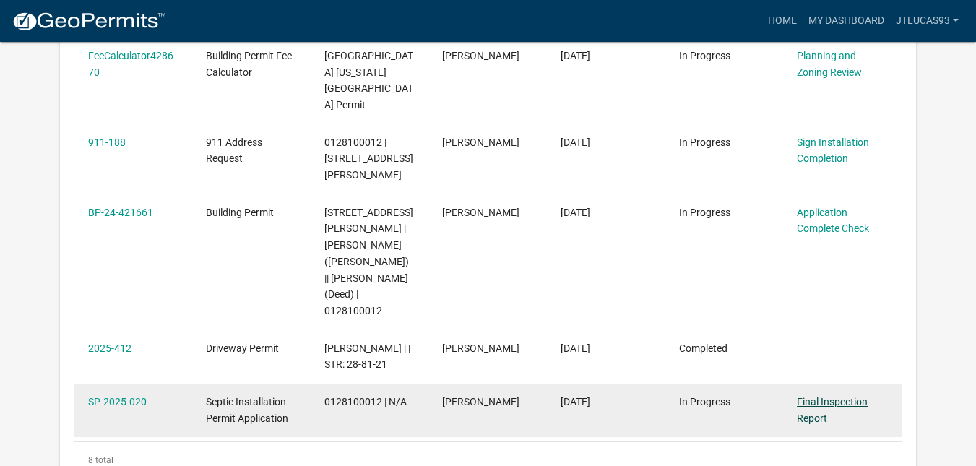
click at [816, 396] on link "Final Inspection Report" at bounding box center [832, 410] width 71 height 28
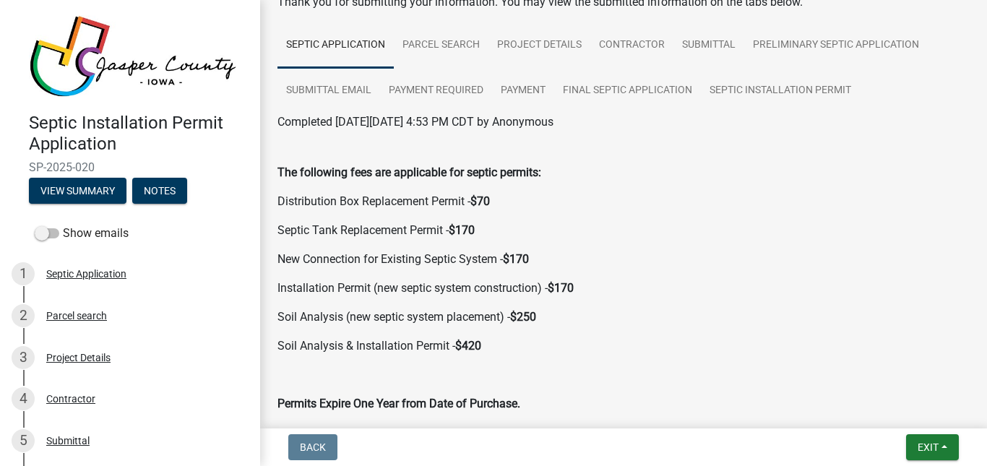
scroll to position [49, 0]
